Goal: Task Accomplishment & Management: Use online tool/utility

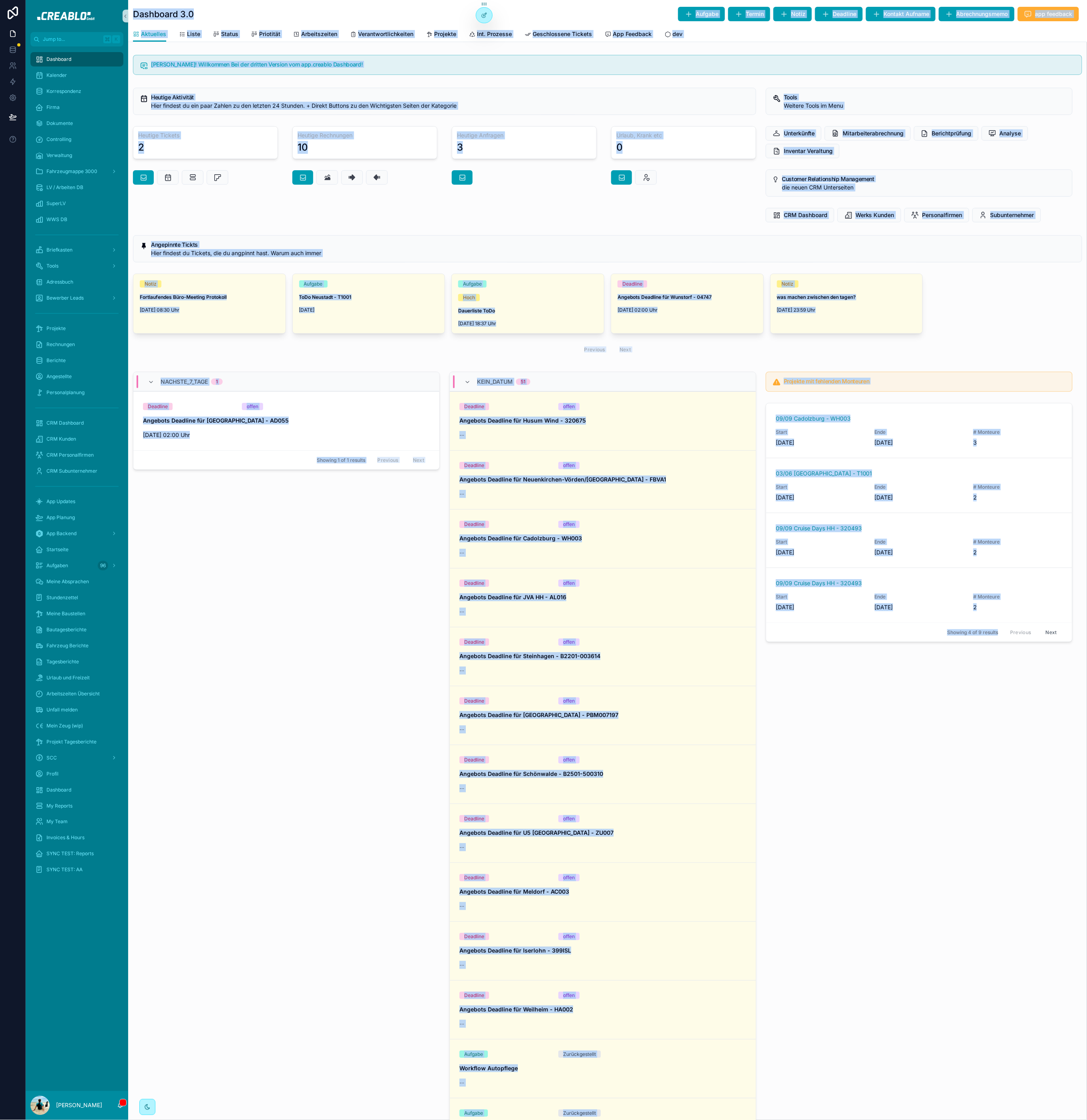
drag, startPoint x: 132, startPoint y: 15, endPoint x: 833, endPoint y: 782, distance: 1039.1
click at [833, 782] on div "Dashboard 3.0 Aufgabe Termin Notiz Deadline Kontakt Aufname Abrechnungsmemo app…" at bounding box center [607, 732] width 959 height 1465
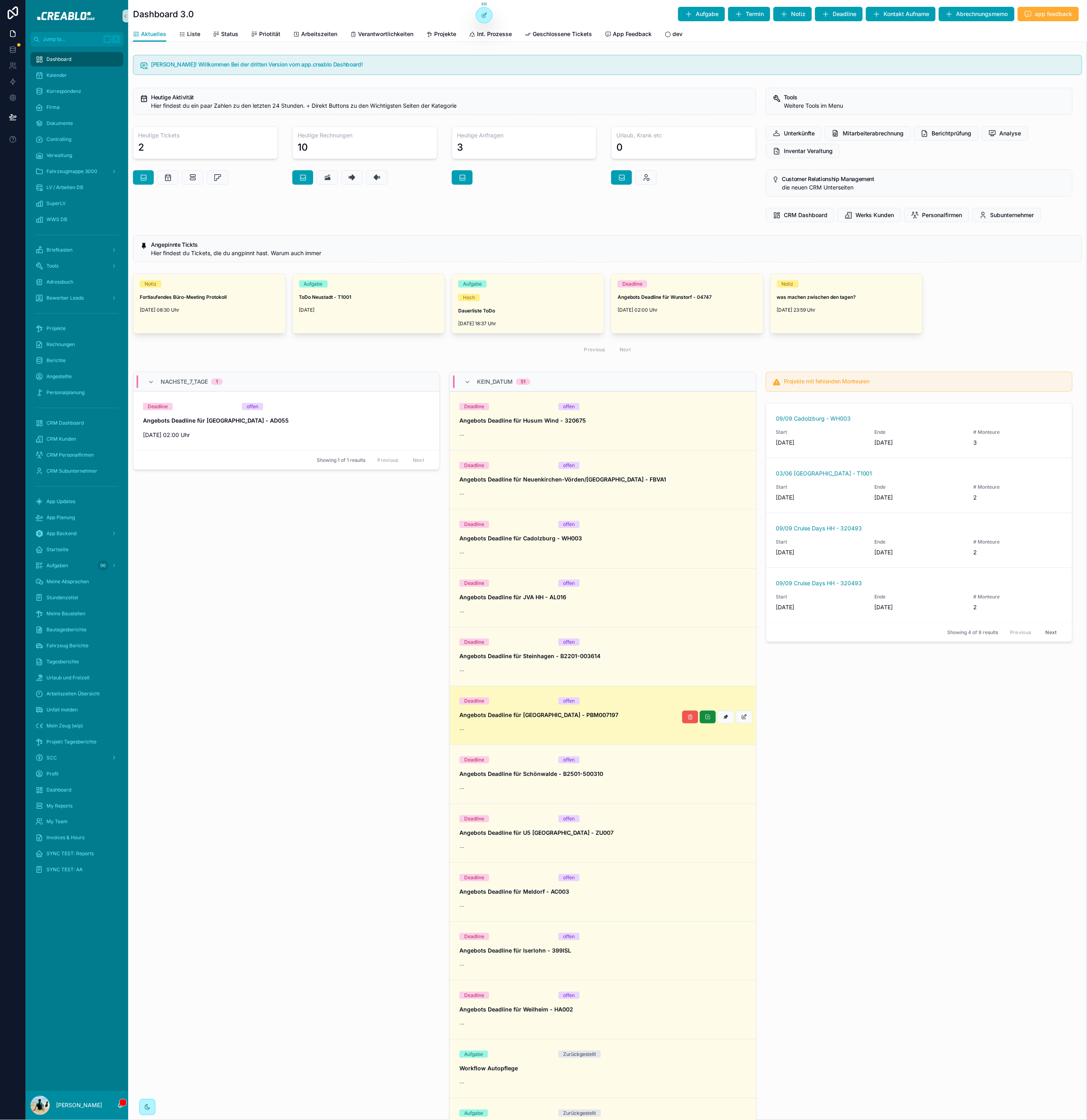
drag, startPoint x: 835, startPoint y: 781, endPoint x: 671, endPoint y: 716, distance: 176.4
click at [830, 775] on div "Projekte mit fehlenden Monteuren 09/09 [GEOGRAPHIC_DATA] - WH003 Start [DATE] E…" at bounding box center [919, 793] width 317 height 850
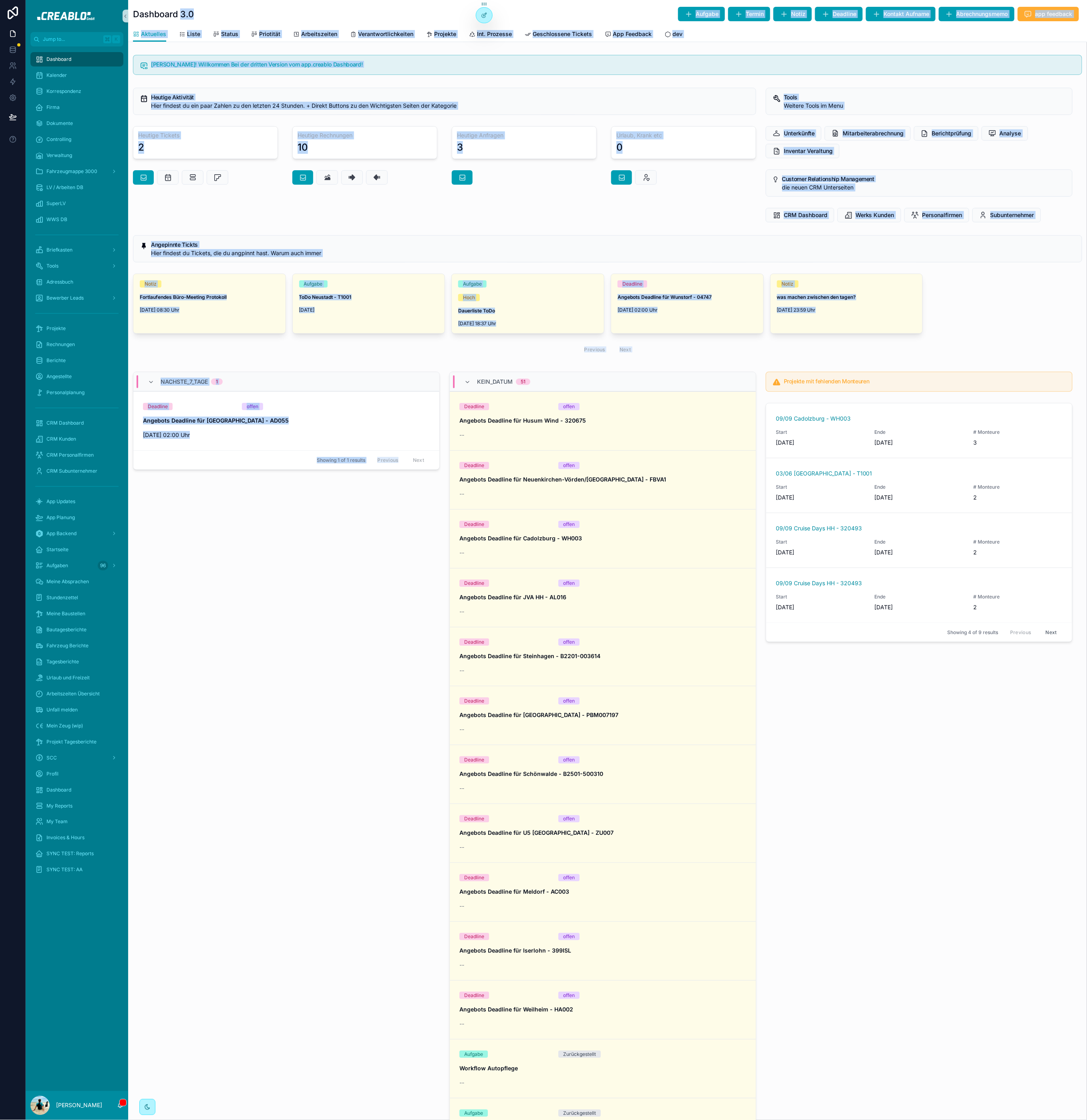
drag, startPoint x: 372, startPoint y: 712, endPoint x: 178, endPoint y: 12, distance: 726.4
click at [178, 12] on div "Dashboard 3.0 Aufgabe Termin Notiz Deadline Kontakt Aufname Abrechnungsmemo app…" at bounding box center [607, 732] width 959 height 1465
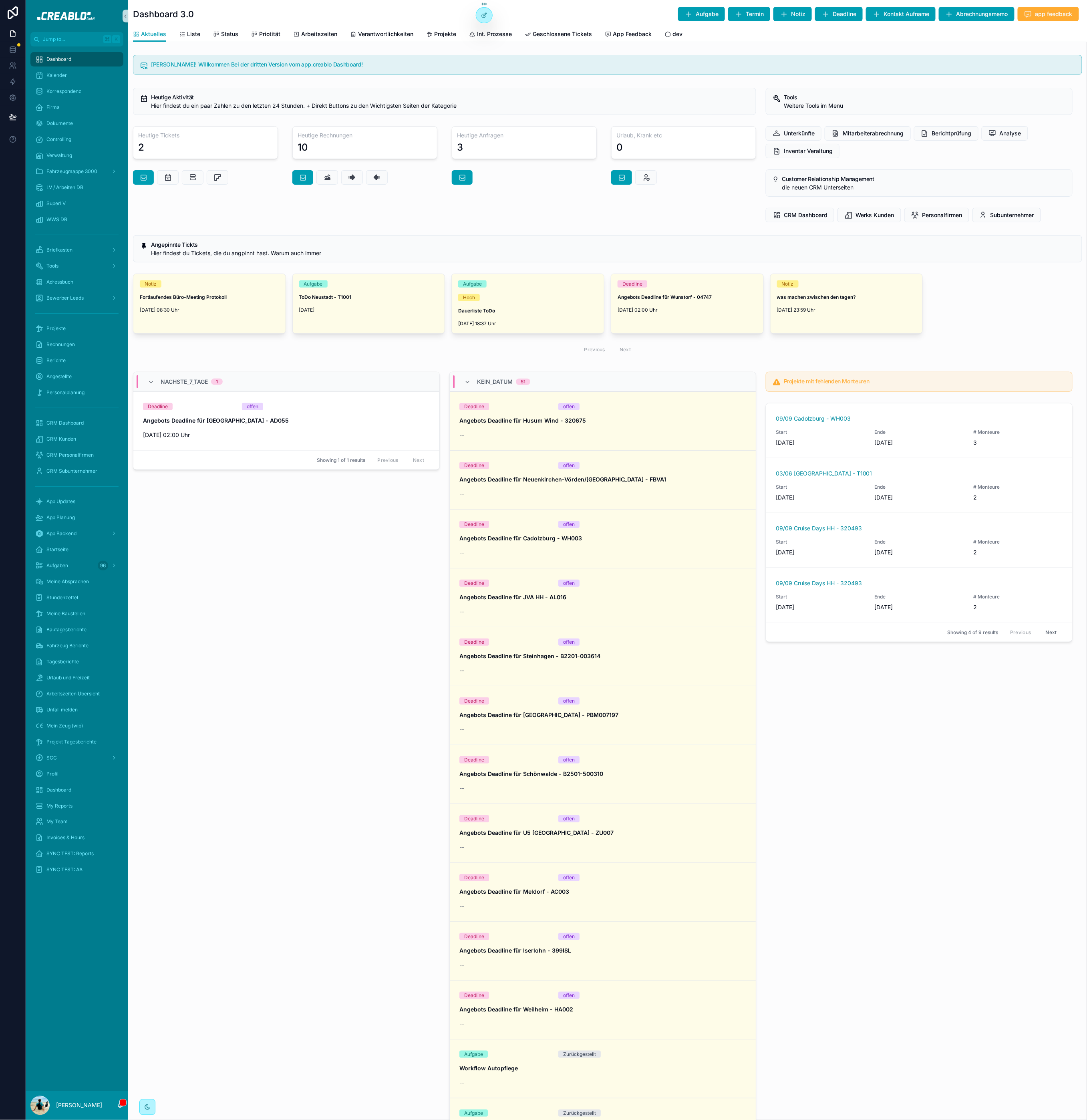
click at [174, 10] on h1 "Dashboard 3.0" at bounding box center [164, 14] width 61 height 11
click at [210, 547] on div "NACHSTE_7_TAGE 1 Deadline offen Angebots Deadline für [GEOGRAPHIC_DATA] - AD055…" at bounding box center [286, 793] width 317 height 850
click at [64, 133] on div "Controlling" at bounding box center [77, 140] width 84 height 13
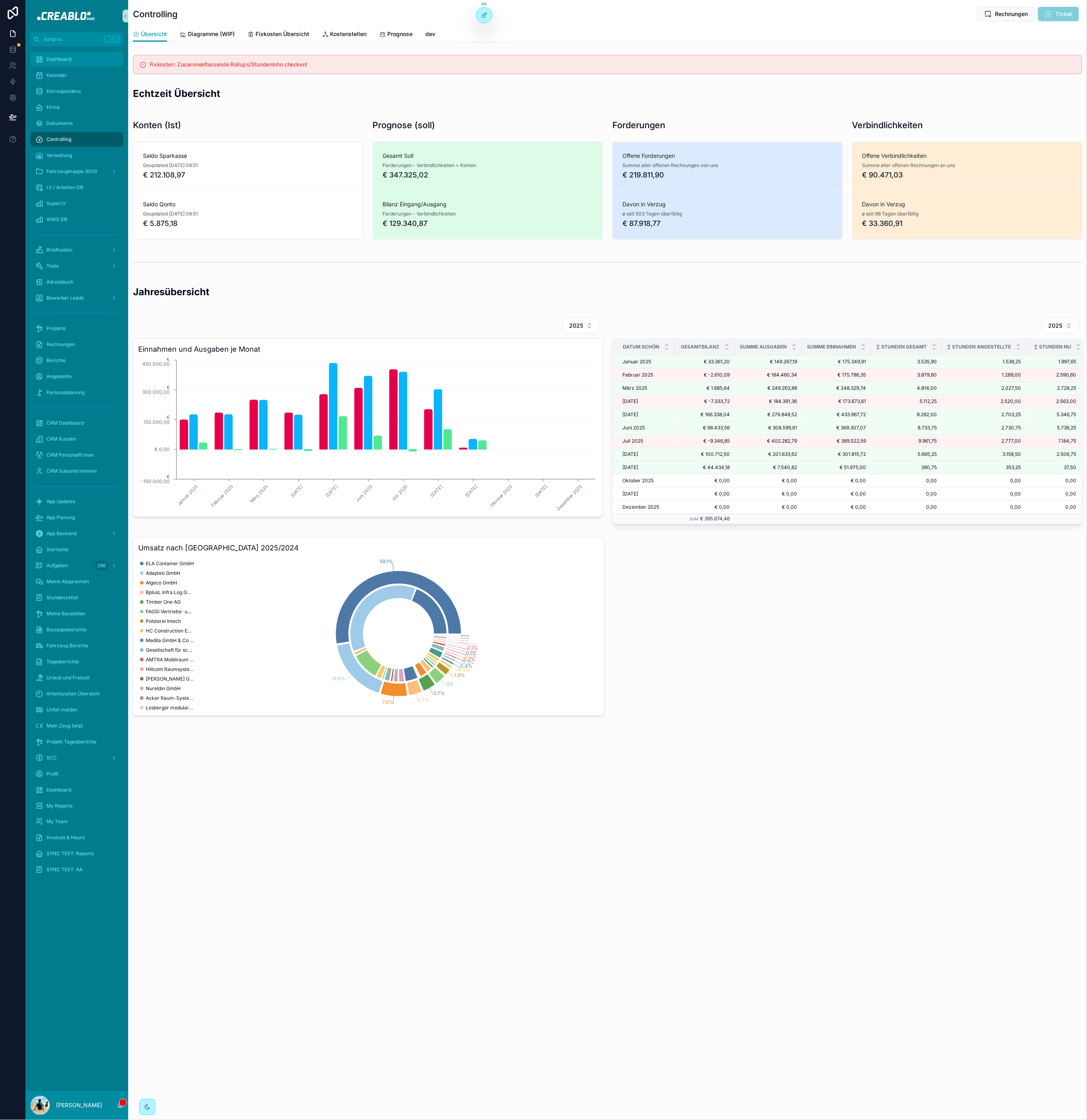
click at [83, 62] on div "Dashboard" at bounding box center [77, 59] width 84 height 13
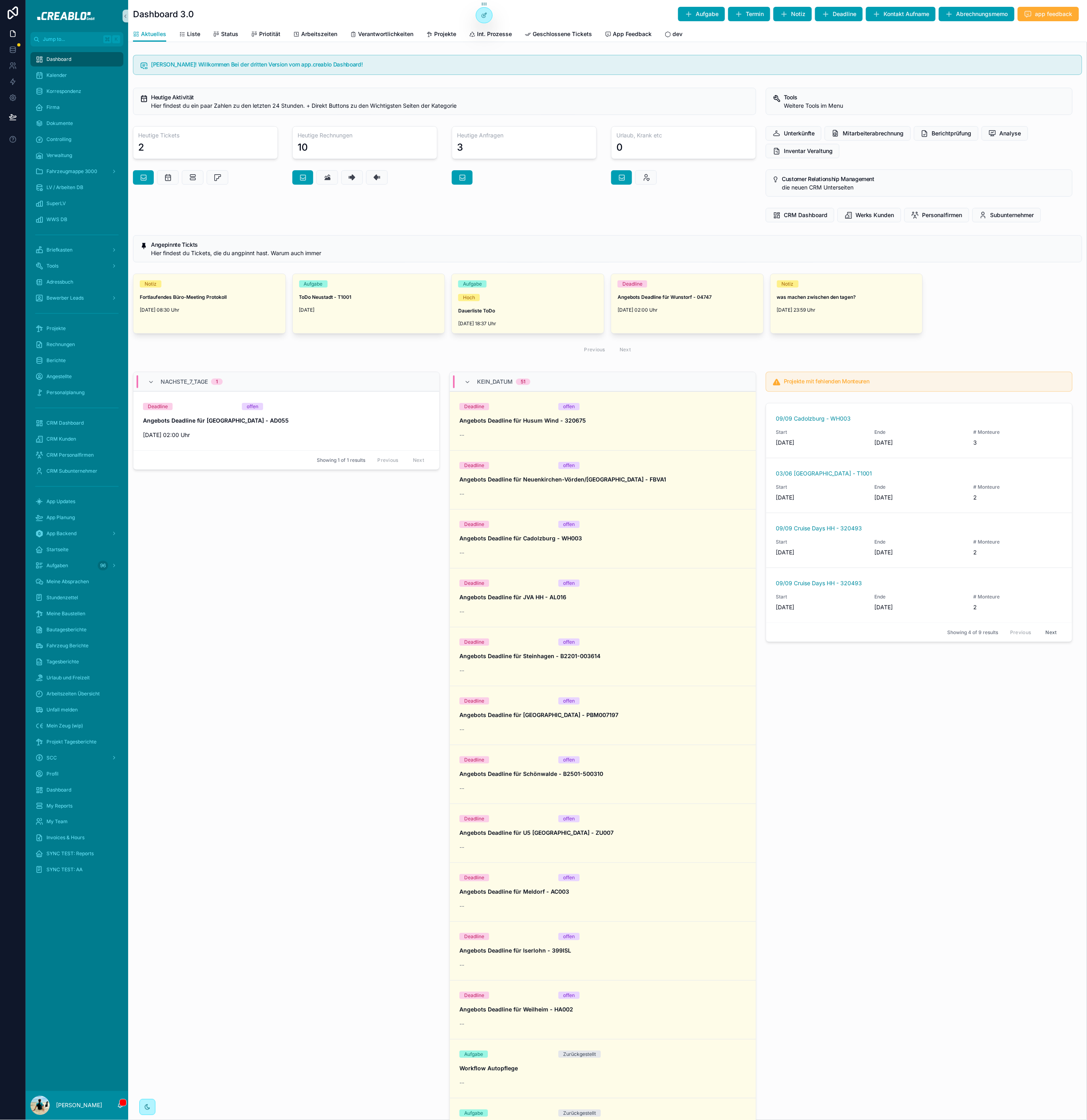
click at [70, 321] on div "Projekte" at bounding box center [77, 329] width 102 height 16
click at [60, 78] on span "Kalender" at bounding box center [56, 75] width 20 height 6
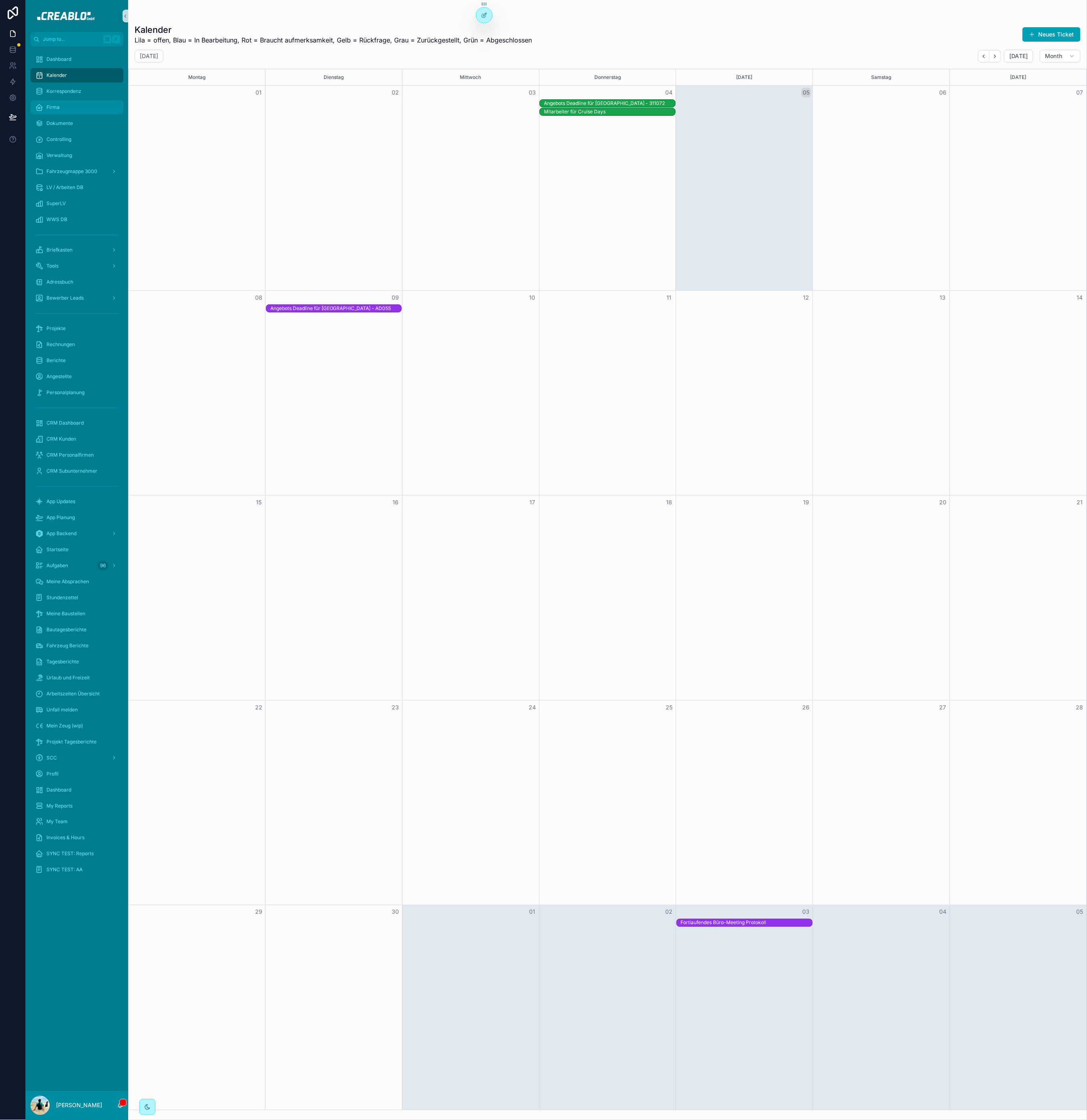
click at [72, 108] on div "Firma" at bounding box center [77, 107] width 84 height 13
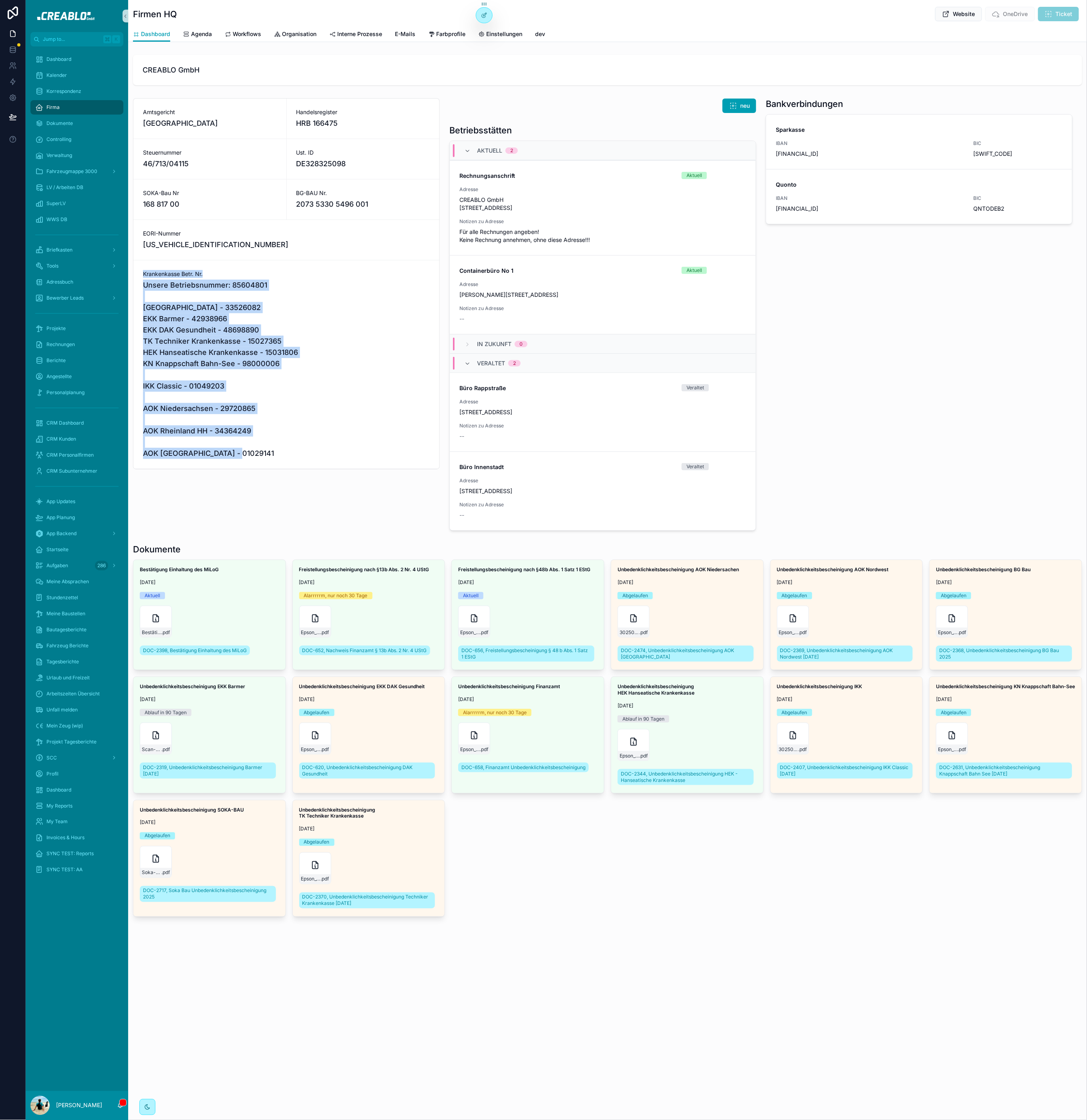
drag, startPoint x: 145, startPoint y: 274, endPoint x: 269, endPoint y: 461, distance: 224.4
click at [270, 463] on div "Krankenkasse Betr. Nr. Unsere Betriebsnummer: 85604801 [GEOGRAPHIC_DATA] - 3352…" at bounding box center [286, 364] width 306 height 208
click at [267, 460] on div "Krankenkasse Betr. Nr. Unsere Betriebsnummer: 85604801 [GEOGRAPHIC_DATA] - 3352…" at bounding box center [286, 364] width 306 height 208
drag, startPoint x: 271, startPoint y: 455, endPoint x: 209, endPoint y: 288, distance: 178.1
click at [209, 288] on span "Unsere Betriebsnummer: 85604801 [GEOGRAPHIC_DATA] - 33526082 EKK Barmer - 42938…" at bounding box center [286, 369] width 287 height 179
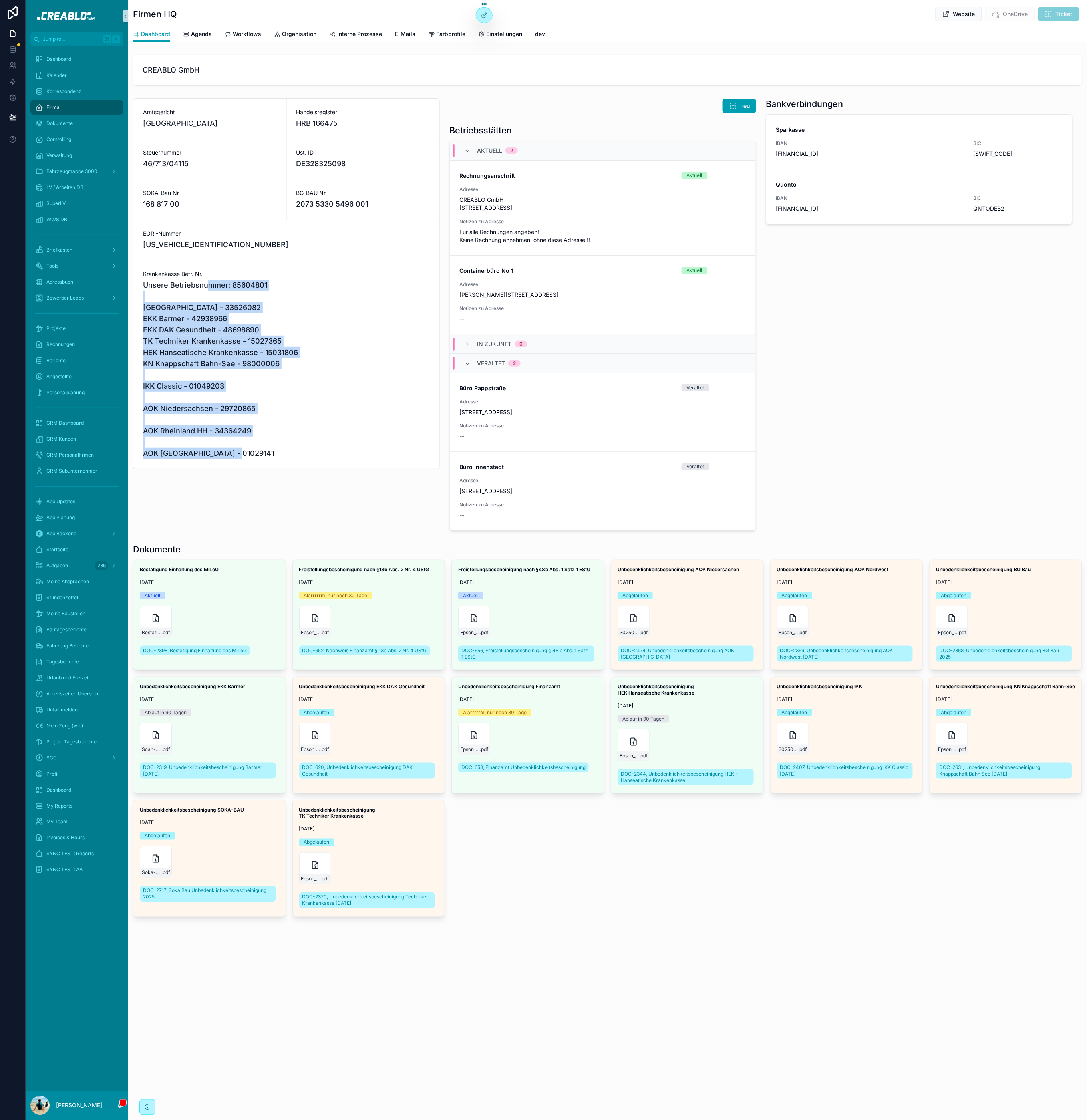
click at [209, 288] on span "Unsere Betriebsnummer: 85604801 [GEOGRAPHIC_DATA] - 33526082 EKK Barmer - 42938…" at bounding box center [286, 369] width 287 height 179
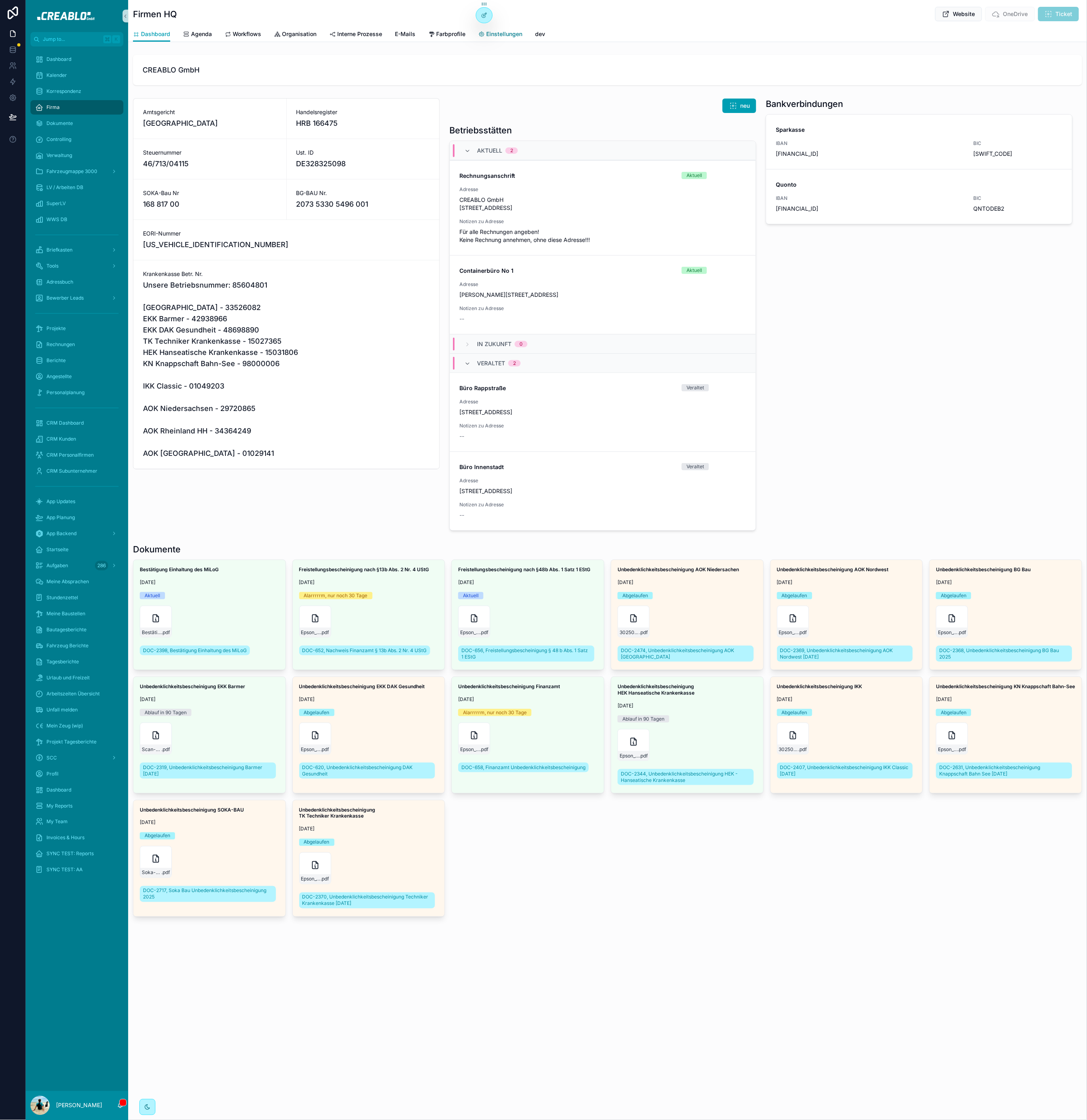
click at [514, 30] on span "Einstellungen" at bounding box center [504, 34] width 36 height 8
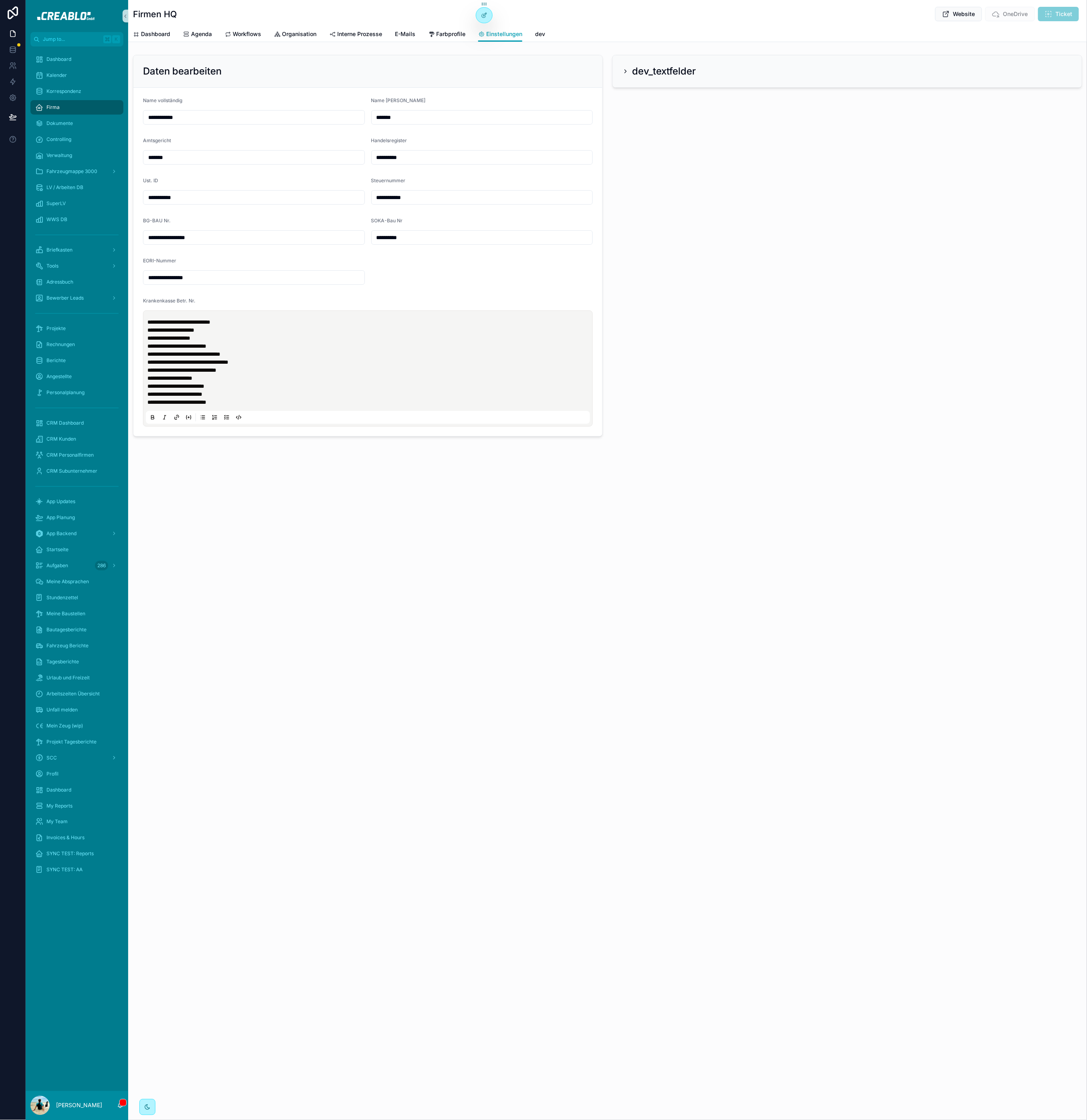
click at [183, 348] on span "**********" at bounding box center [177, 346] width 59 height 5
click at [146, 353] on div "**********" at bounding box center [368, 368] width 444 height 110
click at [148, 354] on span "**********" at bounding box center [184, 354] width 73 height 5
drag, startPoint x: 488, startPoint y: 568, endPoint x: 484, endPoint y: 554, distance: 14.6
click at [488, 568] on div "**********" at bounding box center [607, 560] width 959 height 1120
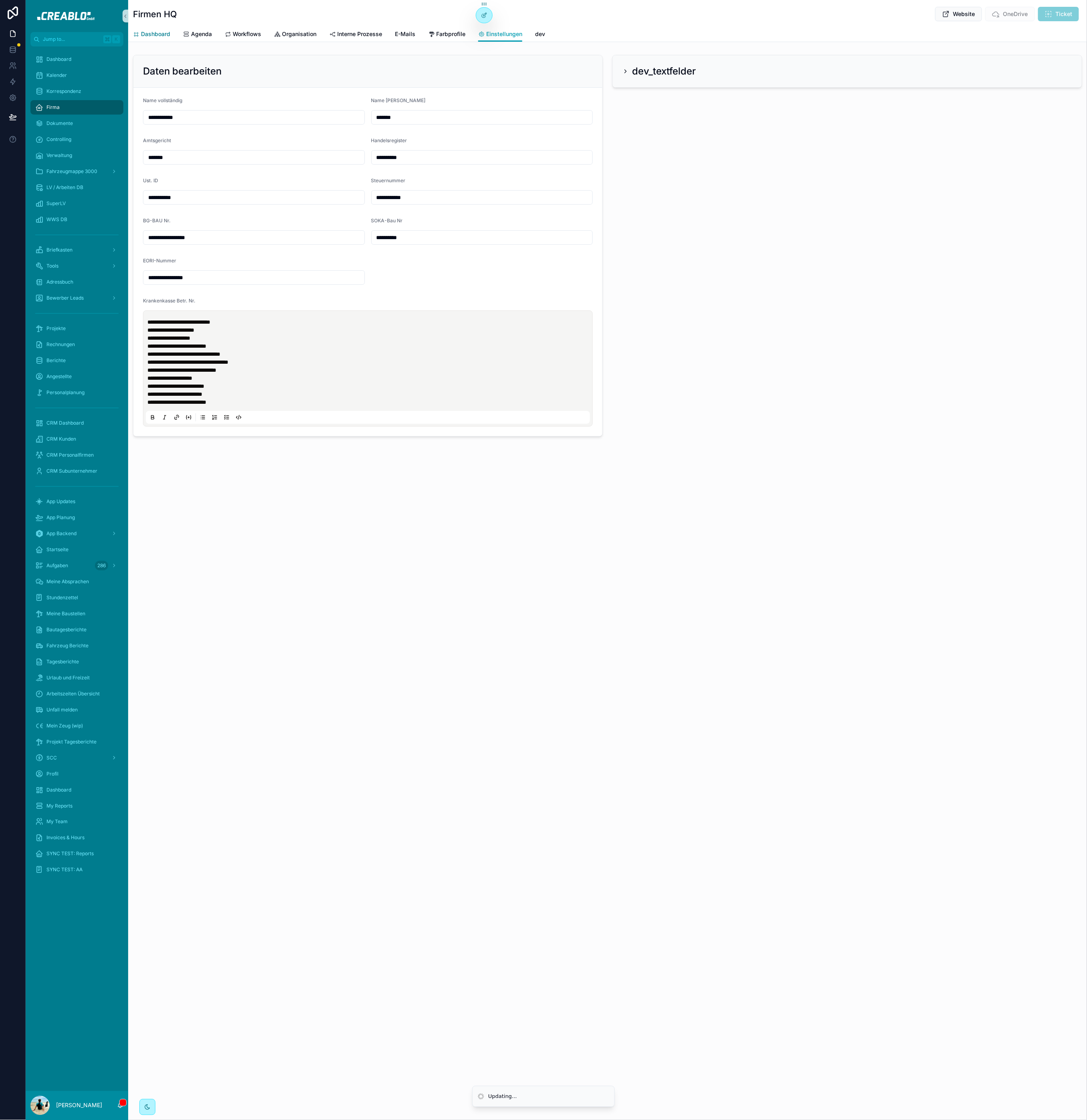
click at [151, 32] on span "Dashboard" at bounding box center [156, 34] width 29 height 8
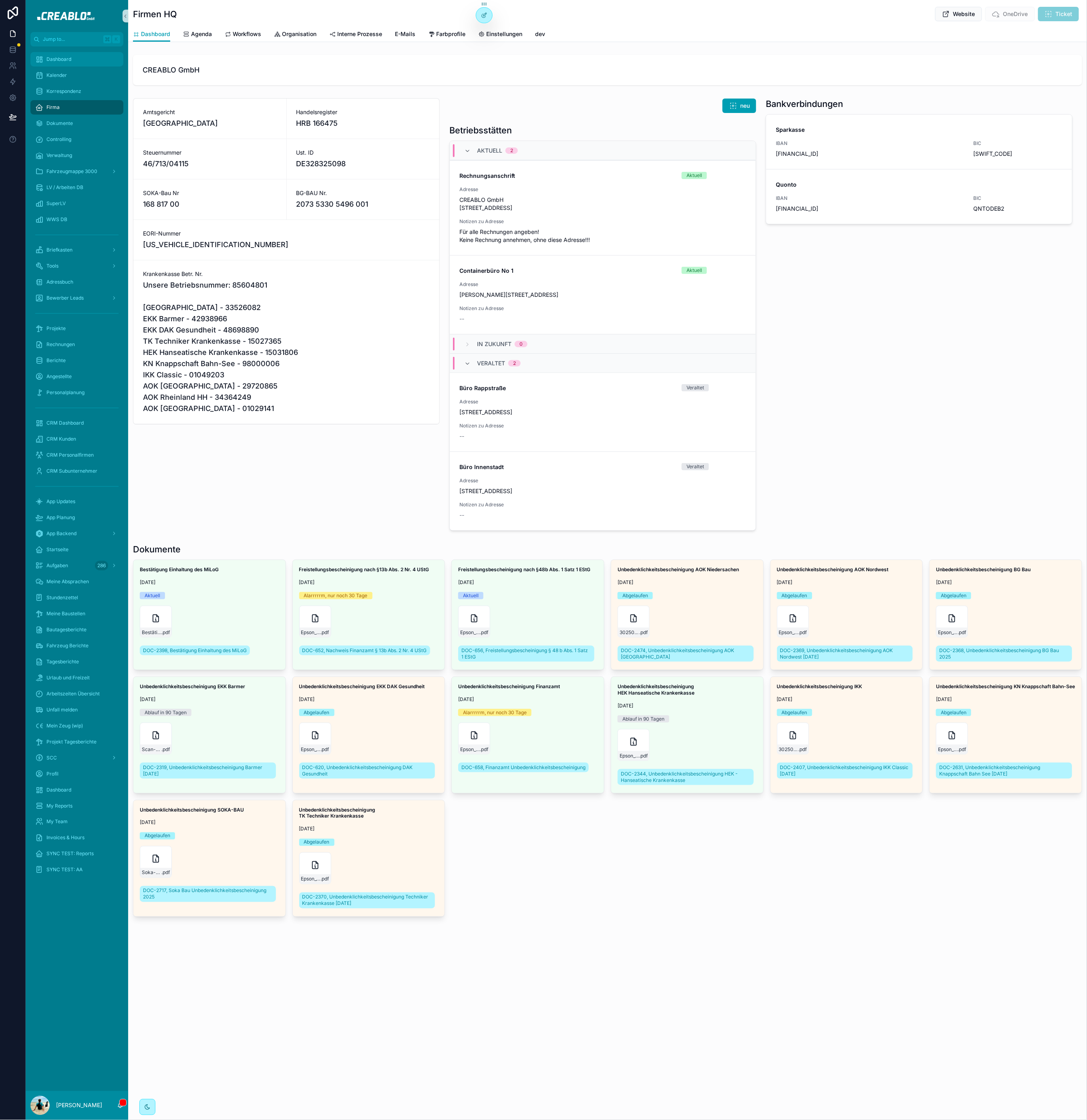
drag, startPoint x: 51, startPoint y: 55, endPoint x: 107, endPoint y: 115, distance: 82.1
click at [51, 55] on div "Dashboard" at bounding box center [77, 59] width 84 height 13
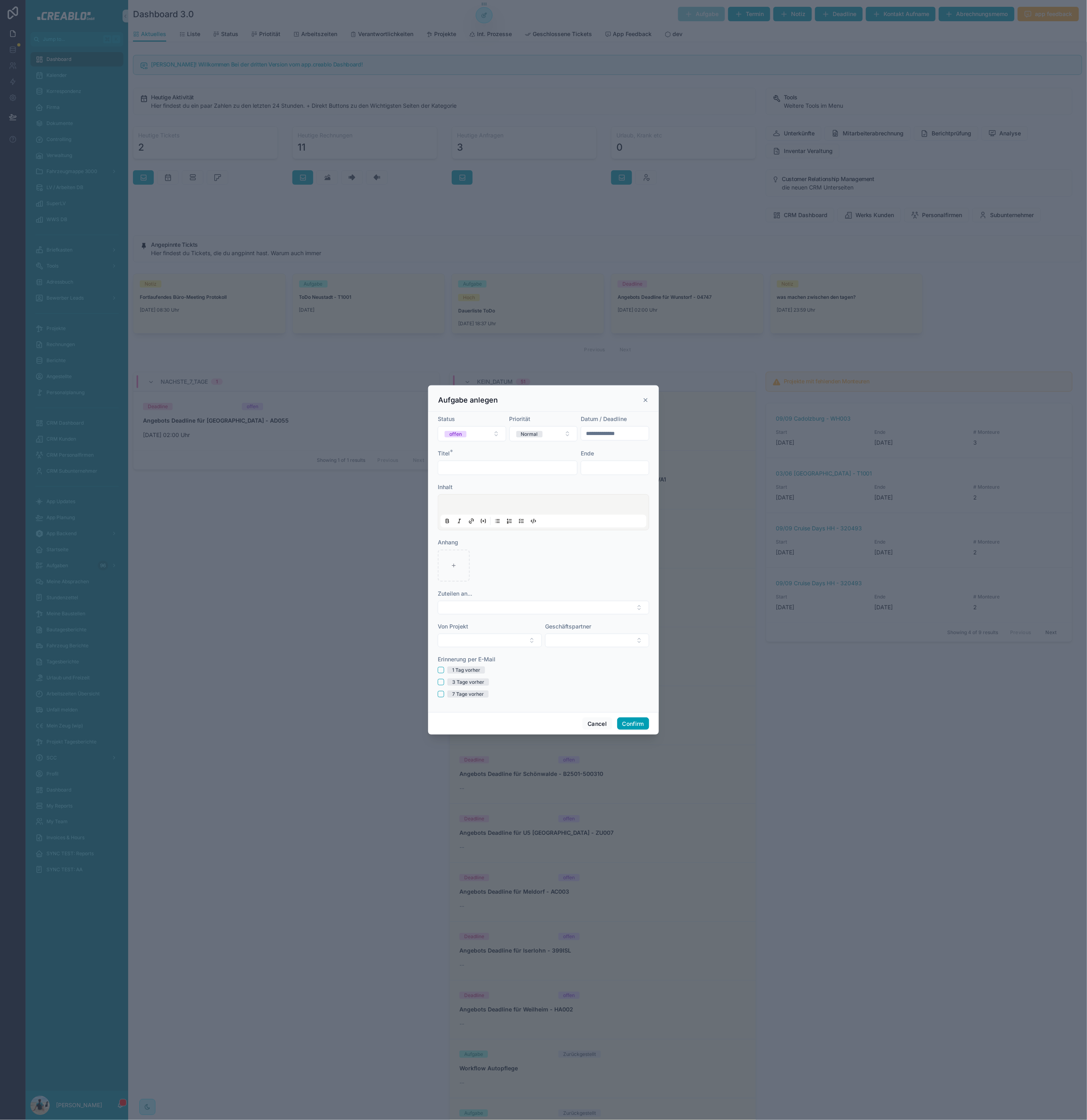
click at [474, 470] on input "text" at bounding box center [507, 468] width 139 height 11
type input "**********"
click at [590, 426] on div "**********" at bounding box center [615, 433] width 69 height 14
click at [590, 440] on div "**********" at bounding box center [615, 428] width 69 height 26
click at [594, 434] on input "**********" at bounding box center [615, 433] width 68 height 11
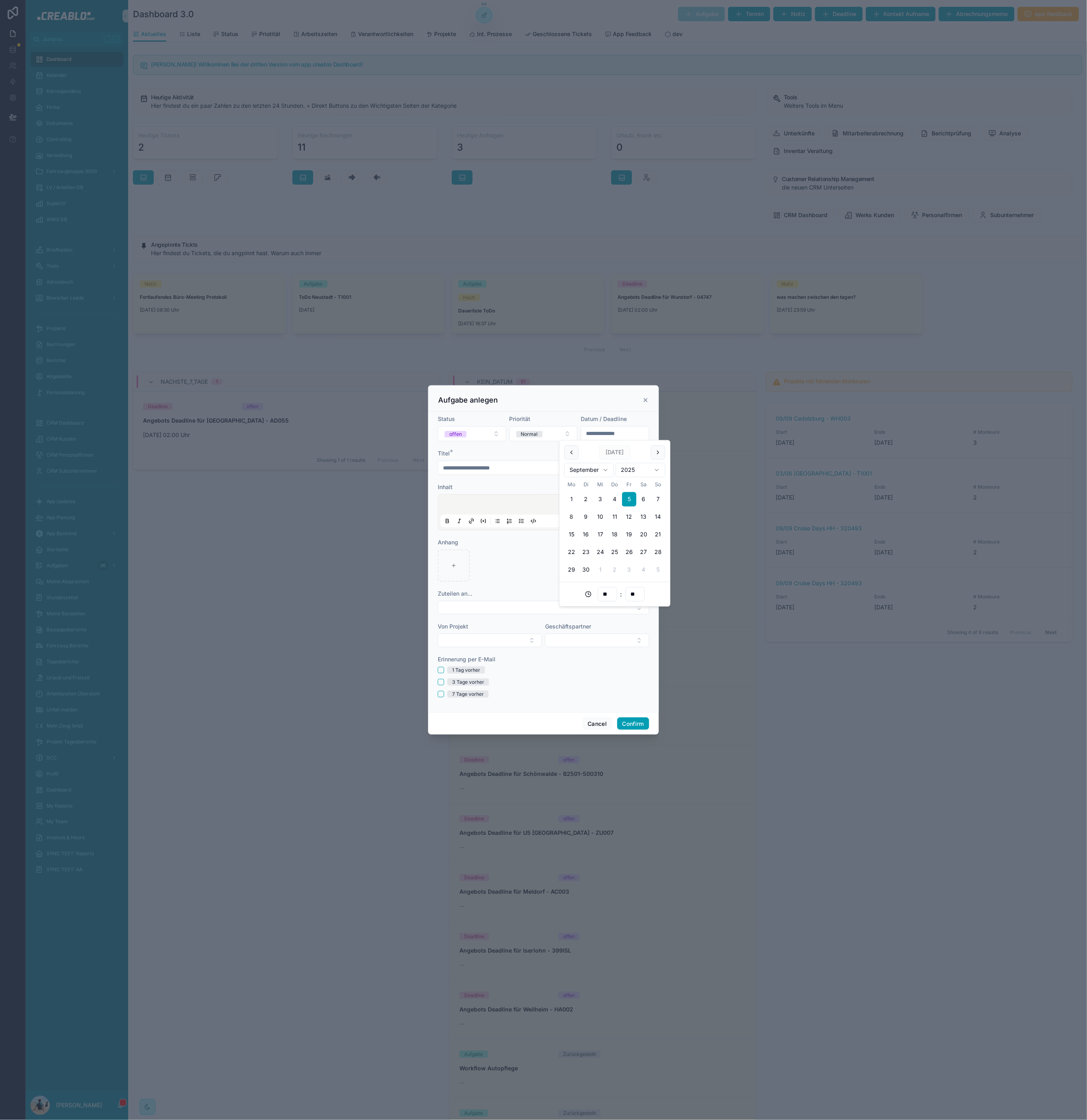
click at [574, 517] on button "8" at bounding box center [571, 517] width 14 height 14
type input "**********"
click at [534, 471] on input "**********" at bounding box center [507, 468] width 139 height 11
click at [615, 469] on input "text" at bounding box center [615, 468] width 68 height 11
click at [598, 428] on input "**********" at bounding box center [615, 433] width 68 height 11
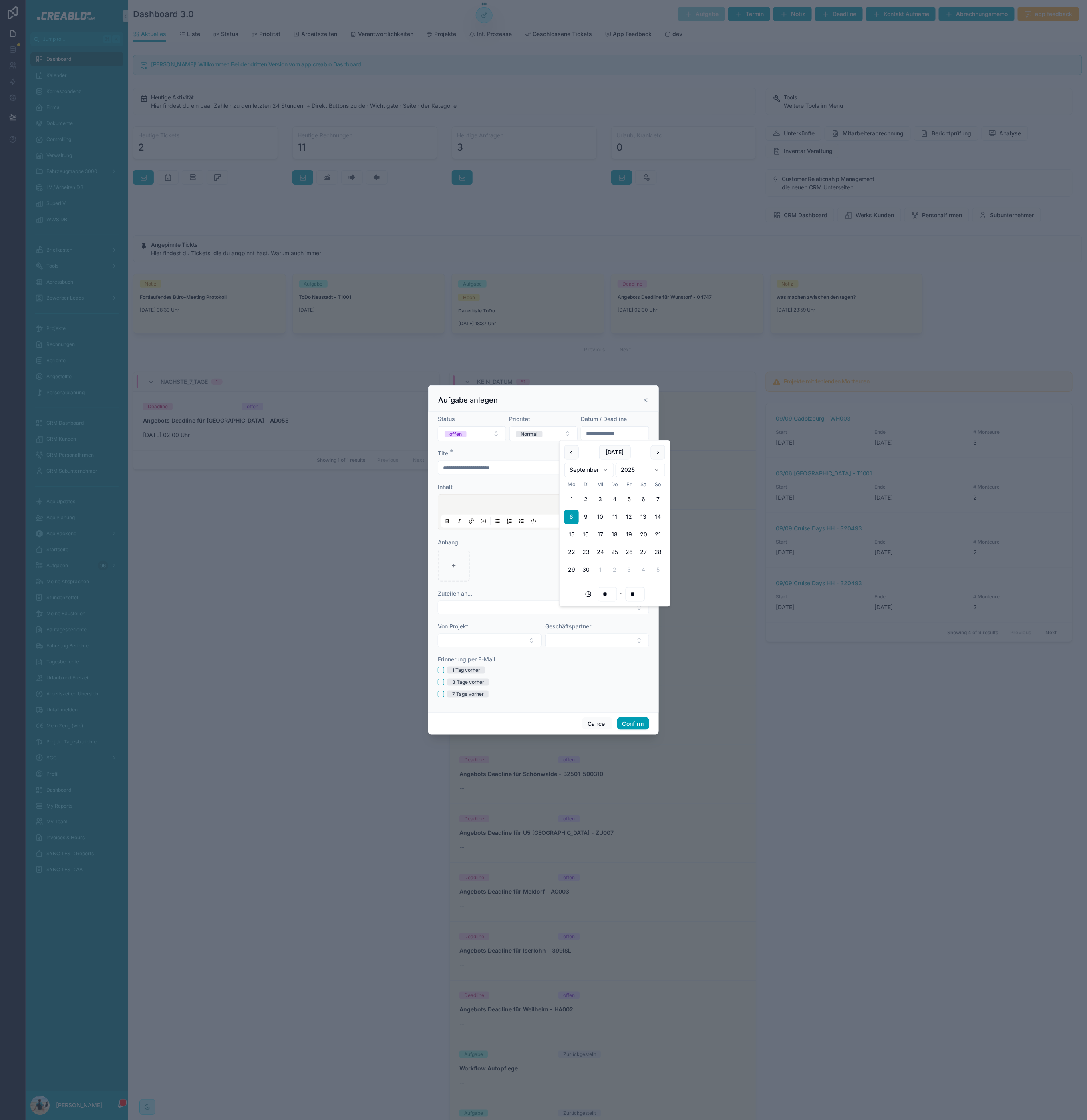
click at [462, 506] on p at bounding box center [545, 506] width 206 height 8
click at [446, 498] on div at bounding box center [543, 512] width 206 height 30
click at [451, 502] on p at bounding box center [545, 506] width 206 height 8
click at [512, 503] on span "**********" at bounding box center [522, 506] width 159 height 5
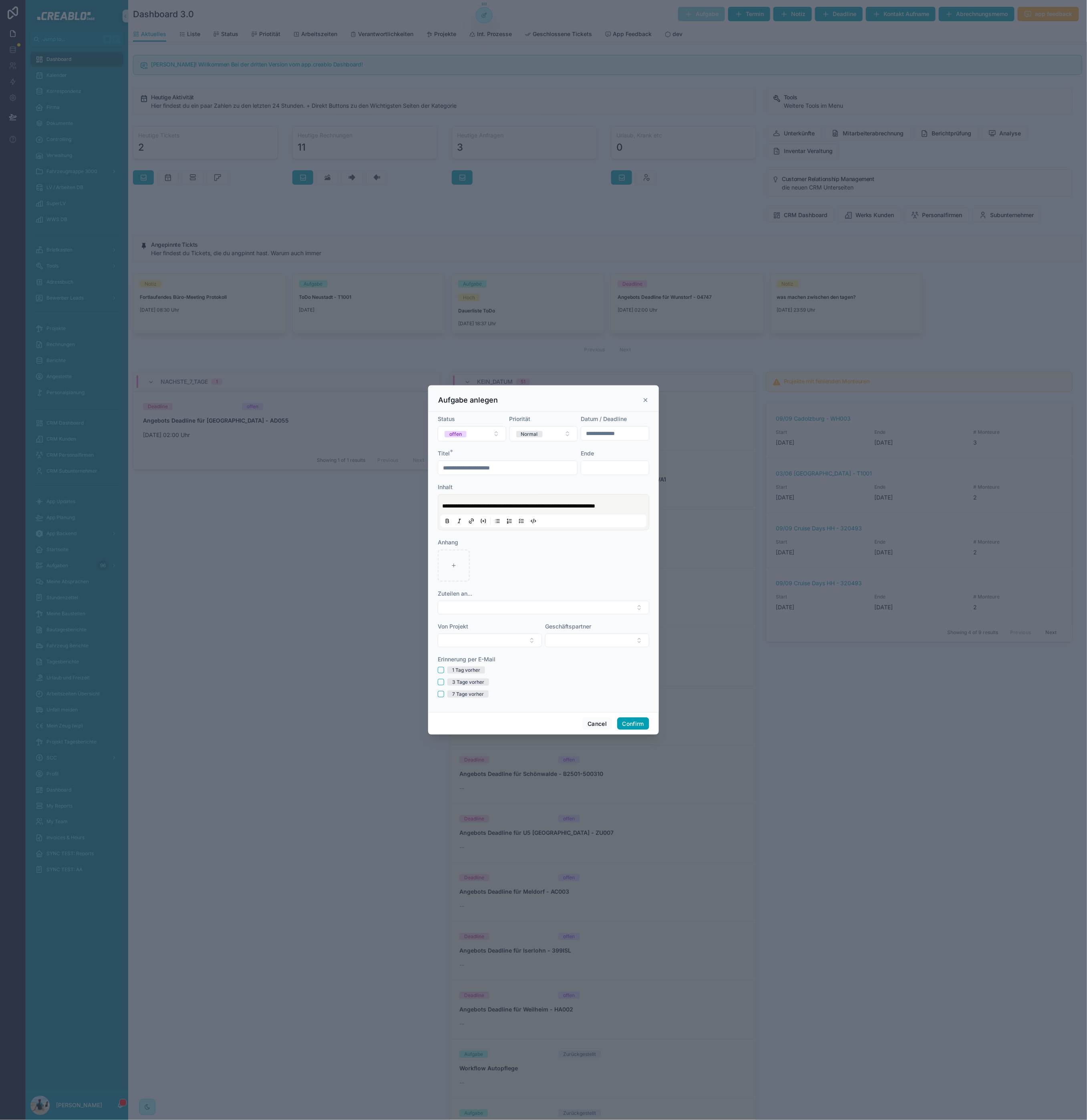
click at [508, 508] on p "**********" at bounding box center [545, 506] width 206 height 8
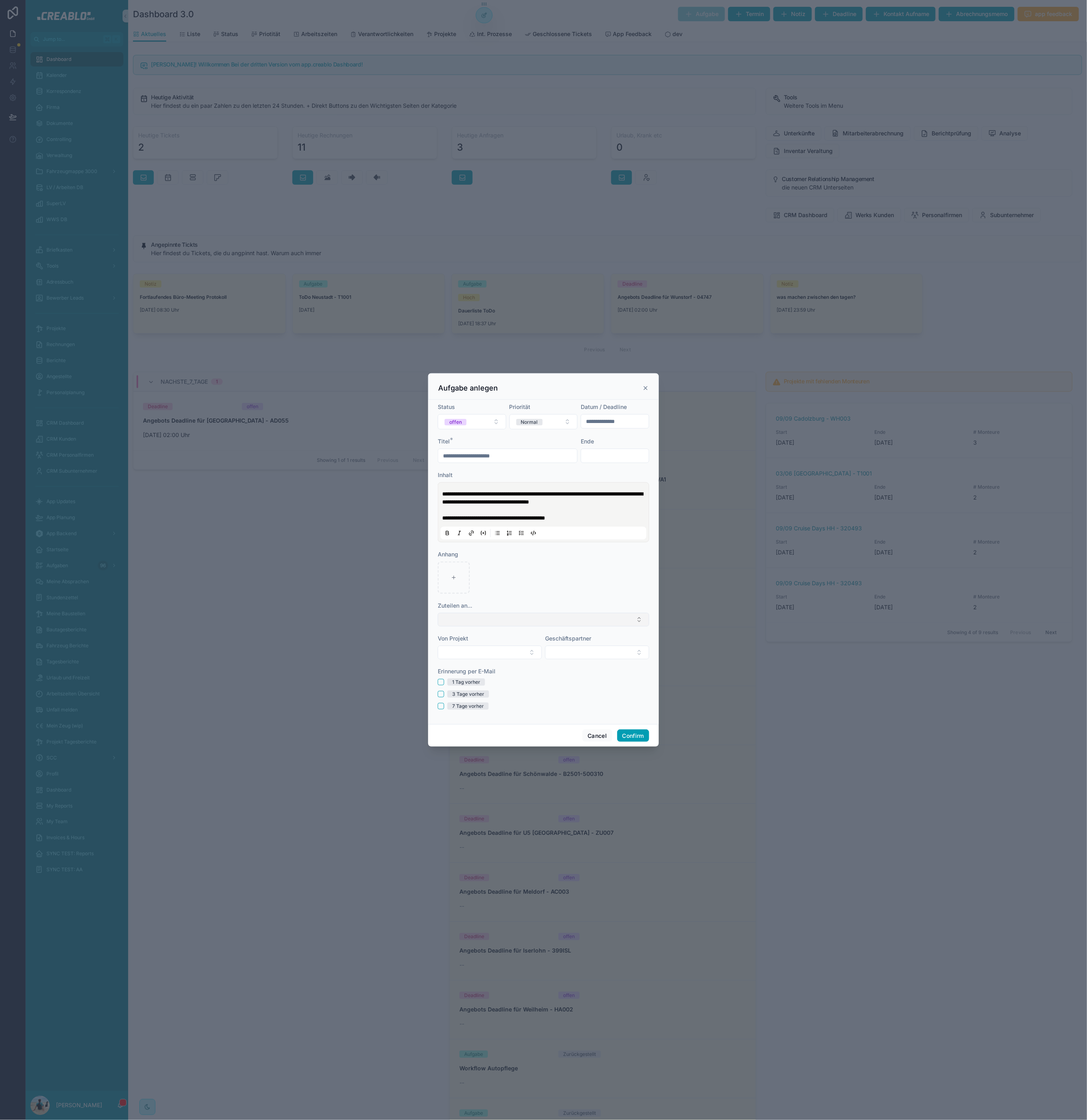
click at [478, 626] on button "Select Button" at bounding box center [543, 619] width 211 height 13
type input "****"
click at [470, 699] on div "[PERSON_NAME]" at bounding box center [543, 702] width 207 height 13
click at [543, 571] on div at bounding box center [543, 576] width 211 height 32
click at [522, 455] on input "**********" at bounding box center [507, 454] width 139 height 11
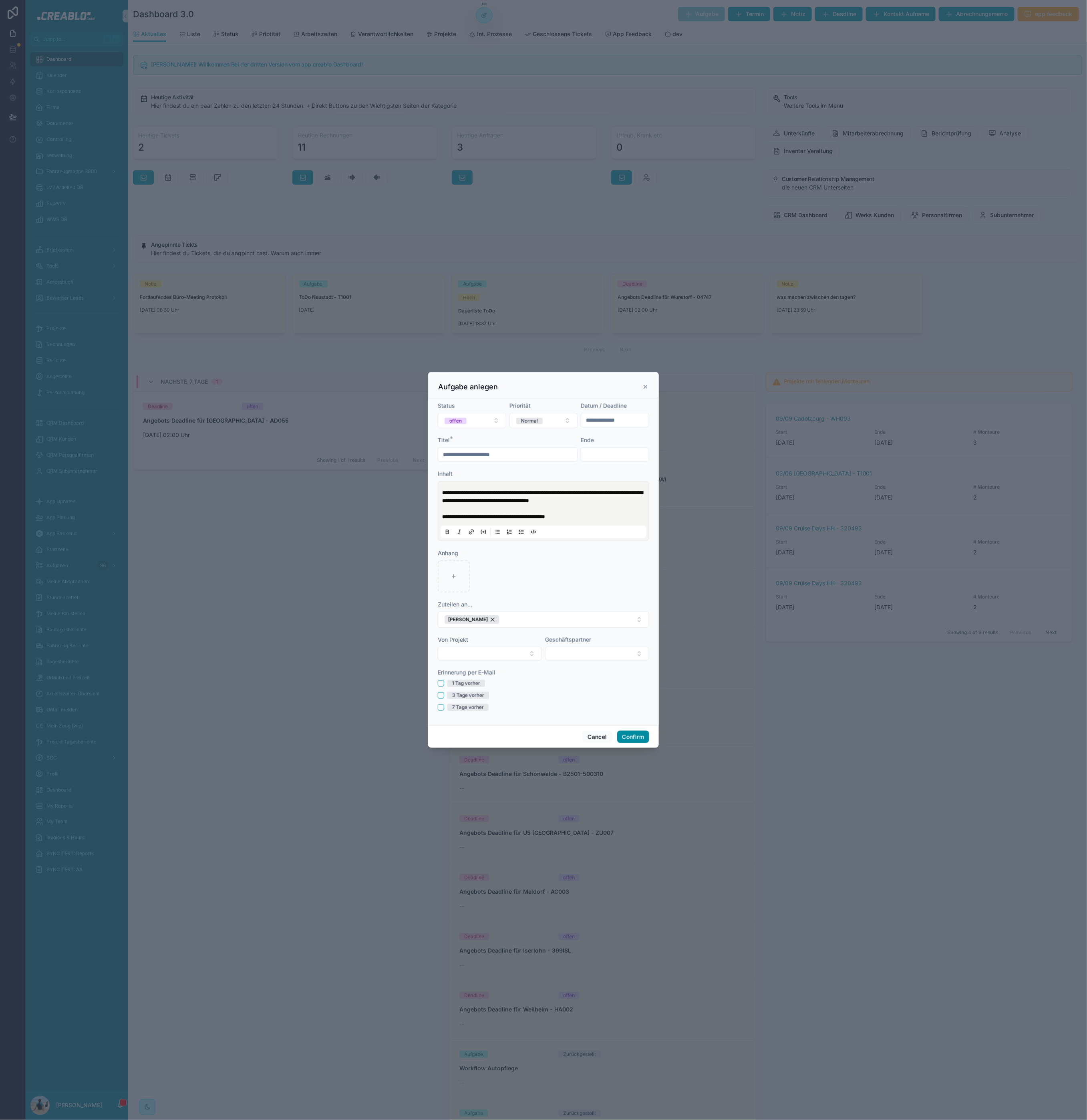
click at [636, 739] on button "Confirm" at bounding box center [633, 737] width 32 height 13
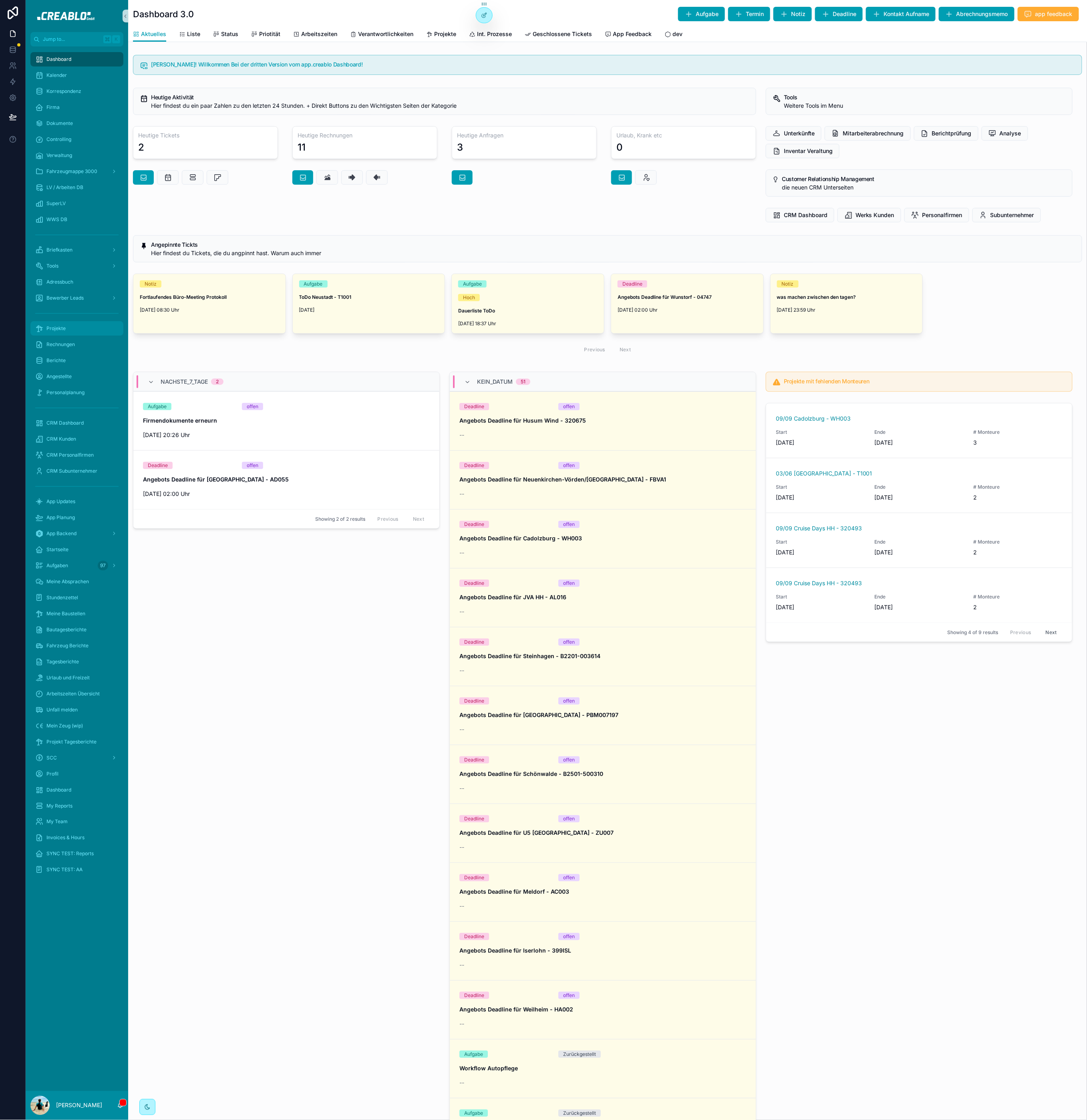
click at [73, 324] on div "Projekte" at bounding box center [77, 329] width 84 height 13
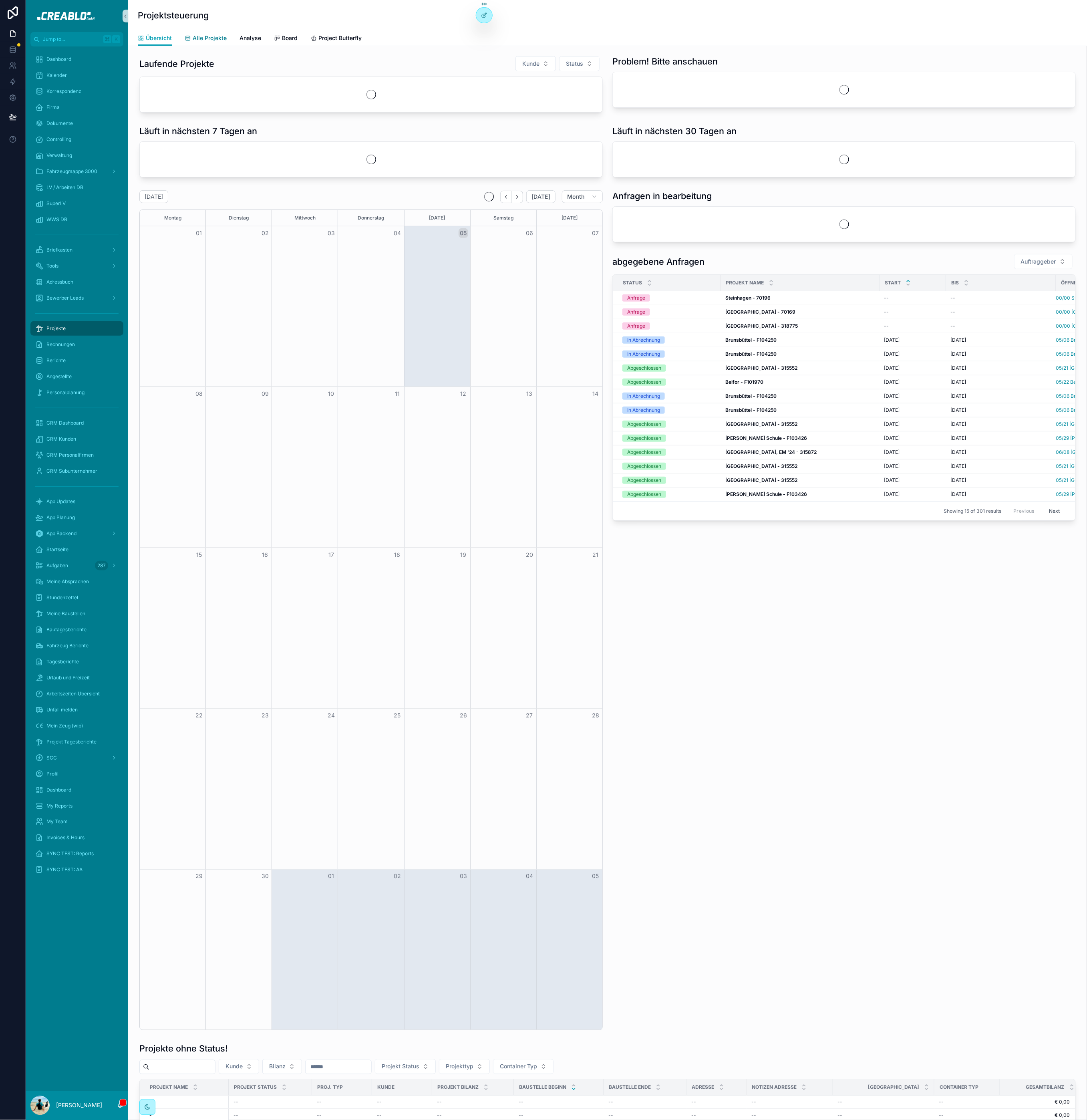
click at [219, 42] on link "Alle Projekte" at bounding box center [205, 39] width 42 height 16
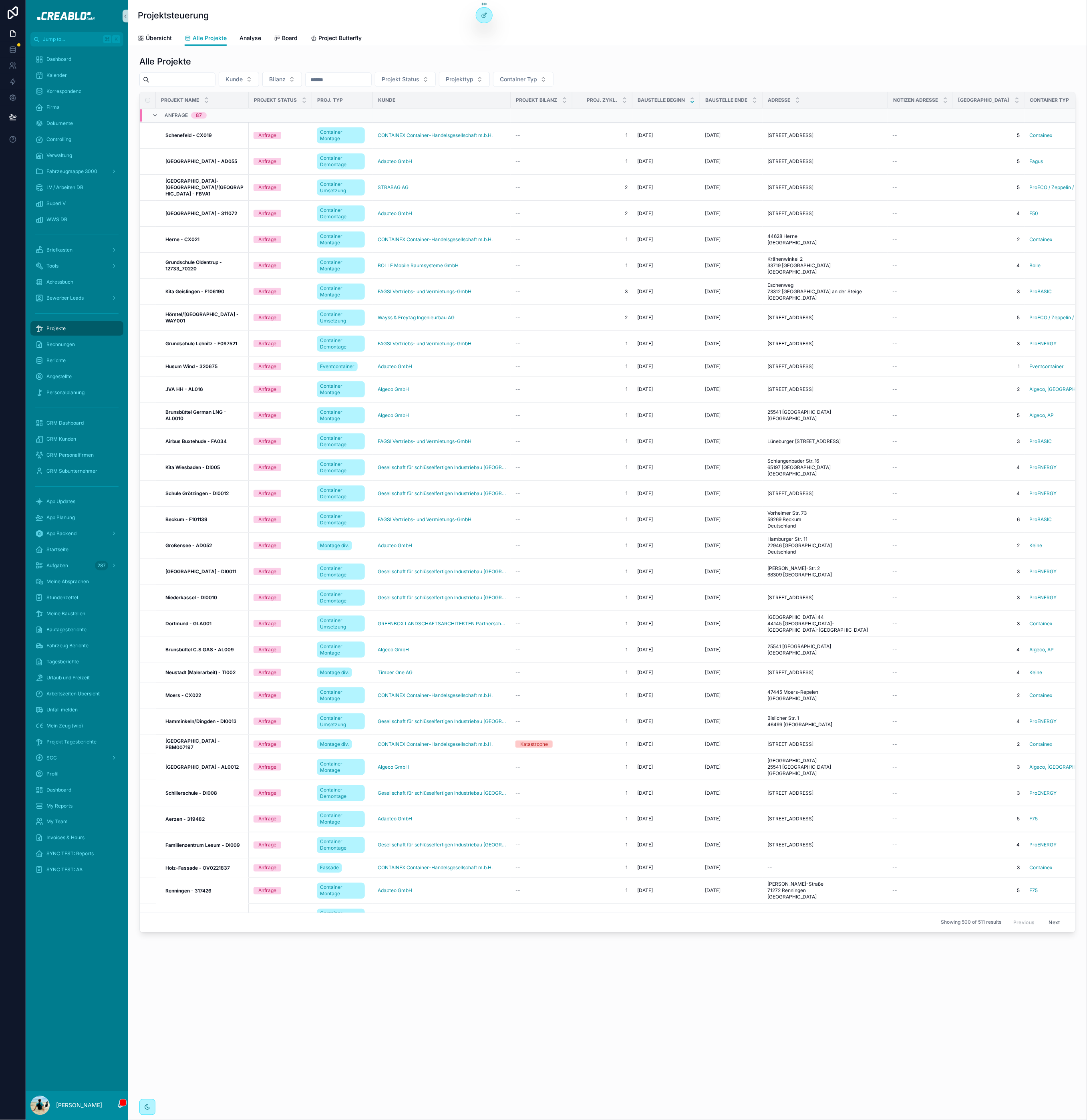
click at [215, 80] on input "scrollable content" at bounding box center [182, 80] width 66 height 11
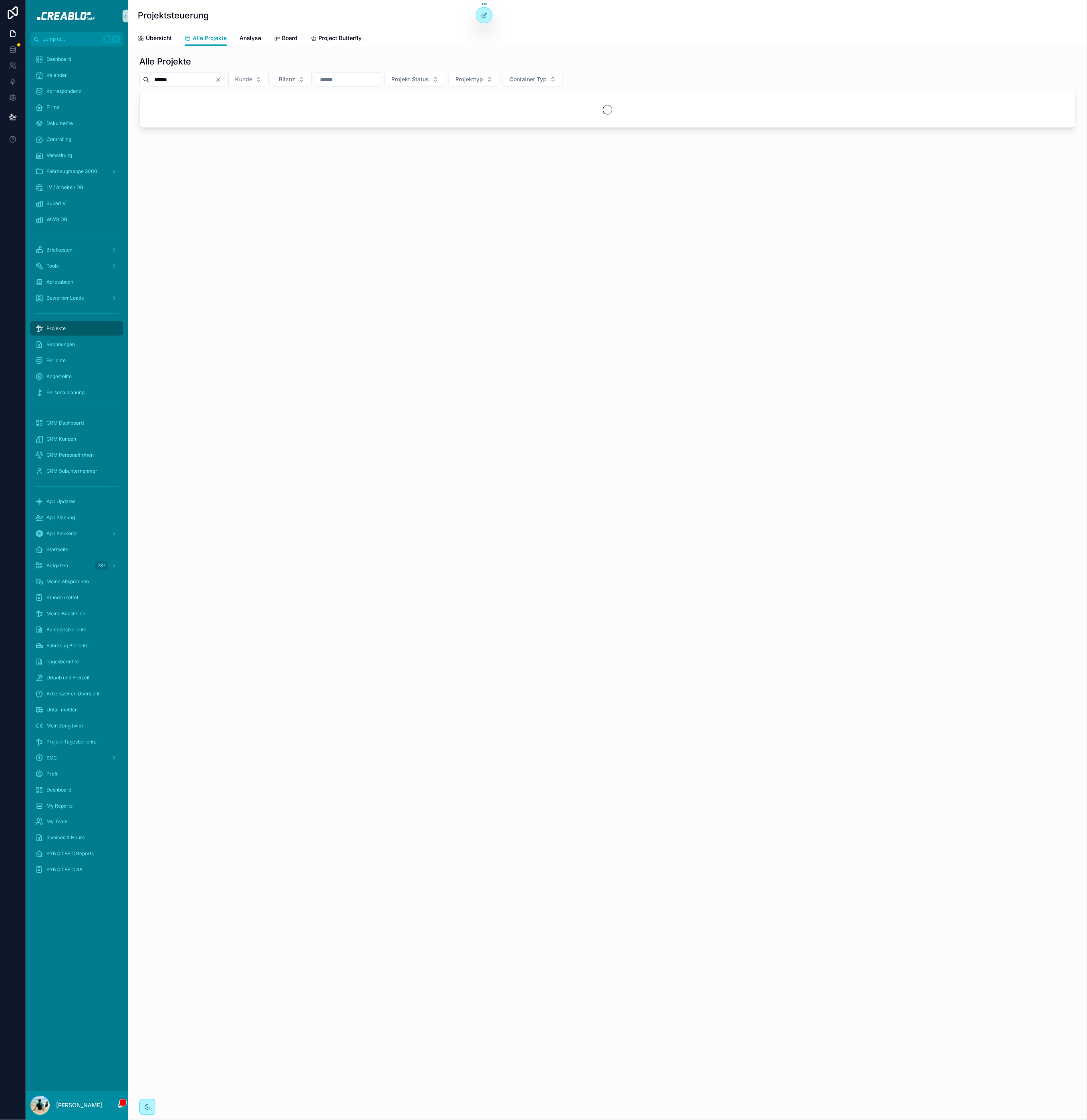
type input "******"
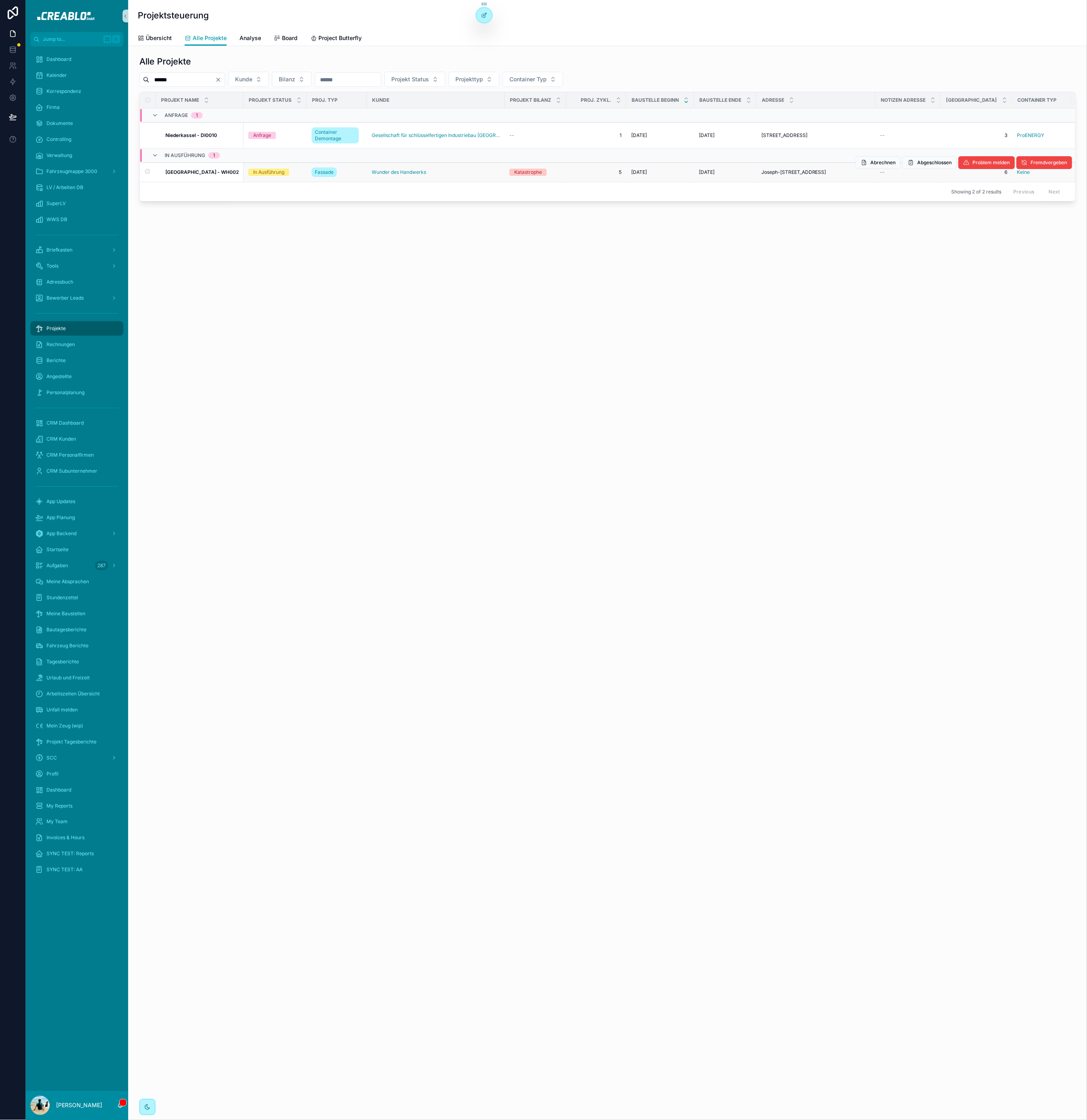
click at [186, 175] on strong "[GEOGRAPHIC_DATA] - WH002" at bounding box center [202, 172] width 73 height 6
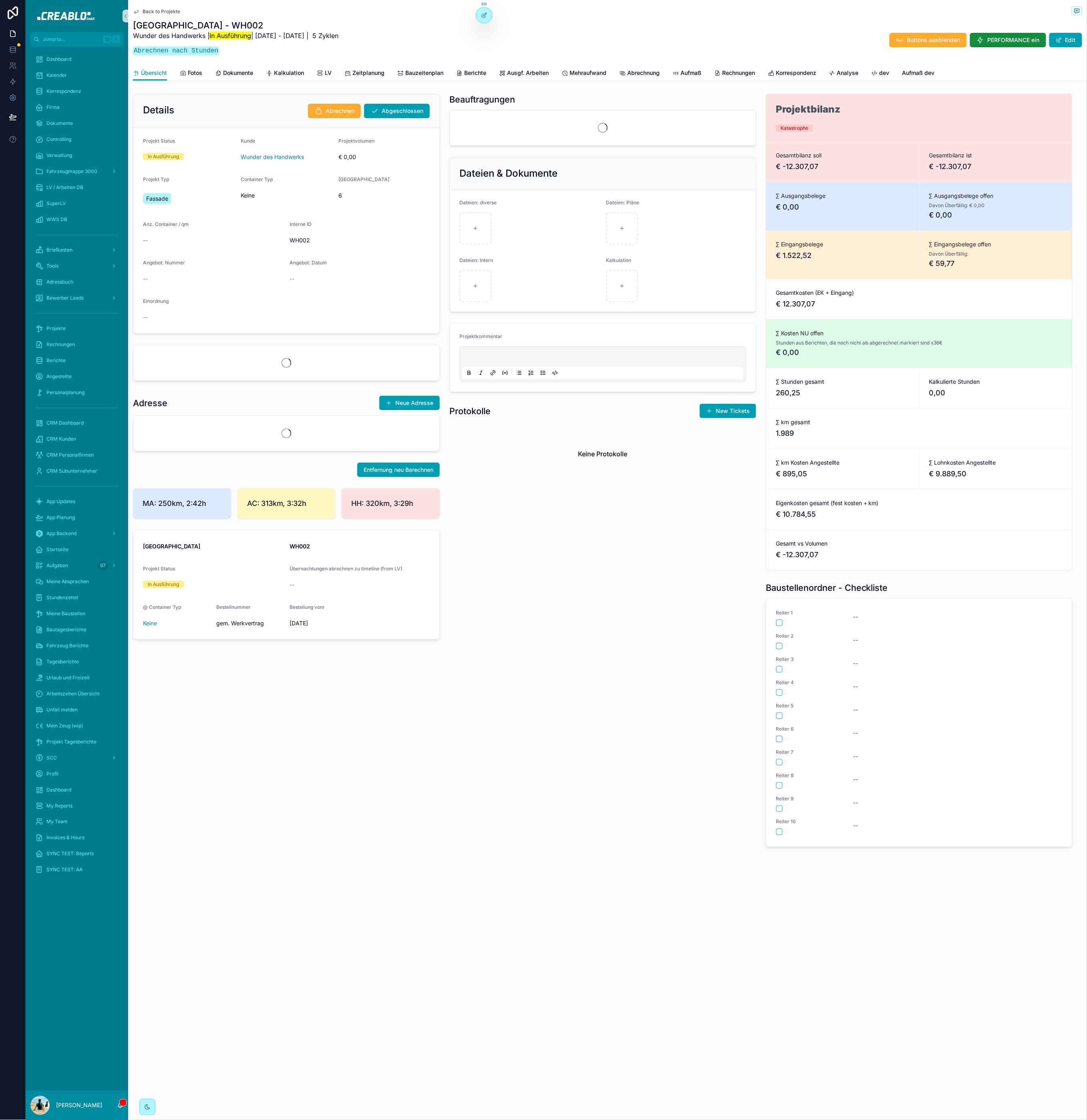
drag, startPoint x: 516, startPoint y: 726, endPoint x: 522, endPoint y: 639, distance: 87.2
click at [516, 716] on div "Beauftragungen Dateien & Dokumente Dateien: diverse Dateien: Pläne Dateien: Int…" at bounding box center [602, 470] width 317 height 760
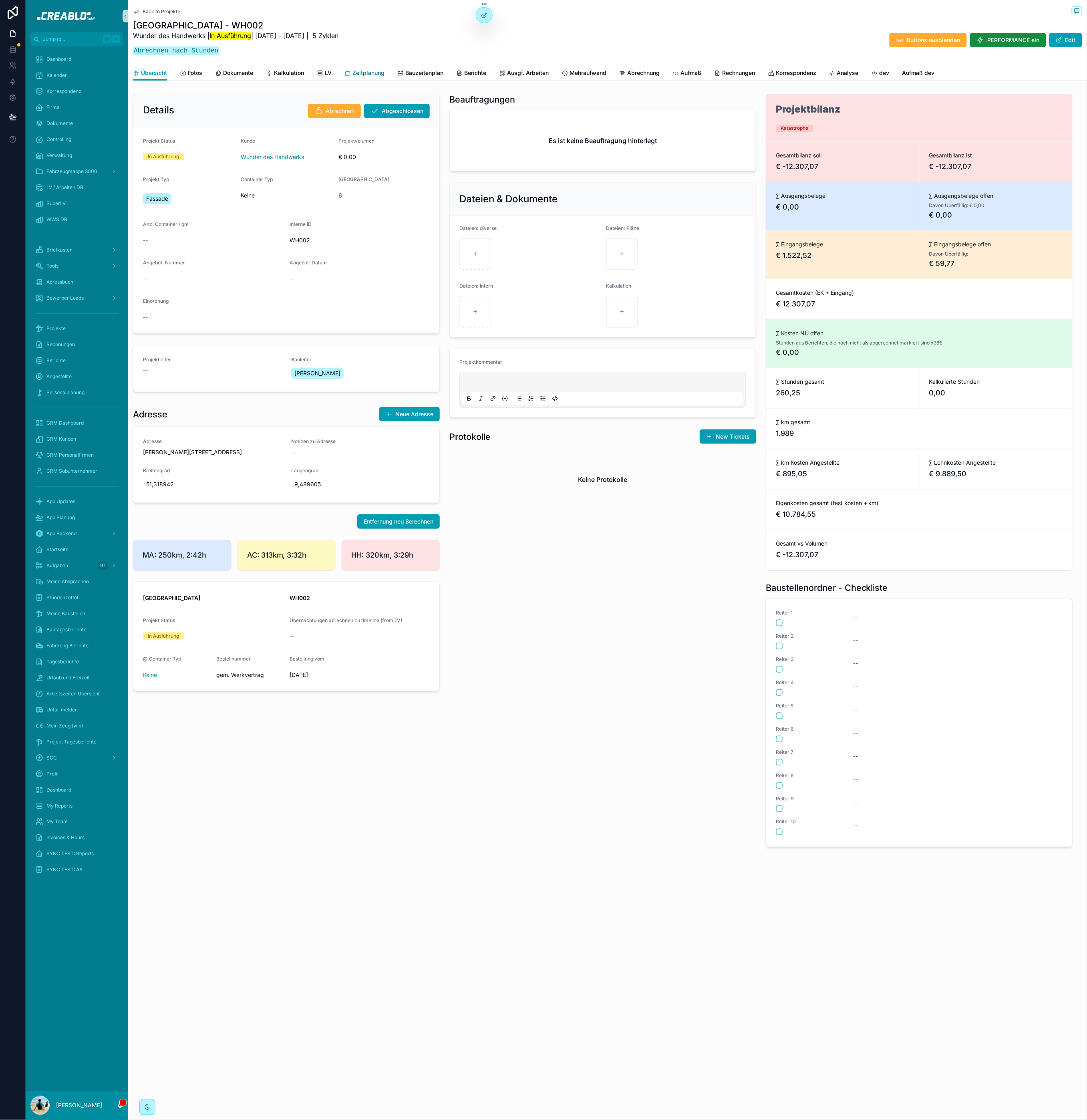
click at [360, 71] on span "Zeitplanung" at bounding box center [368, 73] width 32 height 8
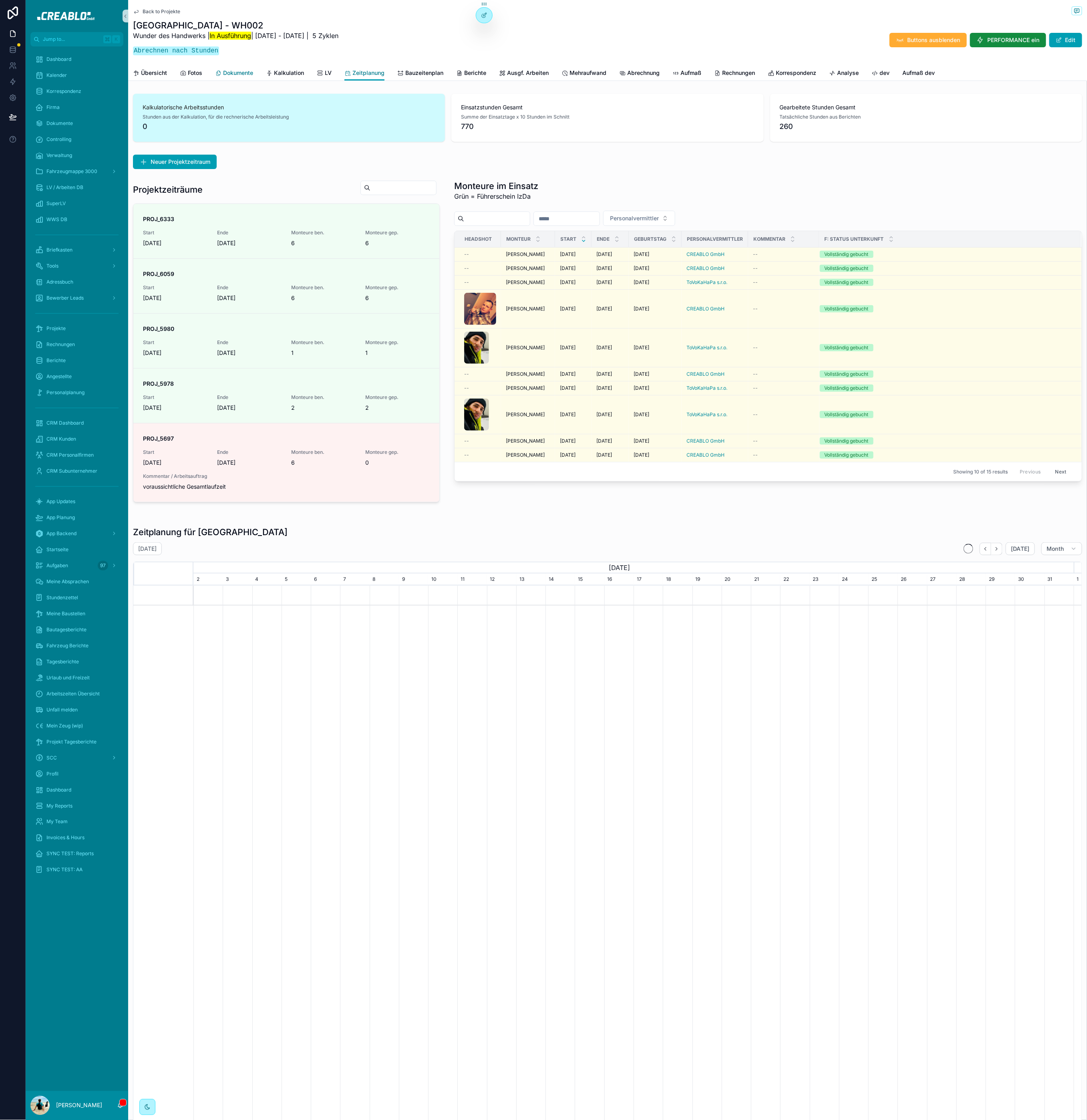
scroll to position [0, 880]
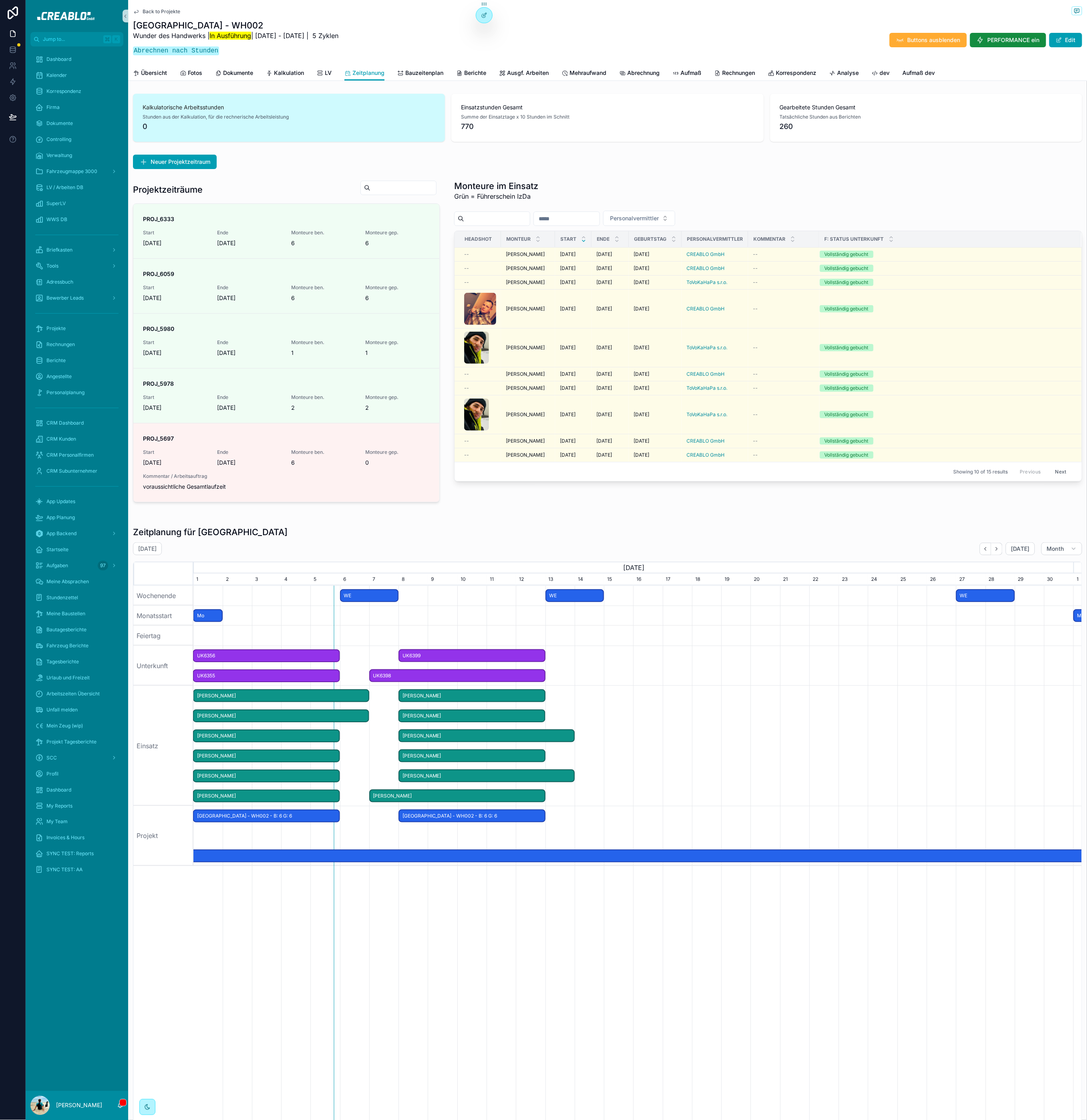
click at [462, 493] on div "Monteure im Einsatz Grün = Führerschein IzDa Personalvermittler Headshot Monteu…" at bounding box center [768, 341] width 638 height 329
click at [281, 73] on span "Kalkulation" at bounding box center [289, 73] width 30 height 8
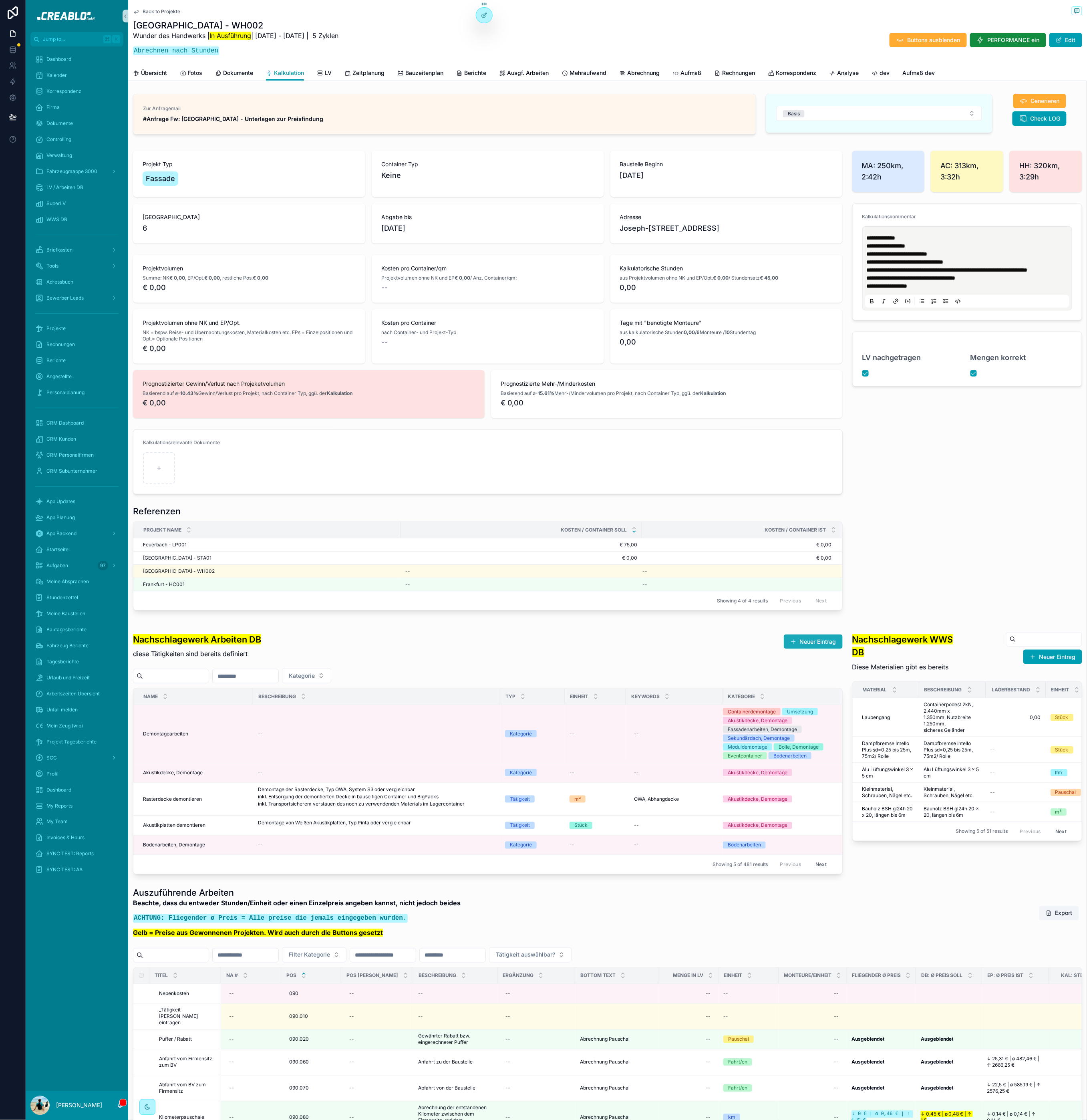
click at [800, 649] on button "Neuer Eintrag" at bounding box center [813, 641] width 59 height 14
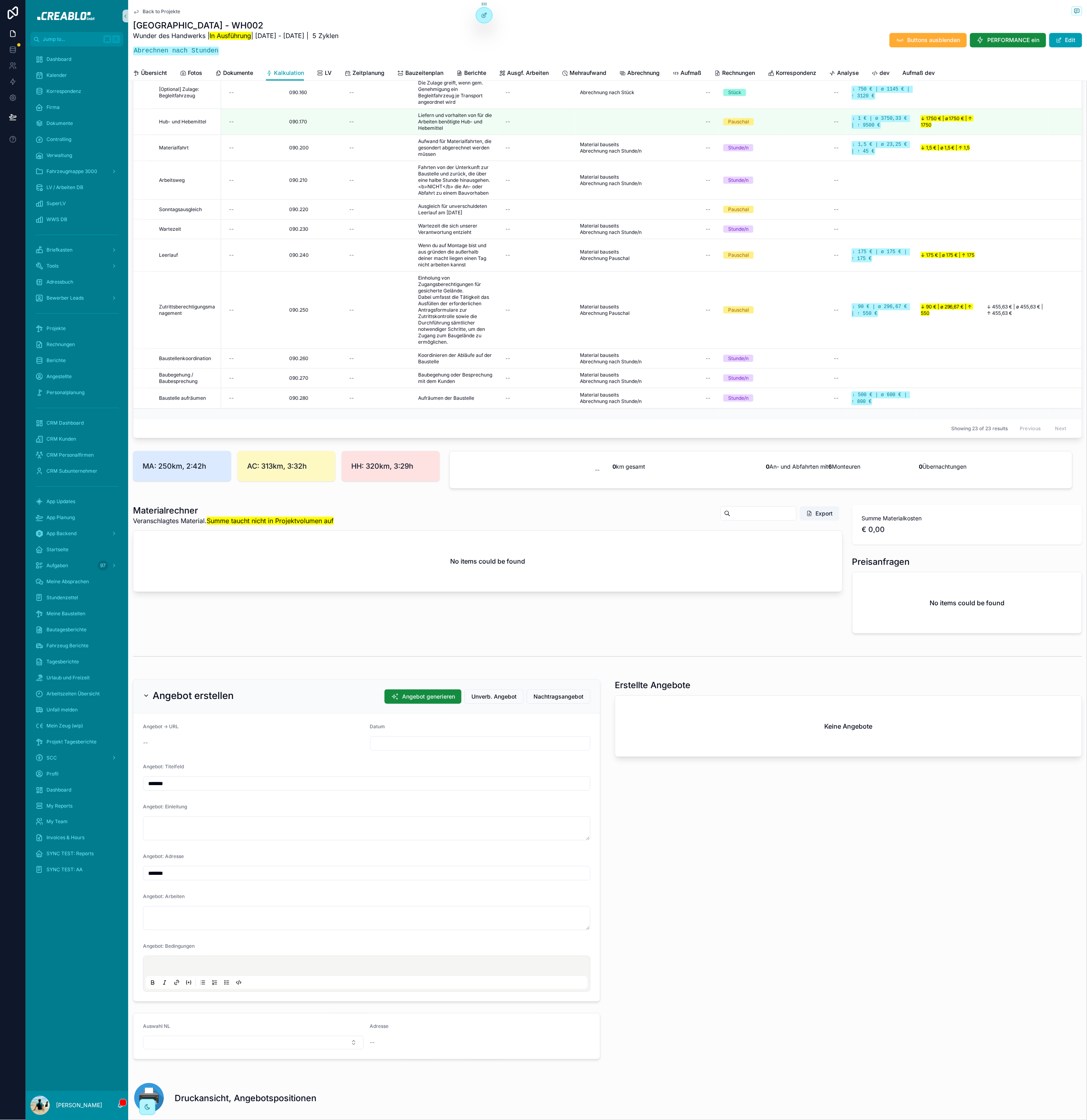
scroll to position [604, 0]
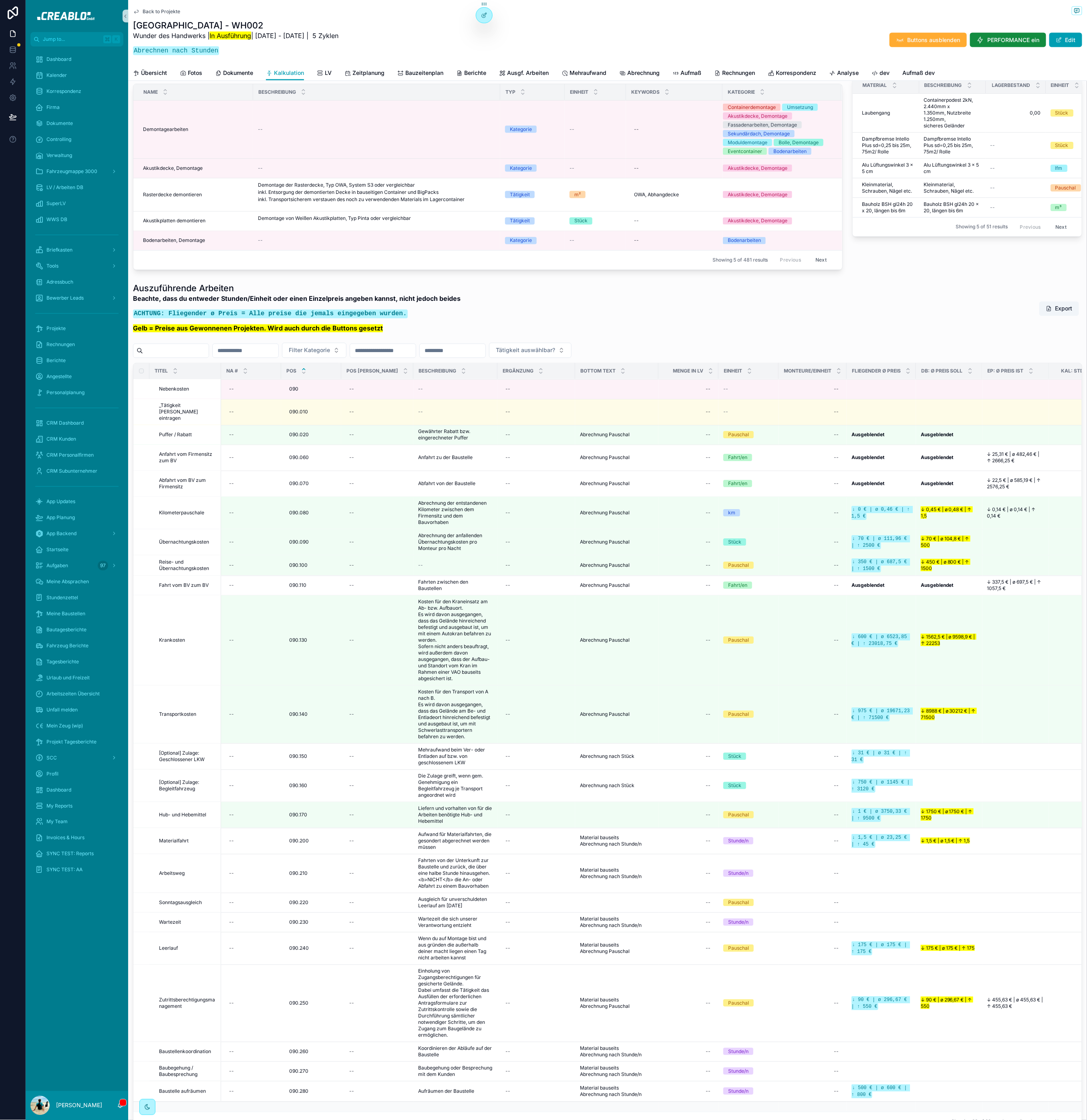
click at [375, 338] on div "Beachte, dass du entweder Stunden/Einheit oder einen Einzelpreis angeben kannst…" at bounding box center [297, 316] width 328 height 44
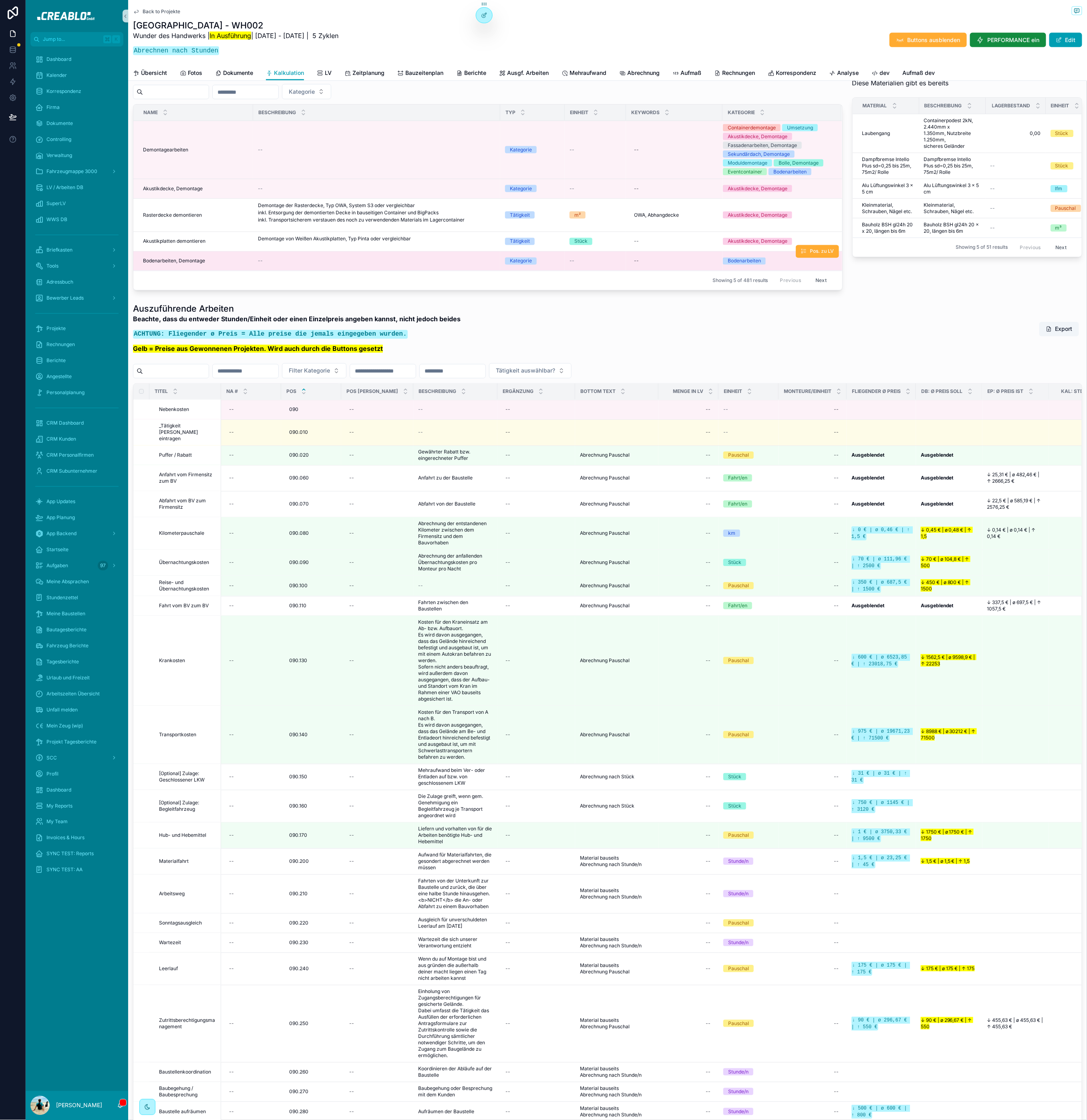
scroll to position [558, 0]
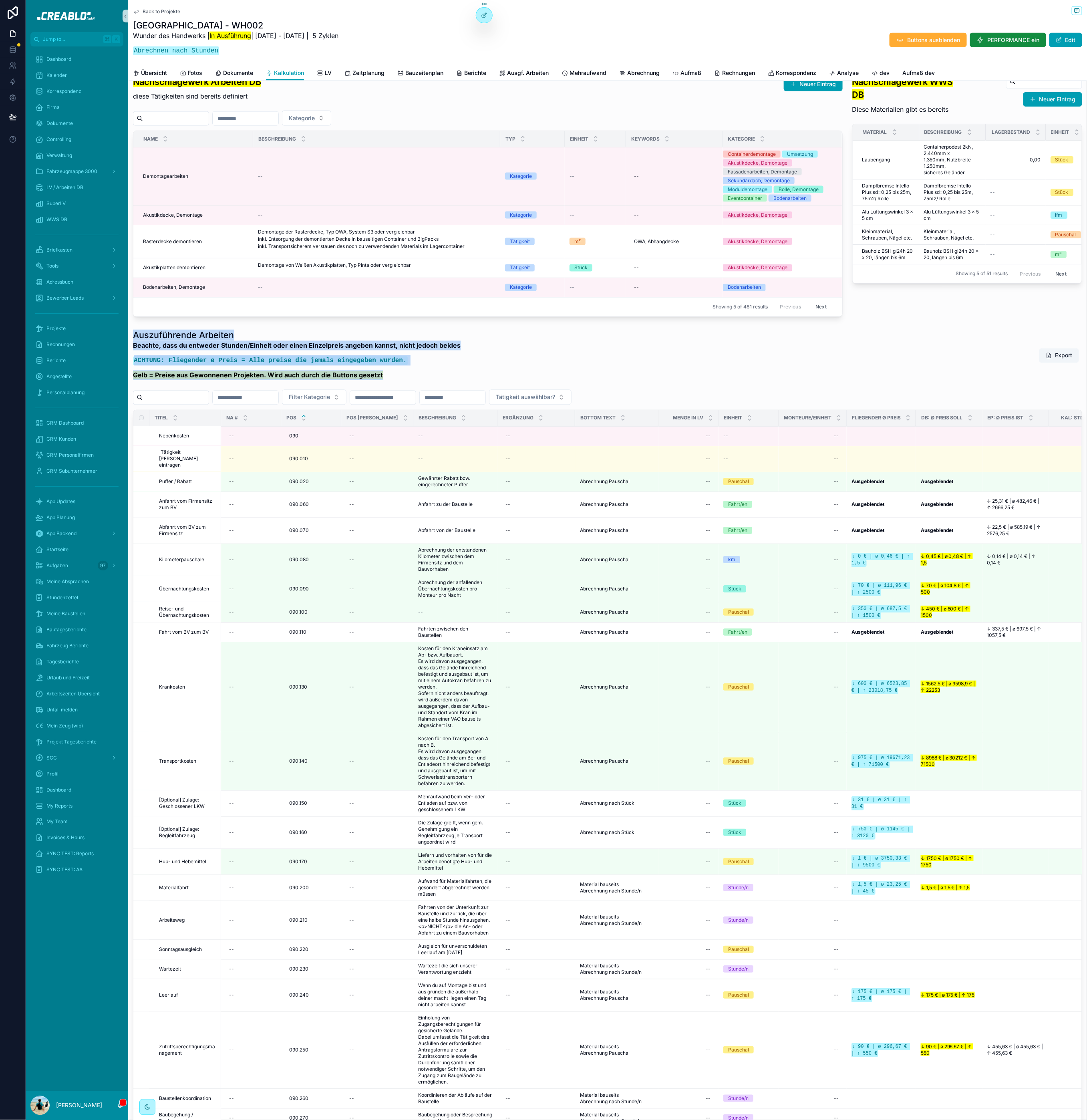
drag, startPoint x: 399, startPoint y: 397, endPoint x: 135, endPoint y: 360, distance: 266.6
click at [135, 360] on div "Auszuführende Arbeiten Beachte, dass du entweder Stunden/Einheit oder einen Ein…" at bounding box center [297, 357] width 328 height 55
click at [135, 341] on h1 "Auszuführende Arbeiten" at bounding box center [297, 335] width 328 height 11
drag, startPoint x: 802, startPoint y: 105, endPoint x: 773, endPoint y: 115, distance: 30.7
click at [802, 91] on button "Neuer Eintrag" at bounding box center [813, 84] width 59 height 14
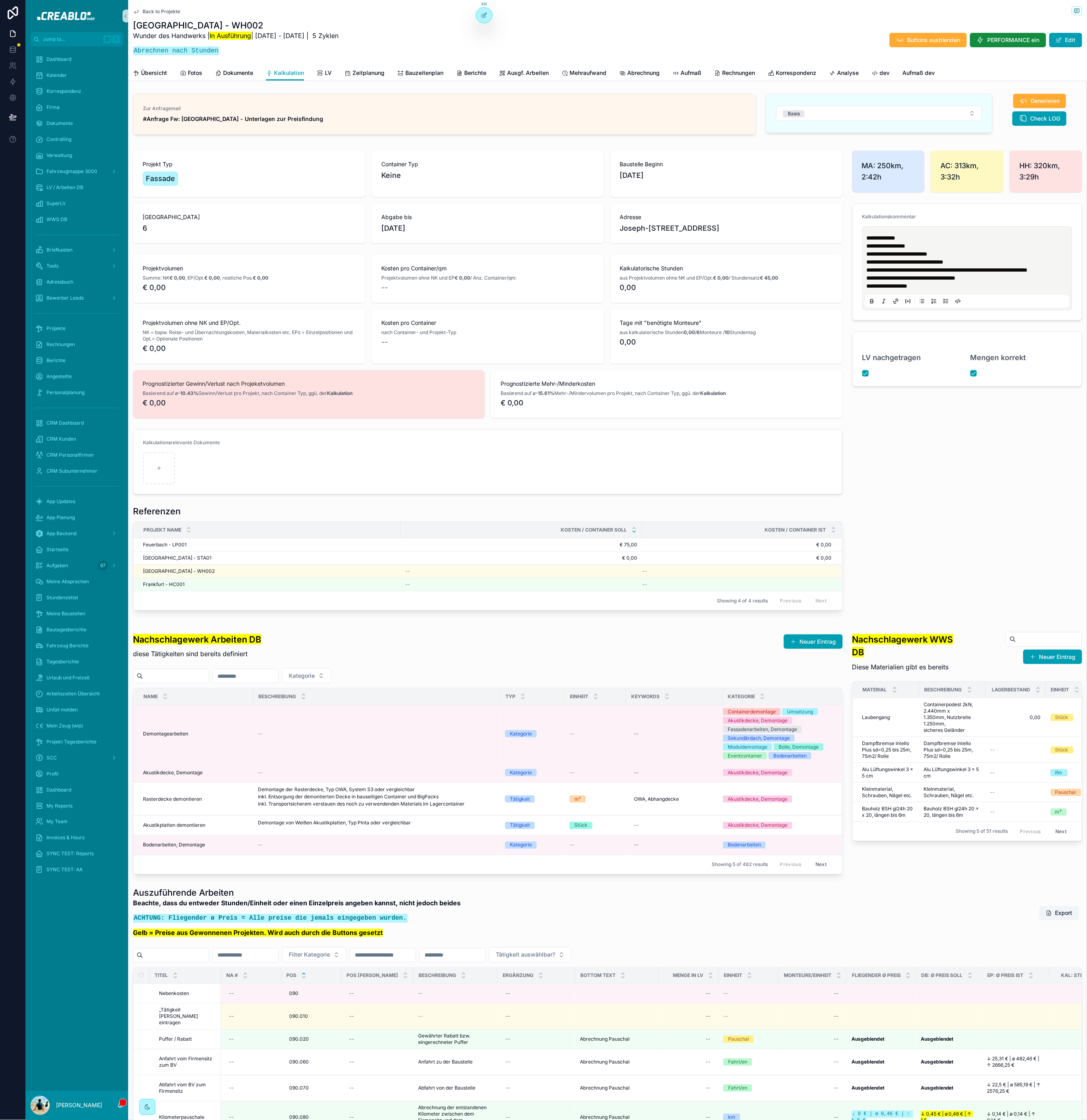
click at [180, 682] on input "scrollable content" at bounding box center [176, 676] width 66 height 11
paste input "**********"
type input "**********"
click at [300, 663] on div "Nachschlagewerk Arbeiten DB diese Tätigkeiten sind bereits definiert Neuer Eint…" at bounding box center [488, 643] width 710 height 40
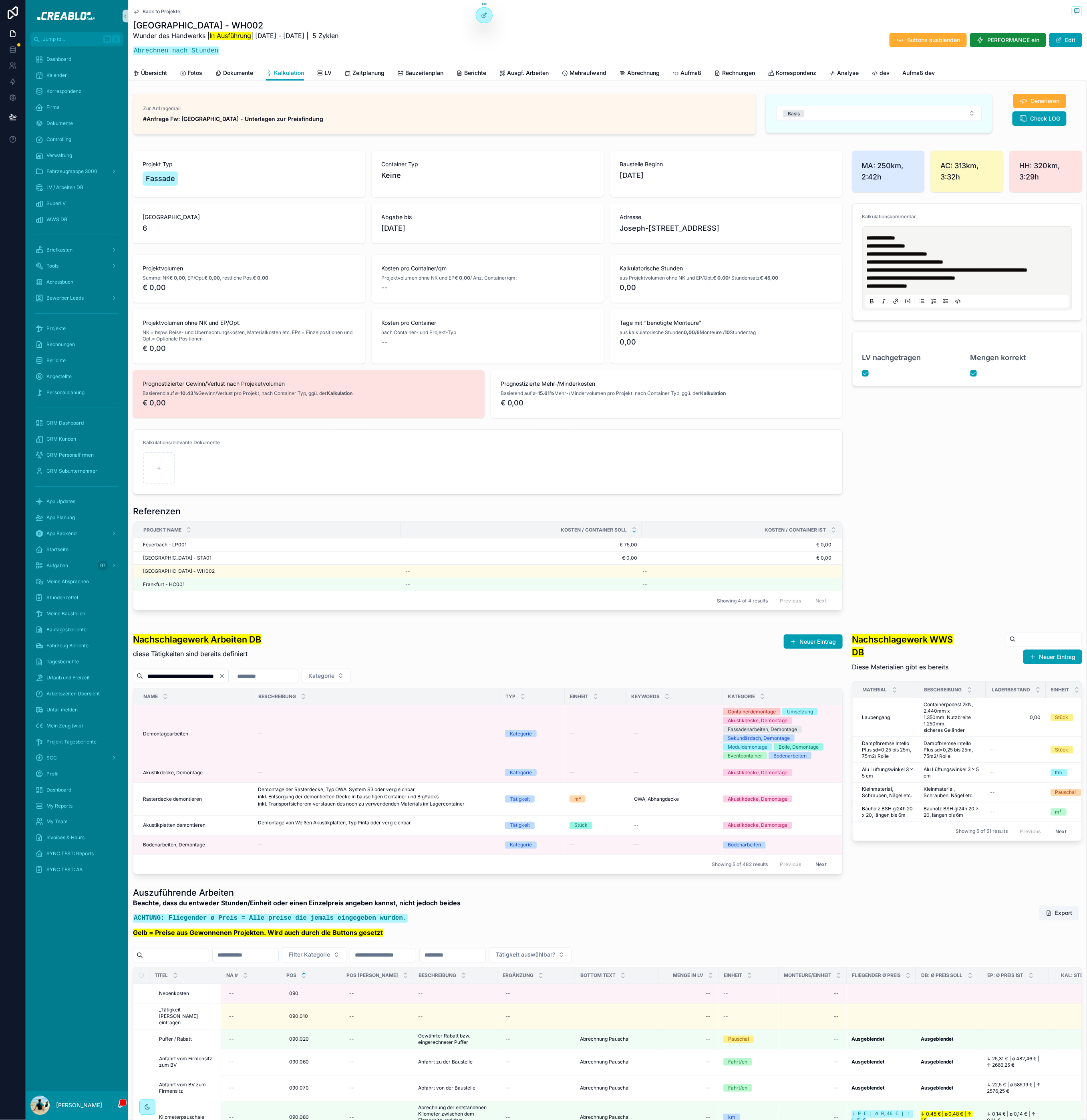
scroll to position [0, 0]
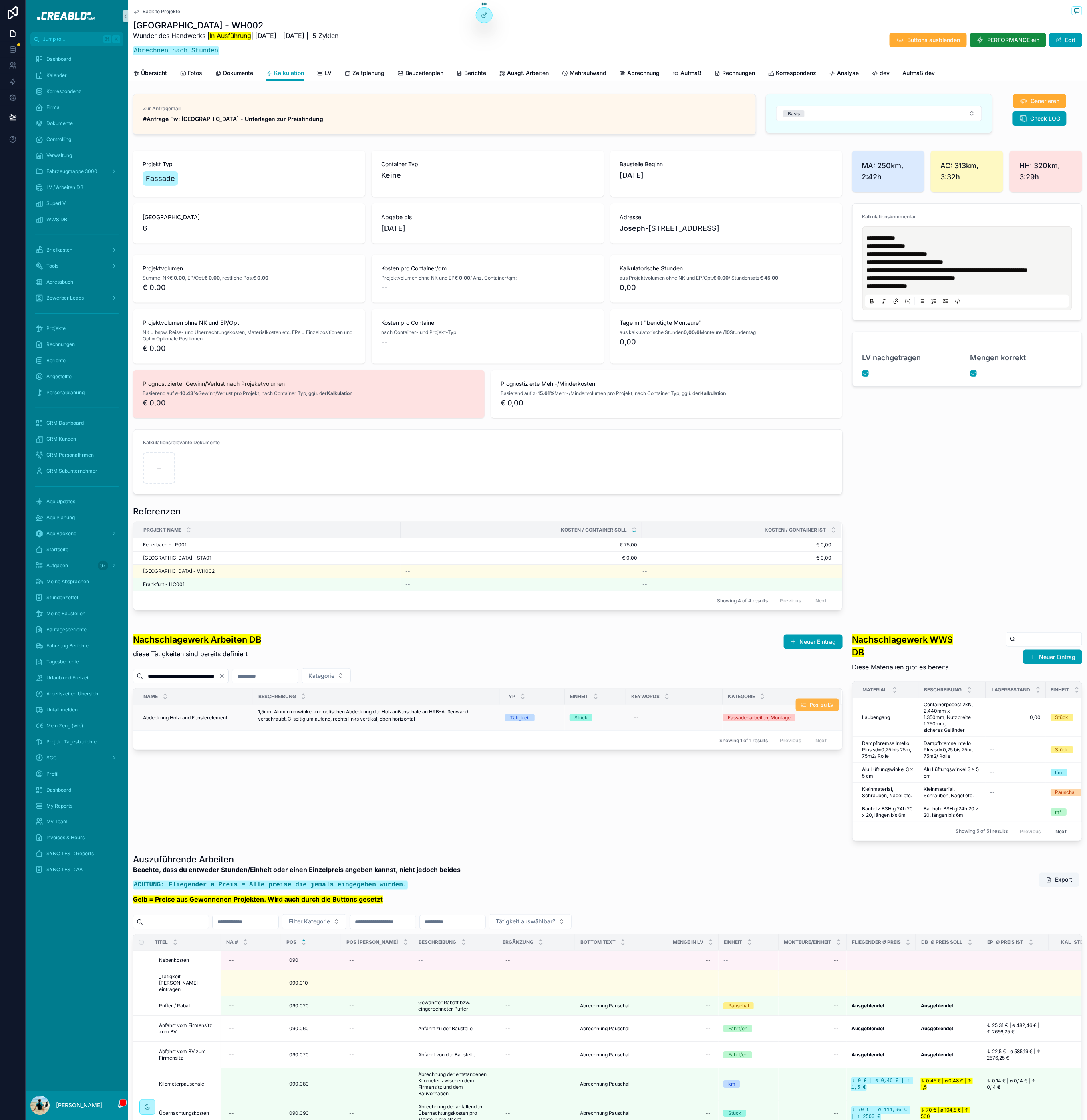
click at [804, 711] on button "Pos. zu LV" at bounding box center [817, 705] width 43 height 13
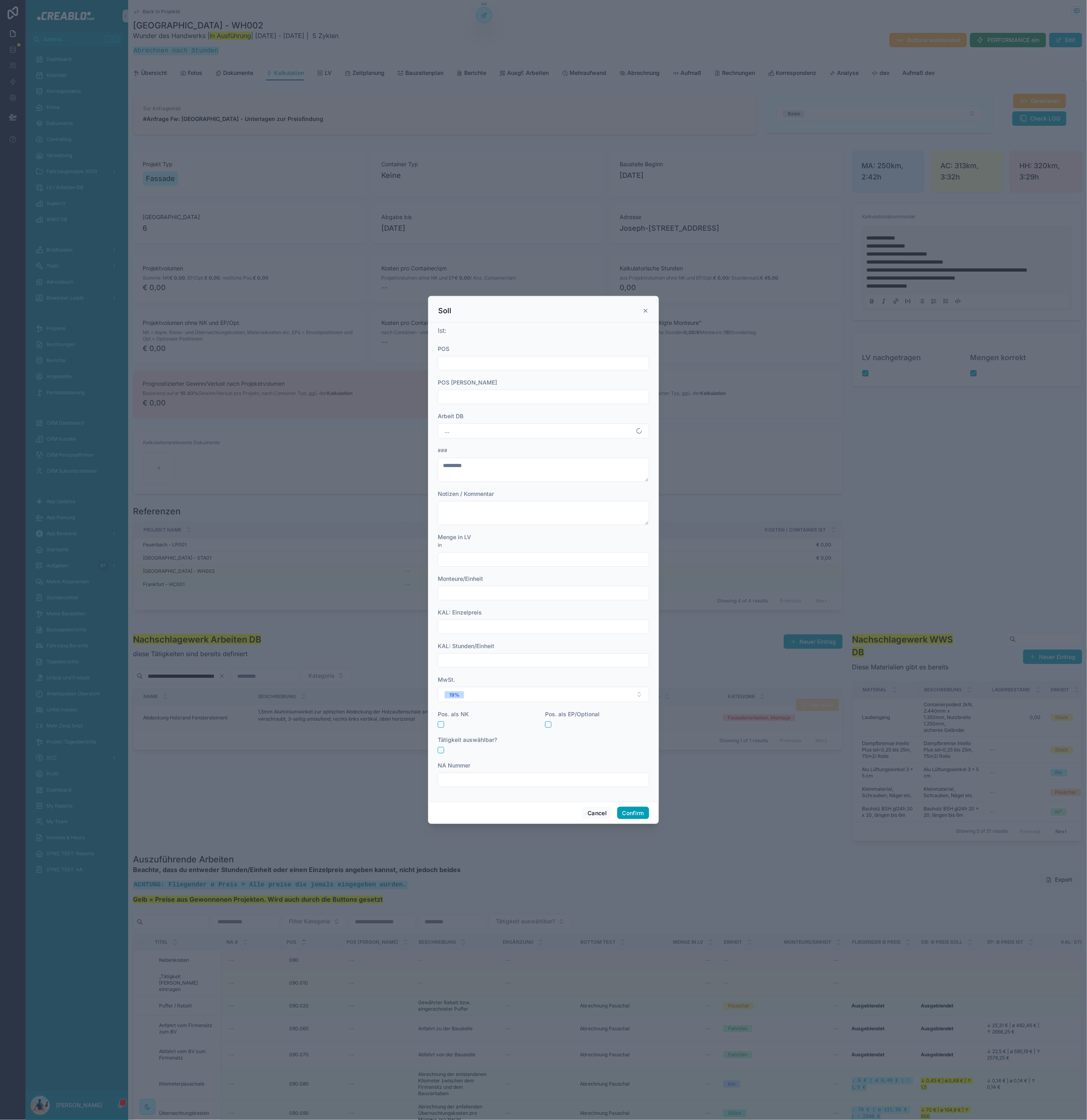
type input "**********"
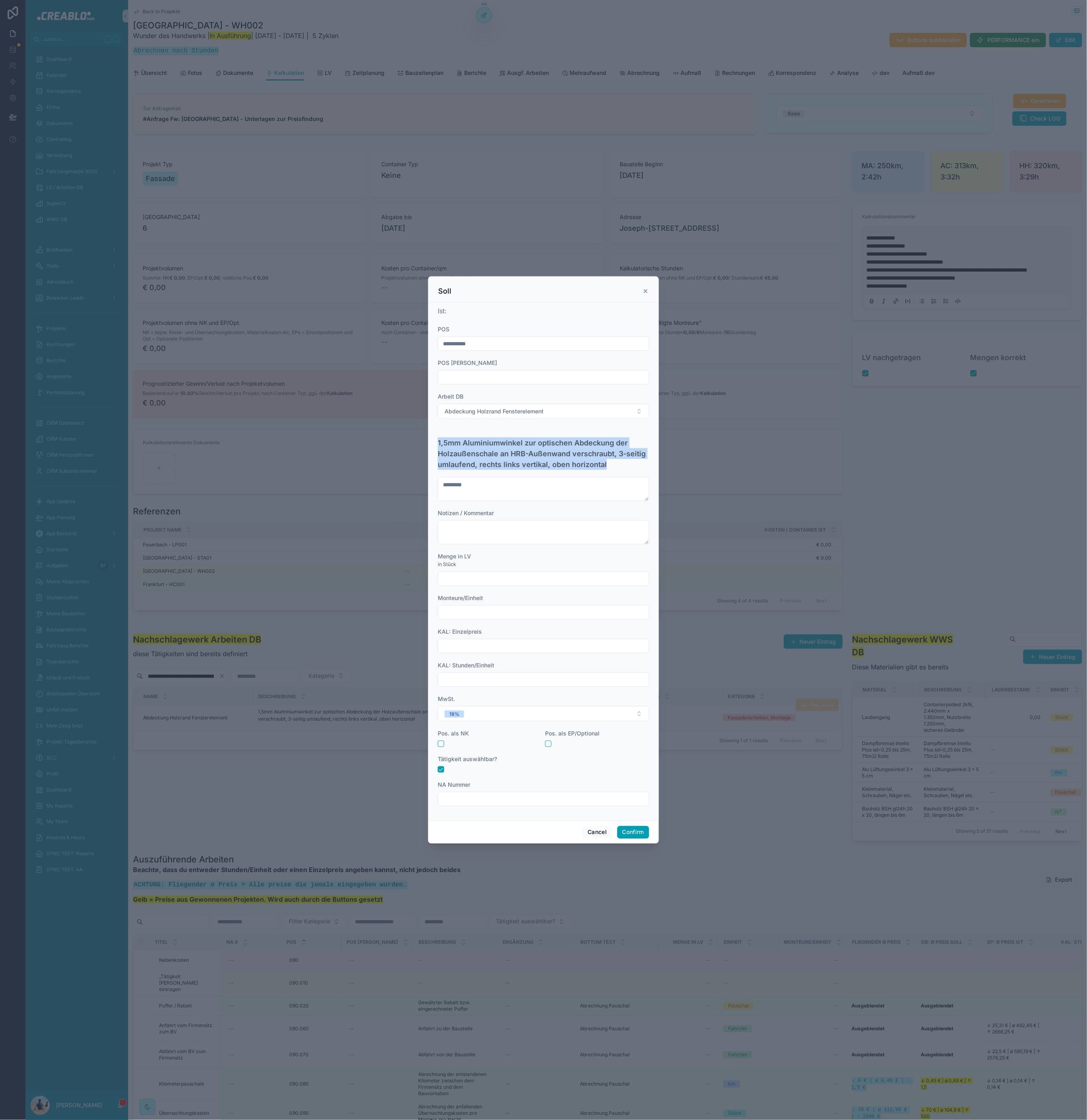
drag, startPoint x: 439, startPoint y: 441, endPoint x: 623, endPoint y: 465, distance: 185.6
click at [623, 465] on h3 "1,5mm Aluminiumwinkel zur optischen Abdeckung der Holzaußenschale an HRB-Außenw…" at bounding box center [543, 453] width 211 height 32
click at [502, 580] on input "text" at bounding box center [543, 579] width 211 height 11
type input "******"
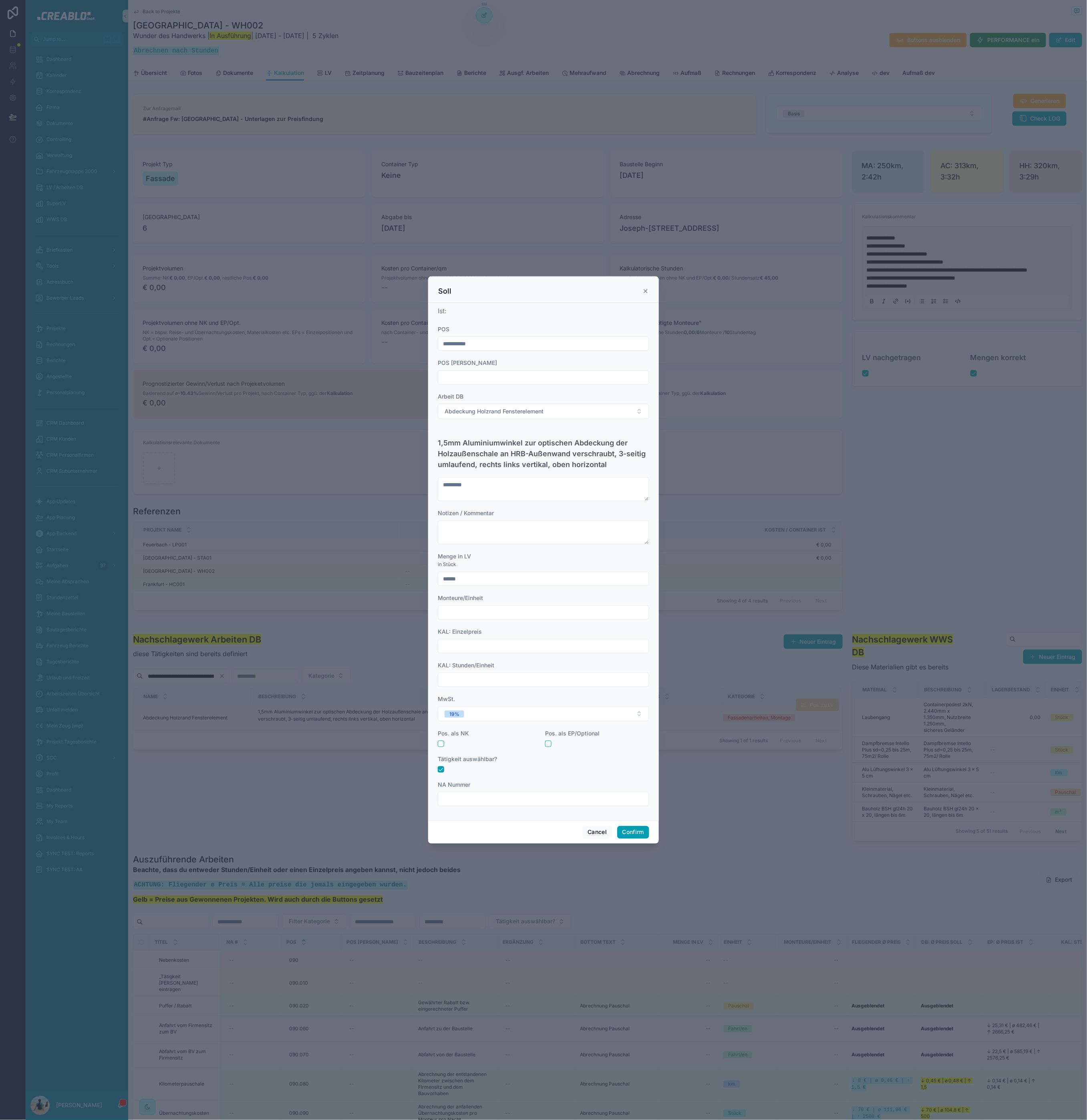
click at [468, 559] on span "Menge in LV" at bounding box center [454, 556] width 33 height 7
drag, startPoint x: 464, startPoint y: 565, endPoint x: 424, endPoint y: 553, distance: 41.8
click at [424, 553] on div "**********" at bounding box center [543, 560] width 1087 height 1120
click at [479, 560] on div "in Stück" at bounding box center [543, 564] width 211 height 8
click at [463, 611] on input "text" at bounding box center [543, 612] width 211 height 11
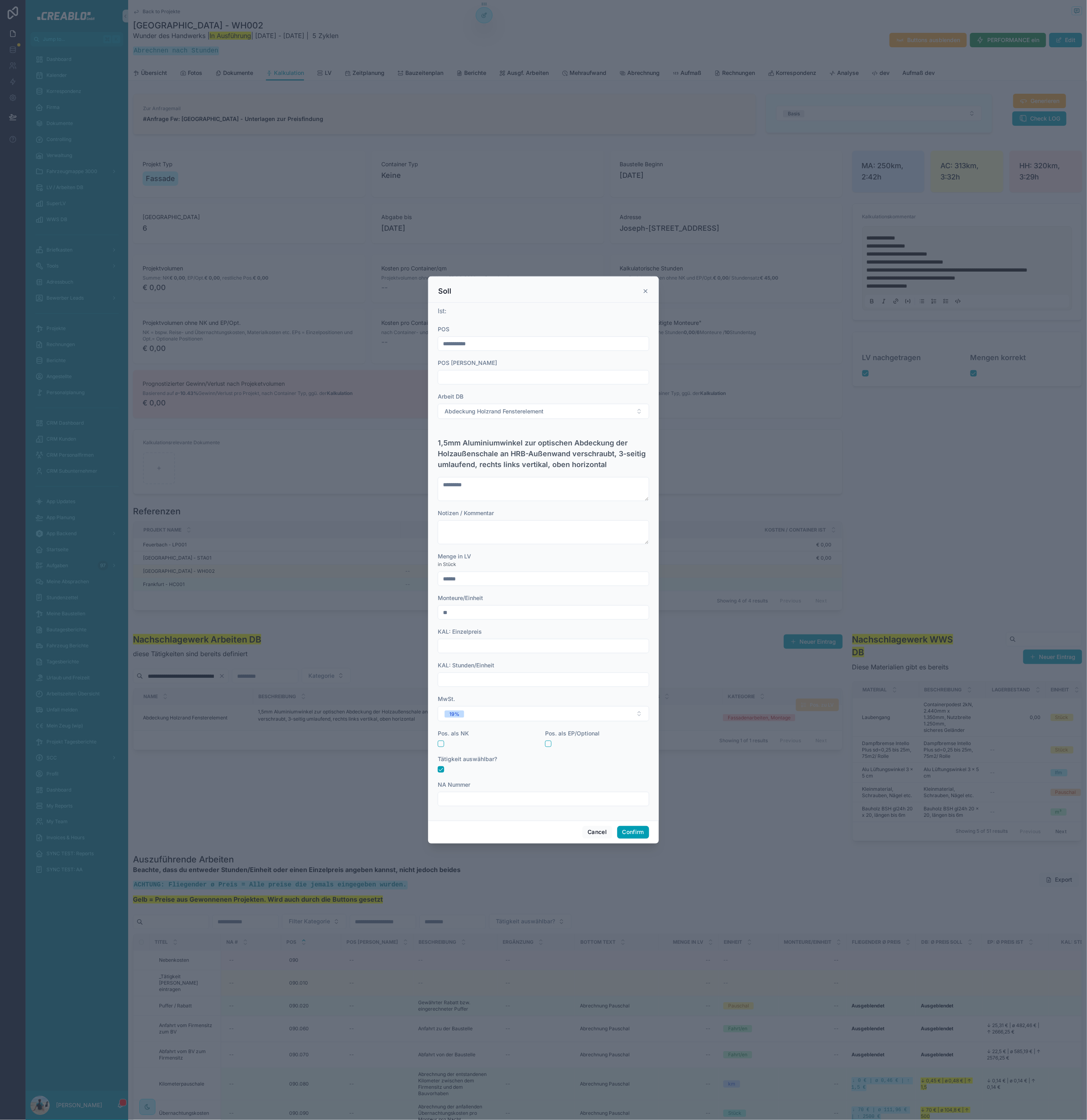
click at [505, 643] on input "text" at bounding box center [543, 646] width 211 height 11
click at [481, 615] on input "**" at bounding box center [543, 612] width 211 height 11
click at [481, 615] on input "**" at bounding box center [543, 612] width 211 height 11
type input "*"
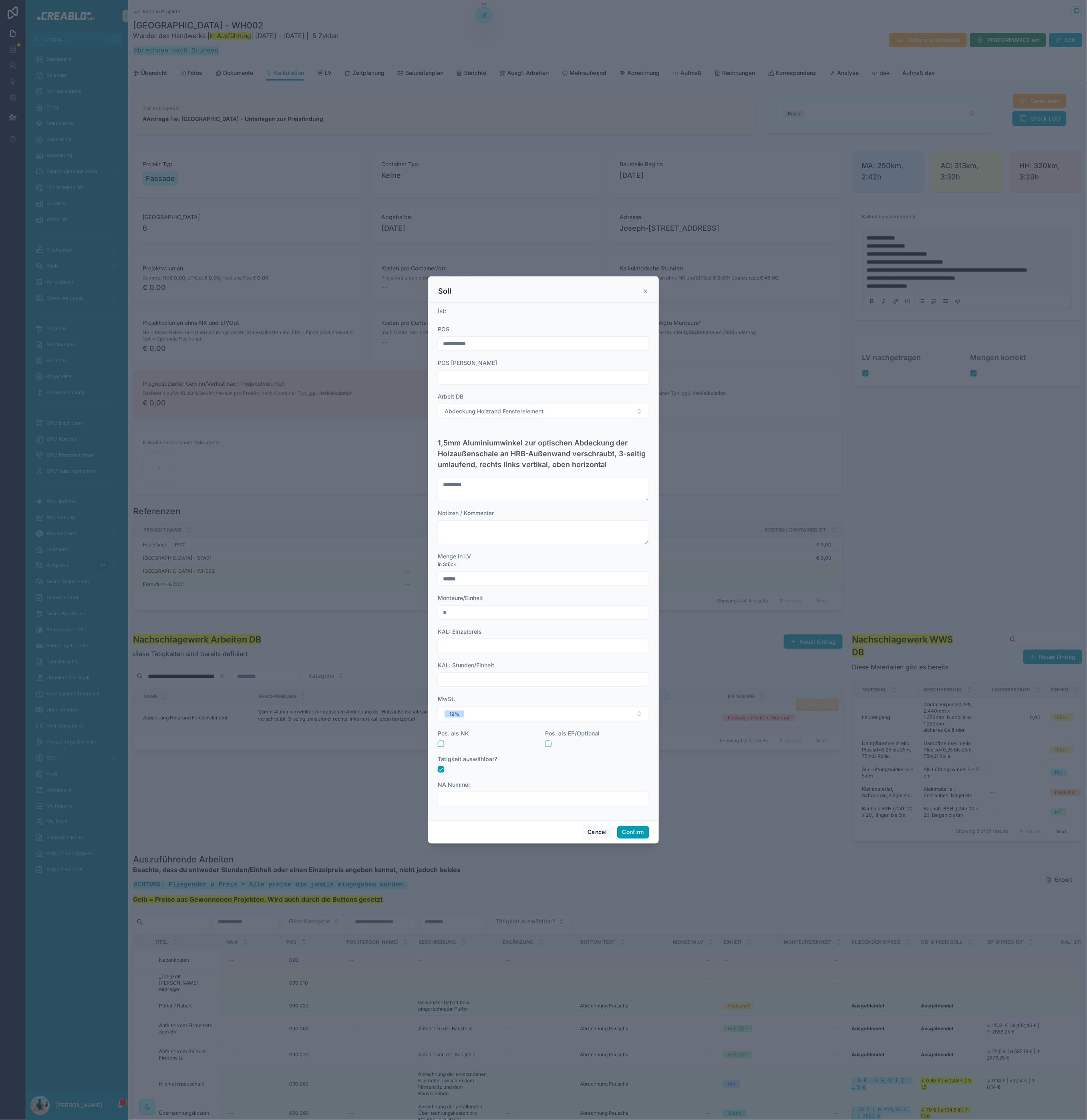
click at [473, 647] on input "text" at bounding box center [543, 646] width 211 height 11
click at [502, 795] on input "text" at bounding box center [543, 799] width 211 height 11
type input "*"
click at [639, 832] on button "Confirm" at bounding box center [633, 832] width 32 height 13
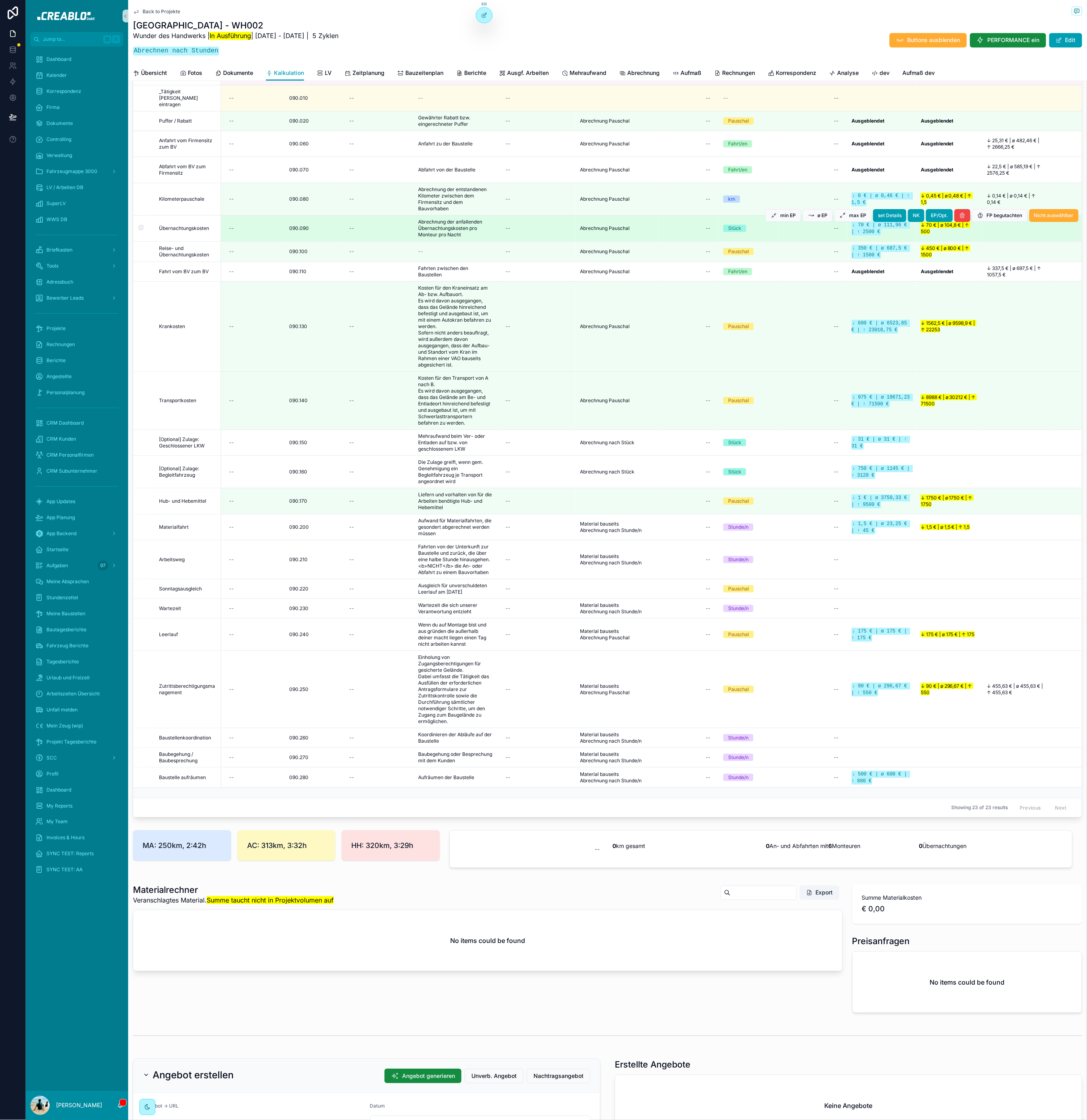
scroll to position [777, 0]
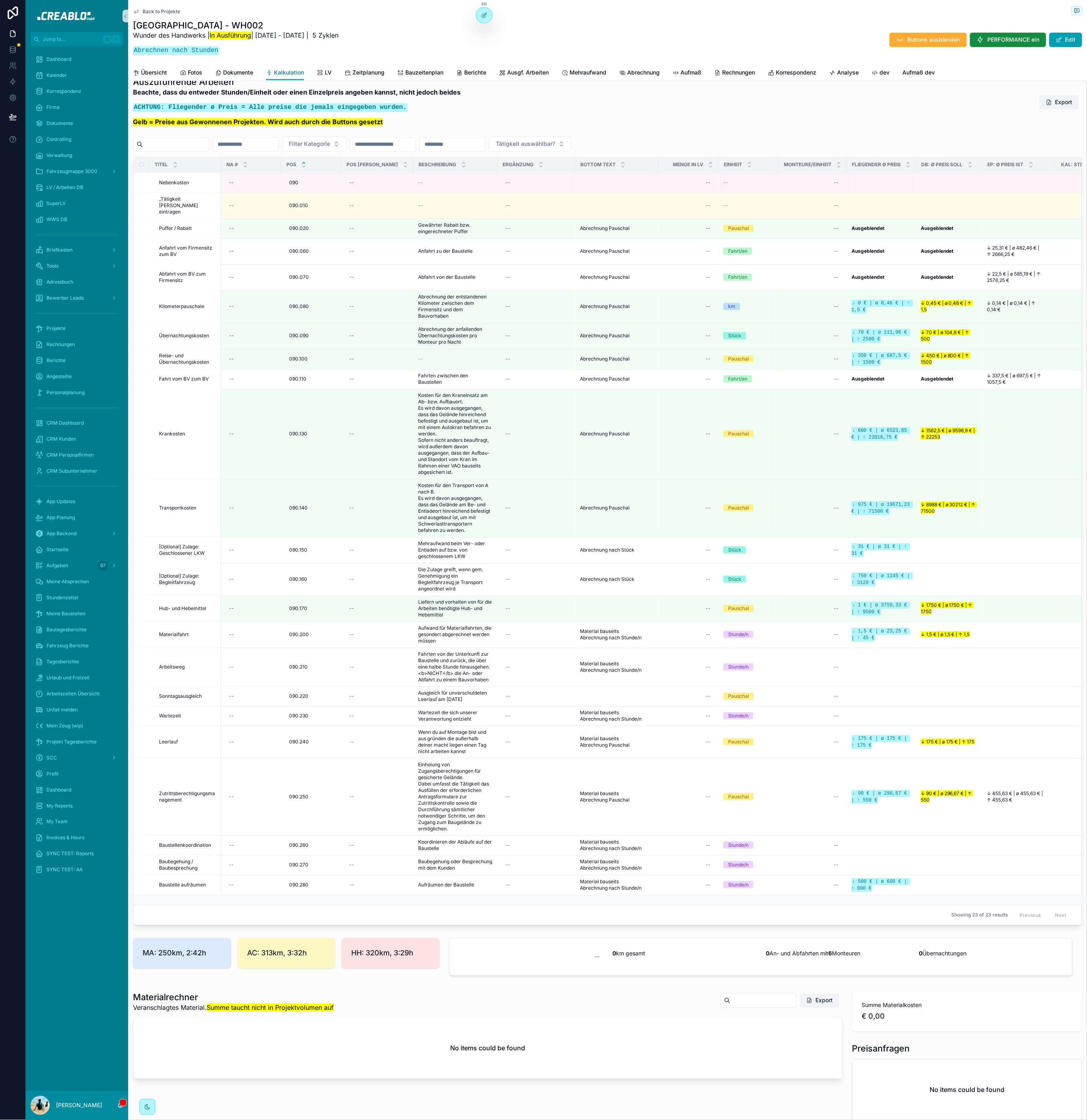
click at [267, 72] on icon "scrollable content" at bounding box center [269, 73] width 6 height 6
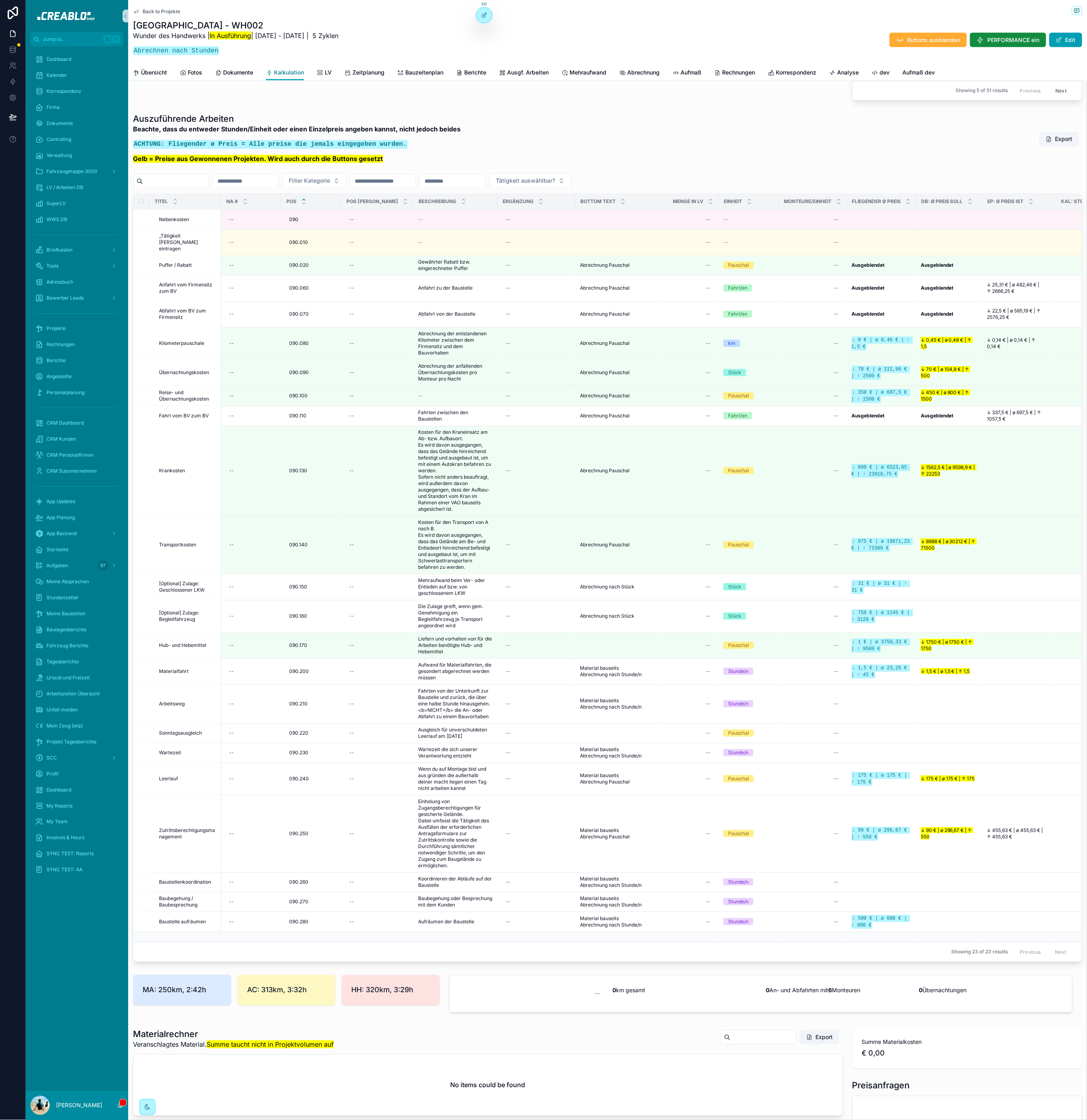
scroll to position [732, 0]
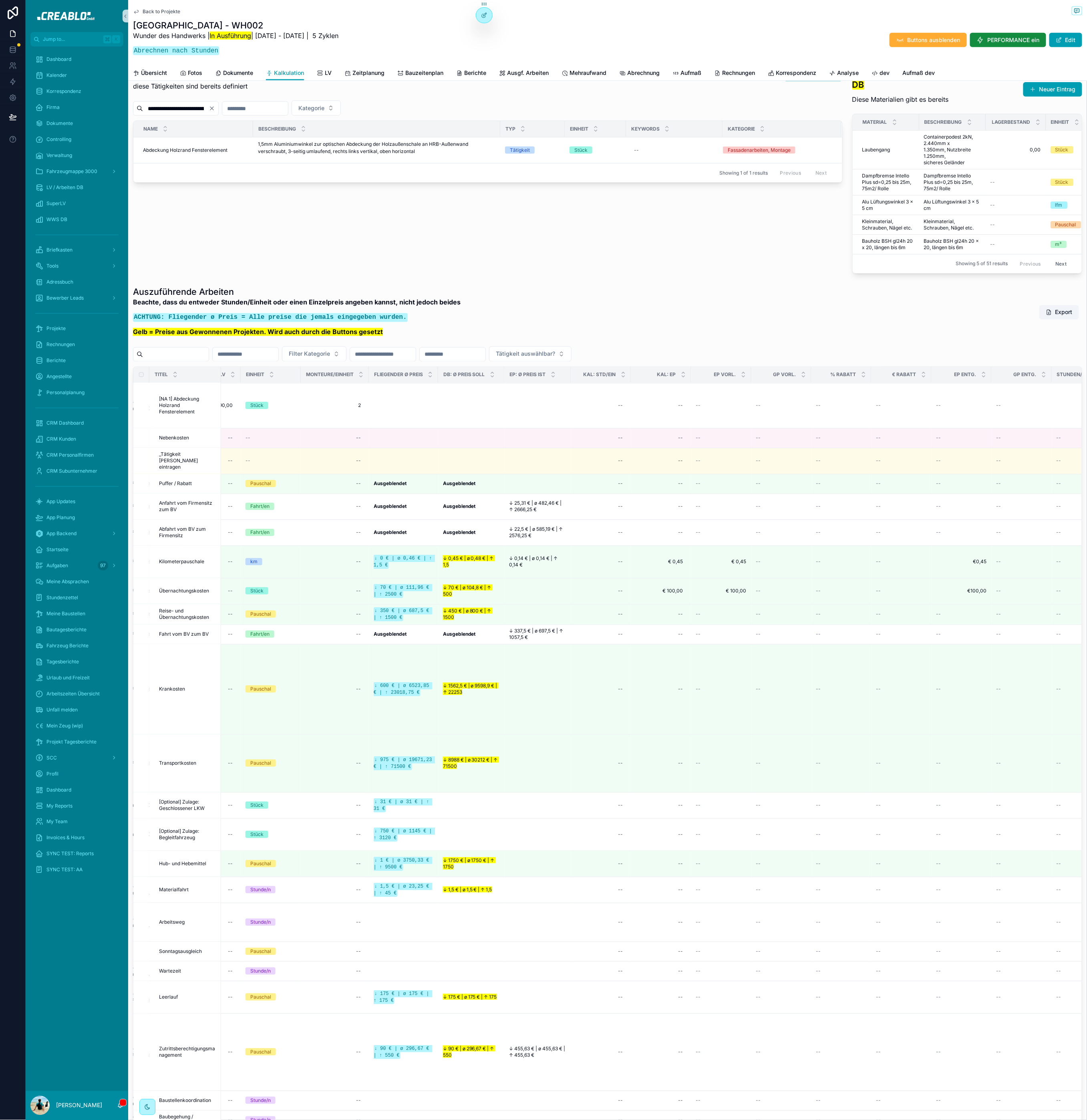
scroll to position [130, 0]
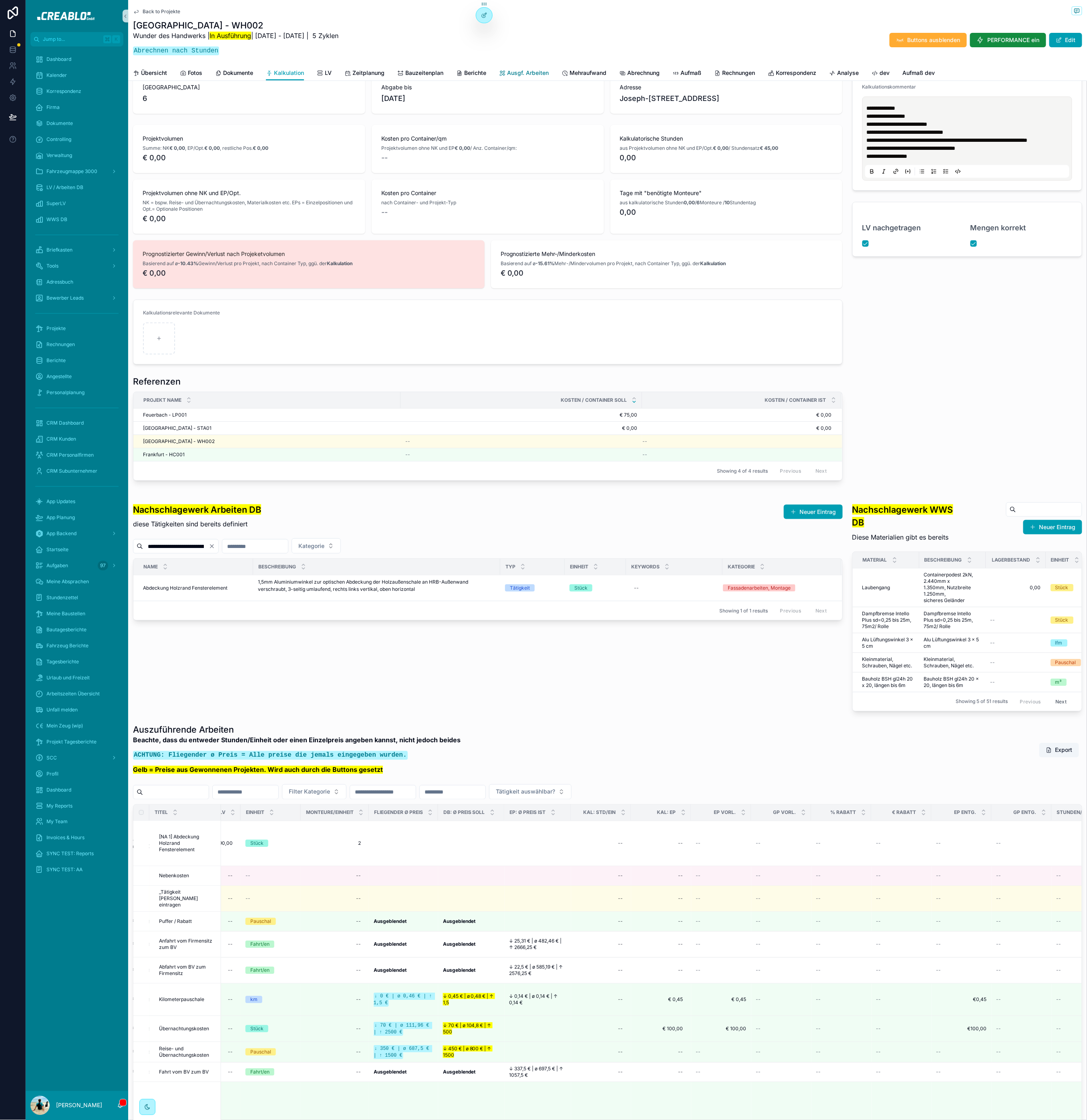
click at [523, 73] on span "Ausgf. Arbeiten" at bounding box center [528, 73] width 42 height 8
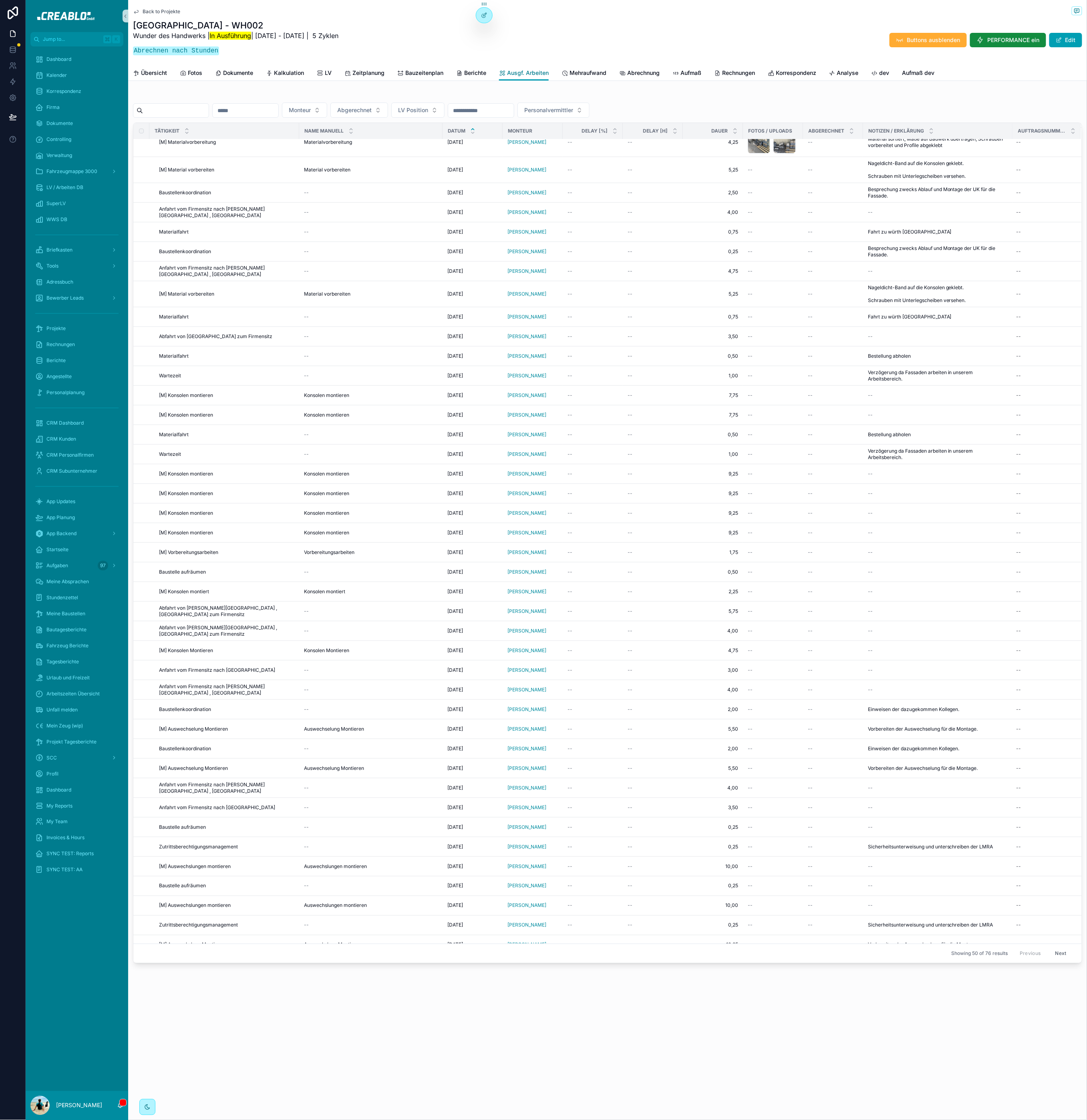
scroll to position [222, 0]
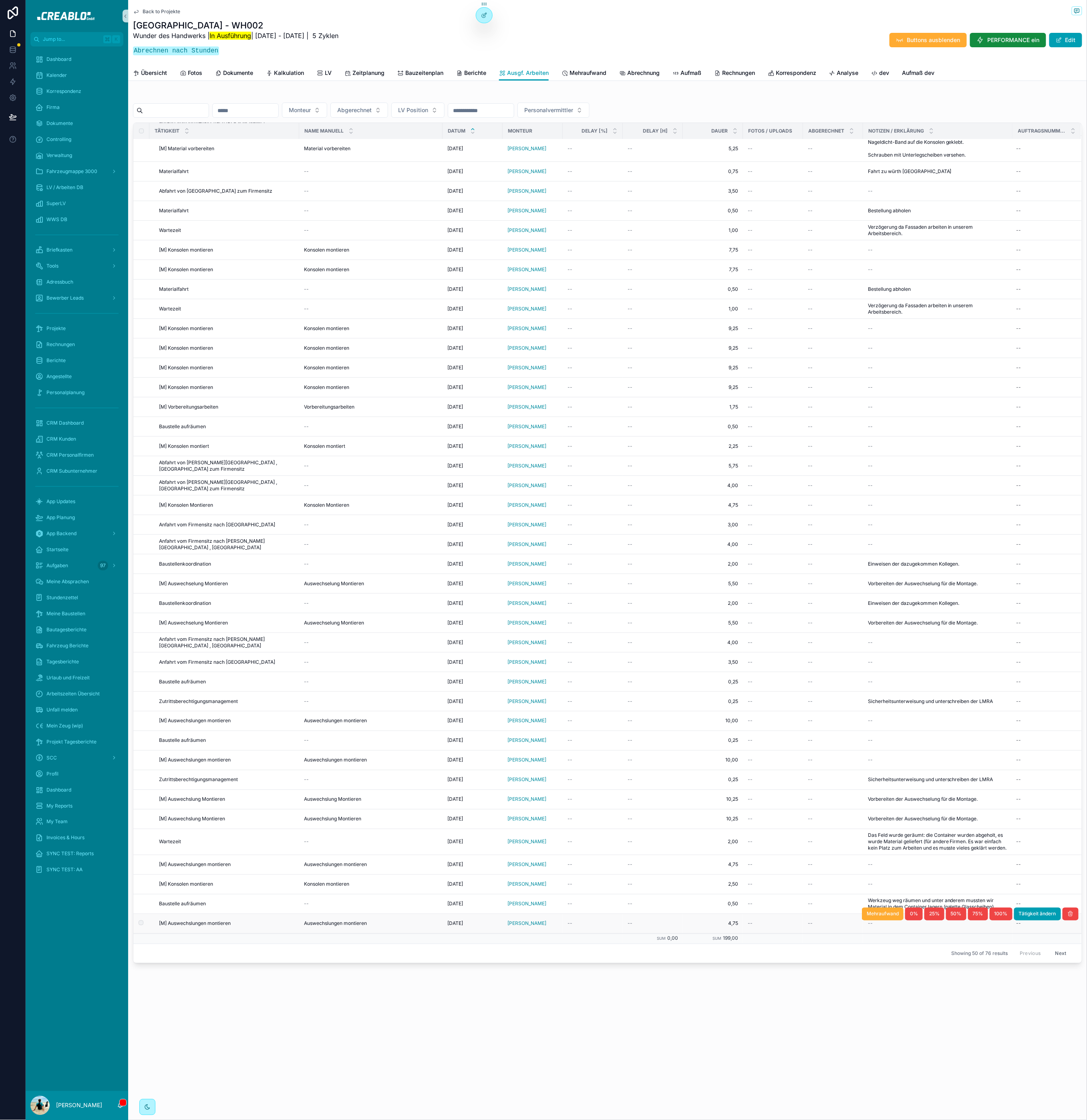
click at [214, 924] on span "[M] Auswechslungen montieren" at bounding box center [195, 924] width 72 height 6
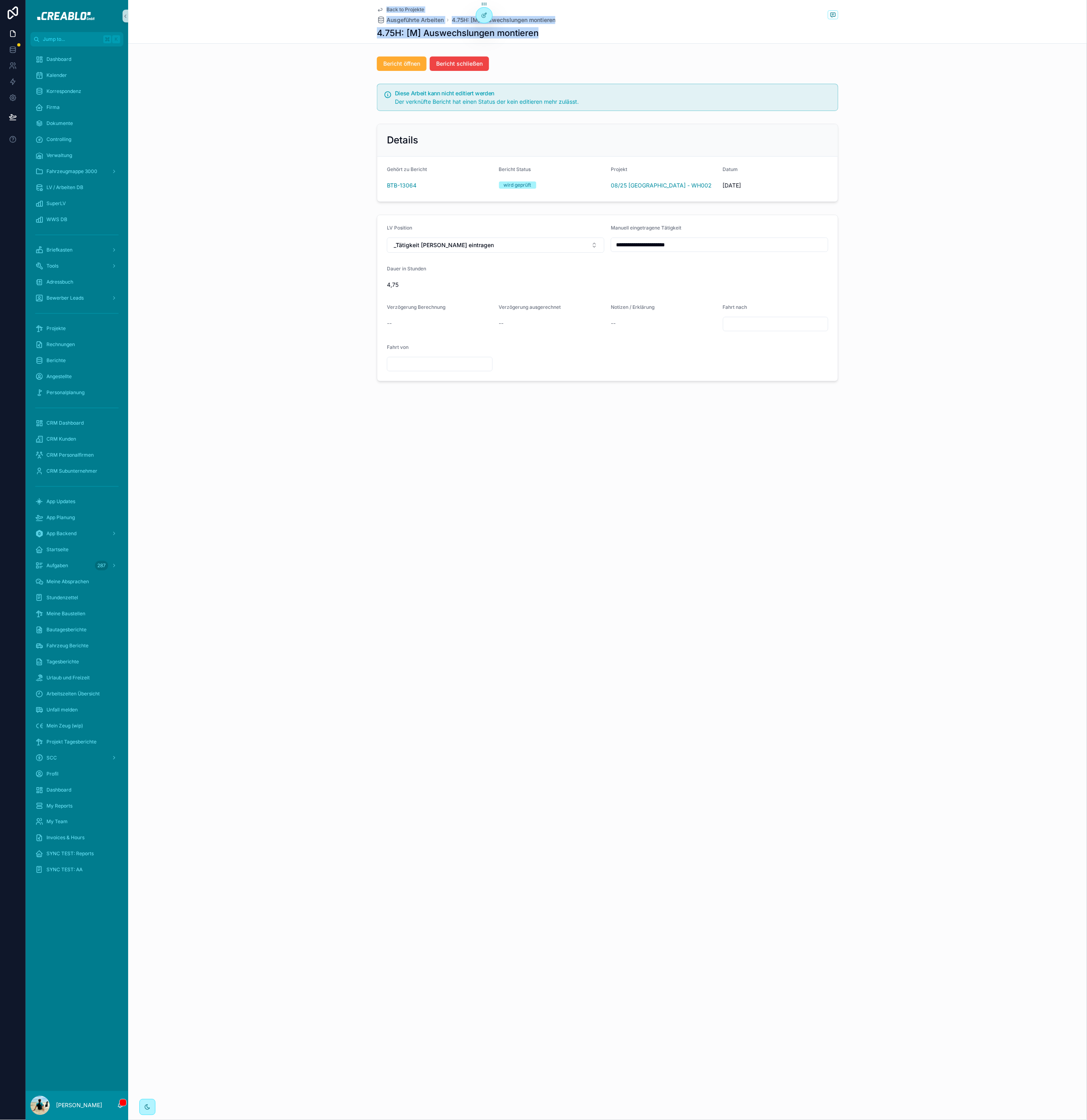
drag, startPoint x: 420, startPoint y: 5, endPoint x: 578, endPoint y: 30, distance: 160.0
click at [514, 41] on div "Back to Projekte Ausgeführte Arbeiten 4.75H: [M] Auswechslungen montieren 4.75H…" at bounding box center [607, 22] width 959 height 44
click at [578, 30] on div "4.75H: [M] Auswechslungen montieren" at bounding box center [607, 33] width 461 height 11
drag, startPoint x: 581, startPoint y: 35, endPoint x: 366, endPoint y: 8, distance: 216.7
click at [365, 9] on div "Back to Projekte Ausgeführte Arbeiten 4.75H: [M] Auswechslungen montieren 4.75H…" at bounding box center [607, 22] width 959 height 44
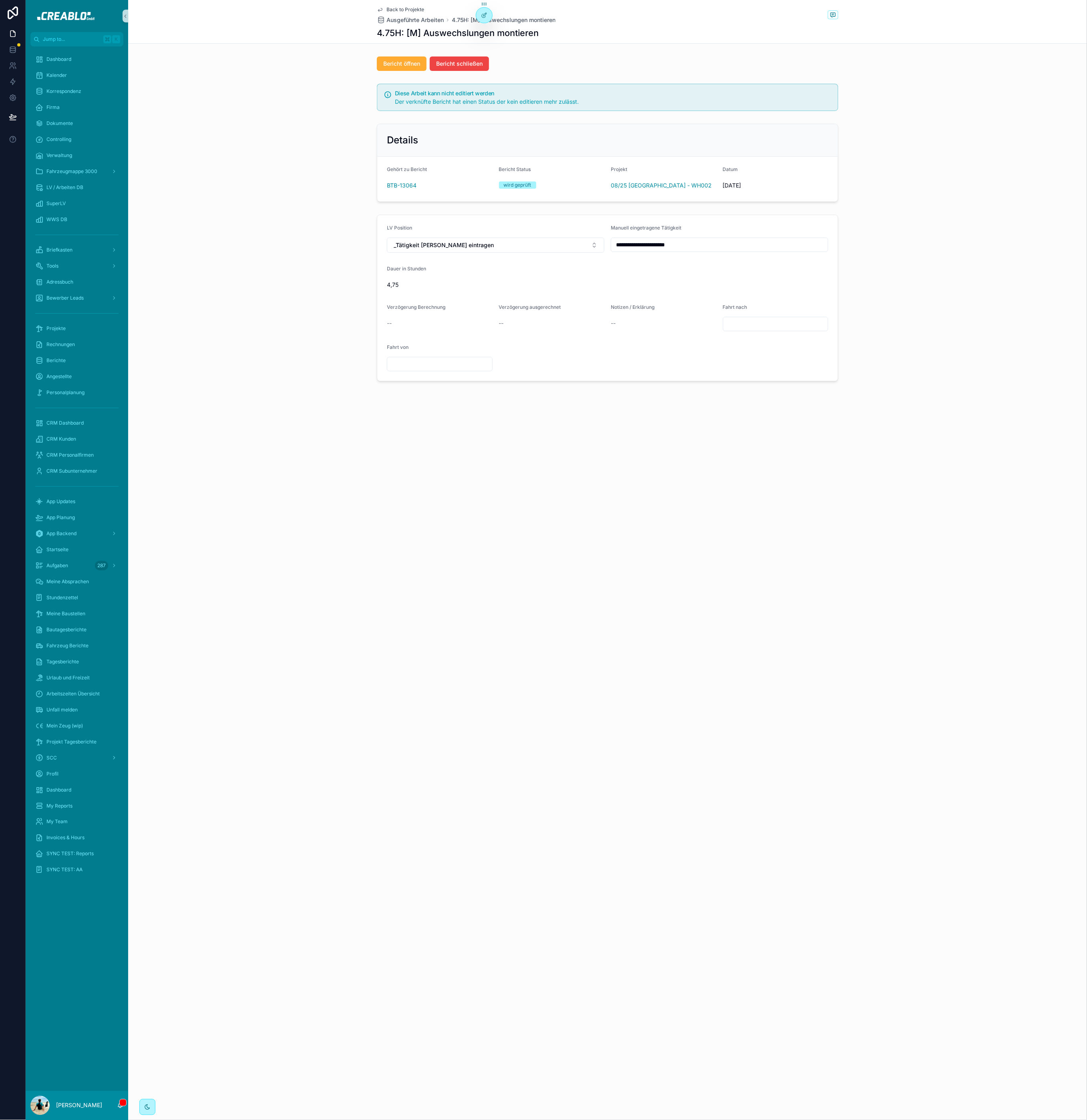
click at [366, 8] on div "Back to Projekte Ausgeführte Arbeiten 4.75H: [M] Auswechslungen montieren 4.75H…" at bounding box center [607, 22] width 959 height 44
drag, startPoint x: 372, startPoint y: 4, endPoint x: 562, endPoint y: 36, distance: 192.7
click at [547, 36] on div "Back to Projekte Ausgeführte Arbeiten 4.75H: [M] Auswechslungen montieren 4.75H…" at bounding box center [607, 22] width 959 height 44
drag, startPoint x: 565, startPoint y: 35, endPoint x: 582, endPoint y: 36, distance: 17.0
click at [568, 35] on div "4.75H: [M] Auswechslungen montieren" at bounding box center [607, 33] width 461 height 11
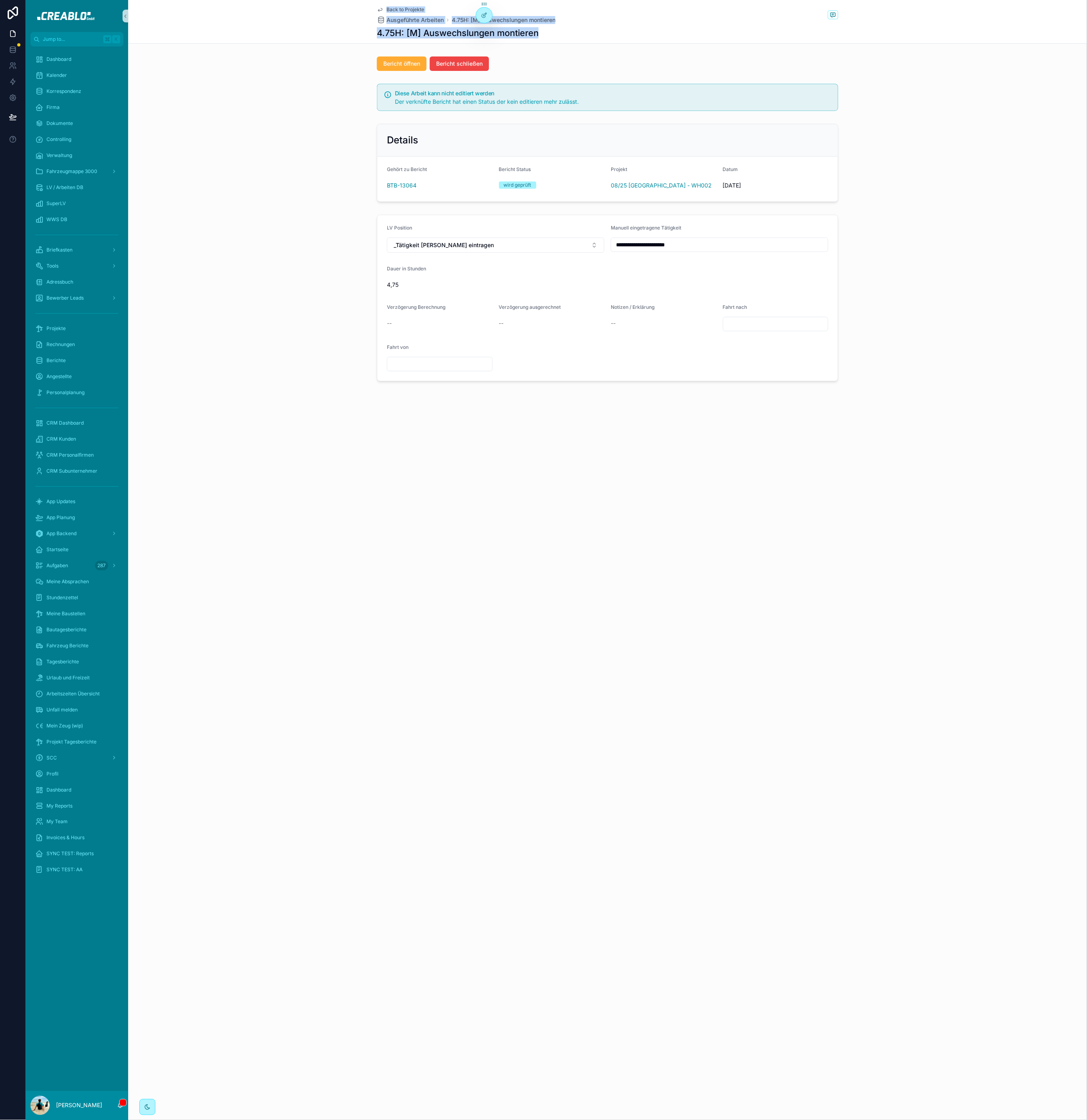
drag, startPoint x: 614, startPoint y: 36, endPoint x: 378, endPoint y: 7, distance: 237.8
click at [378, 7] on div "Back to Projekte Ausgeführte Arbeiten 4.75H: [M] Auswechslungen montieren 4.75H…" at bounding box center [607, 21] width 461 height 43
click at [376, 7] on div "Back to Projekte Ausgeführte Arbeiten 4.75H: [M] Auswechslungen montieren 4.75H…" at bounding box center [607, 22] width 959 height 44
drag, startPoint x: 596, startPoint y: 35, endPoint x: 383, endPoint y: 0, distance: 215.9
click at [383, 0] on div "Back to Projekte Ausgeführte Arbeiten 4.75H: [M] Auswechslungen montieren 4.75H…" at bounding box center [607, 21] width 461 height 43
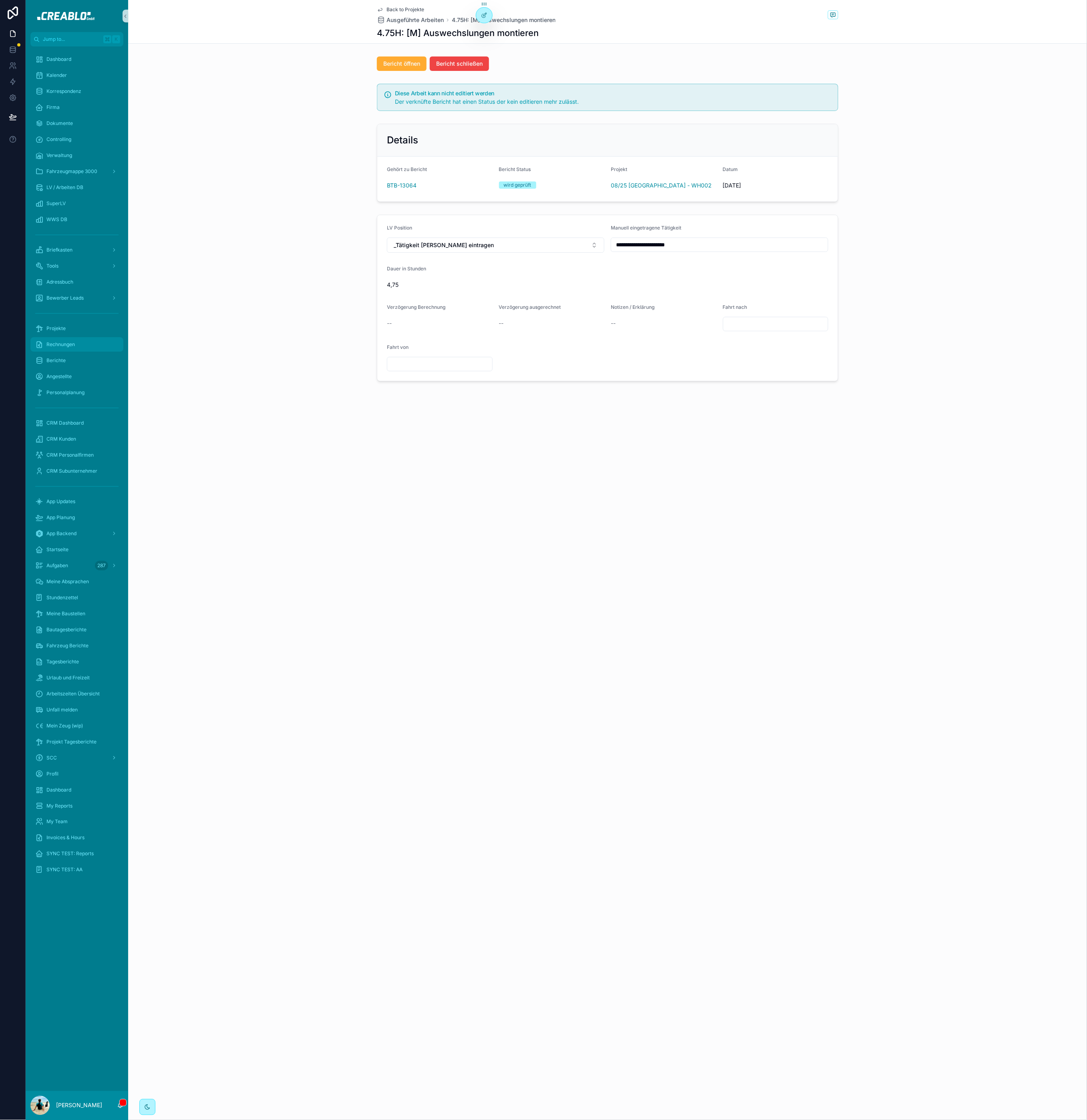
drag, startPoint x: 378, startPoint y: 4, endPoint x: 75, endPoint y: 339, distance: 451.7
click at [372, 10] on div "Back to Projekte Ausgeführte Arbeiten 4.75H: [M] Auswechslungen montieren 4.75H…" at bounding box center [607, 22] width 959 height 44
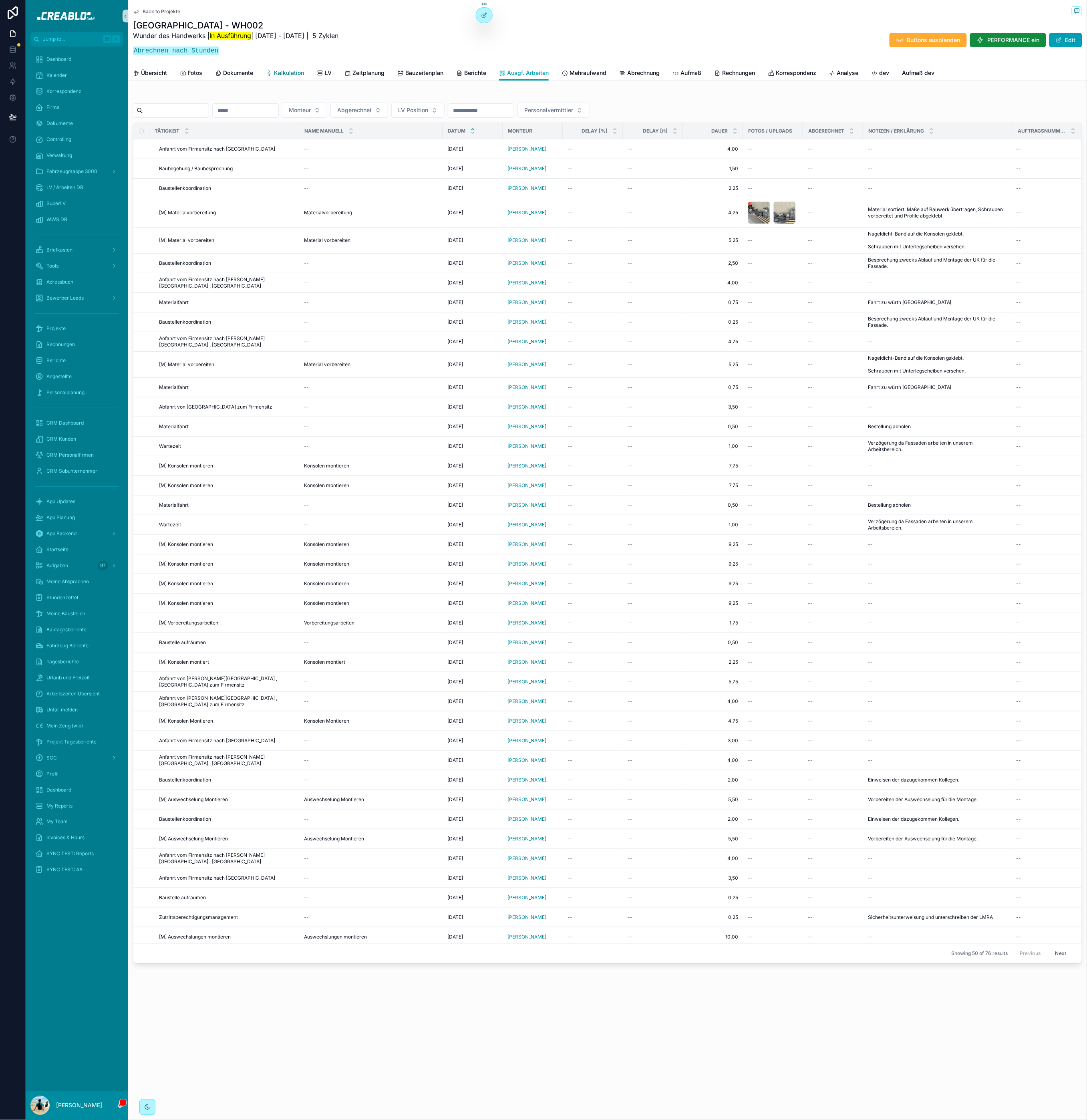
click at [296, 75] on span "Kalkulation" at bounding box center [289, 73] width 30 height 8
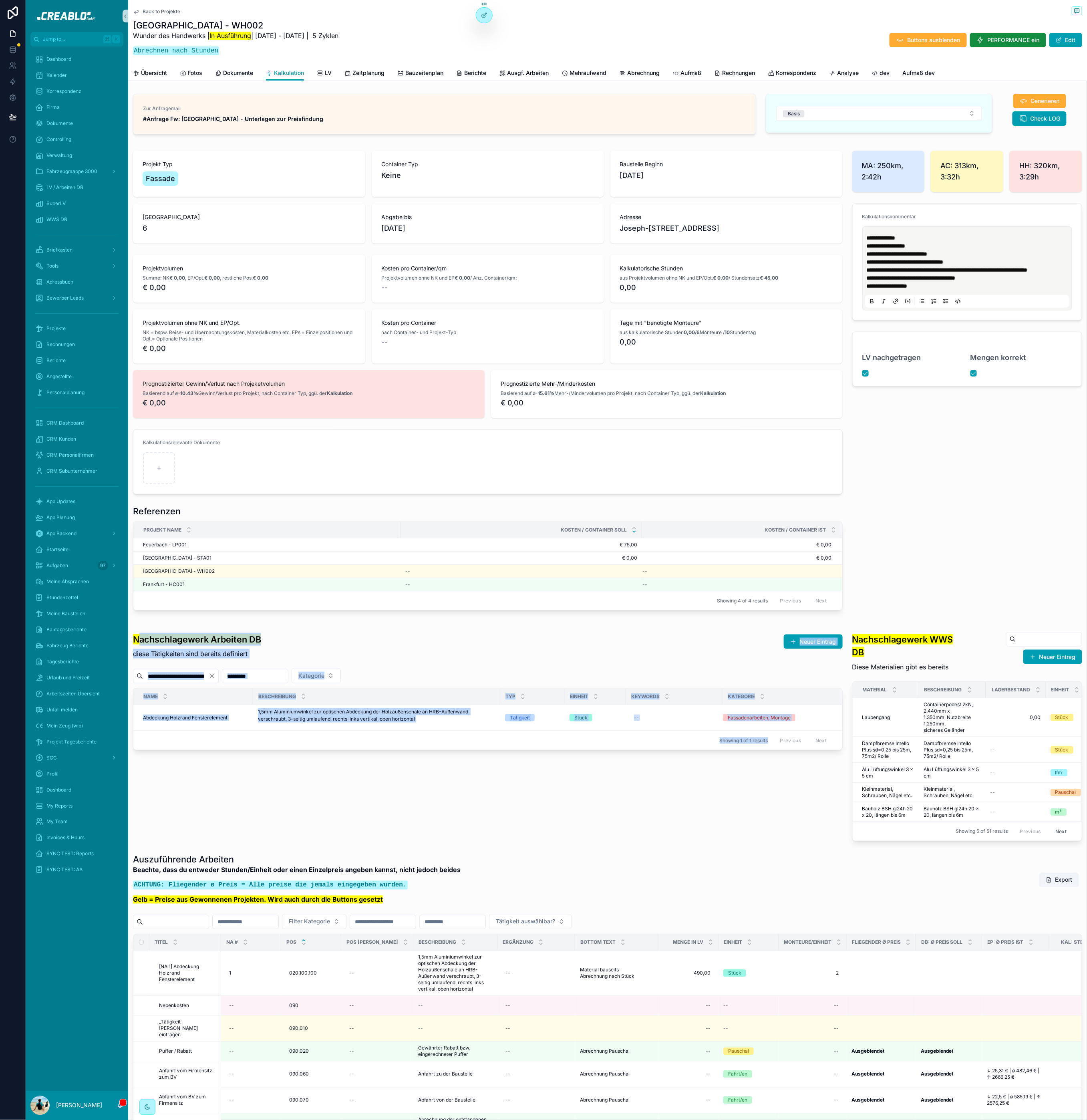
drag, startPoint x: 134, startPoint y: 661, endPoint x: 499, endPoint y: 817, distance: 396.9
click at [494, 818] on div "**********" at bounding box center [488, 732] width 719 height 224
click at [499, 817] on div "**********" at bounding box center [488, 732] width 719 height 224
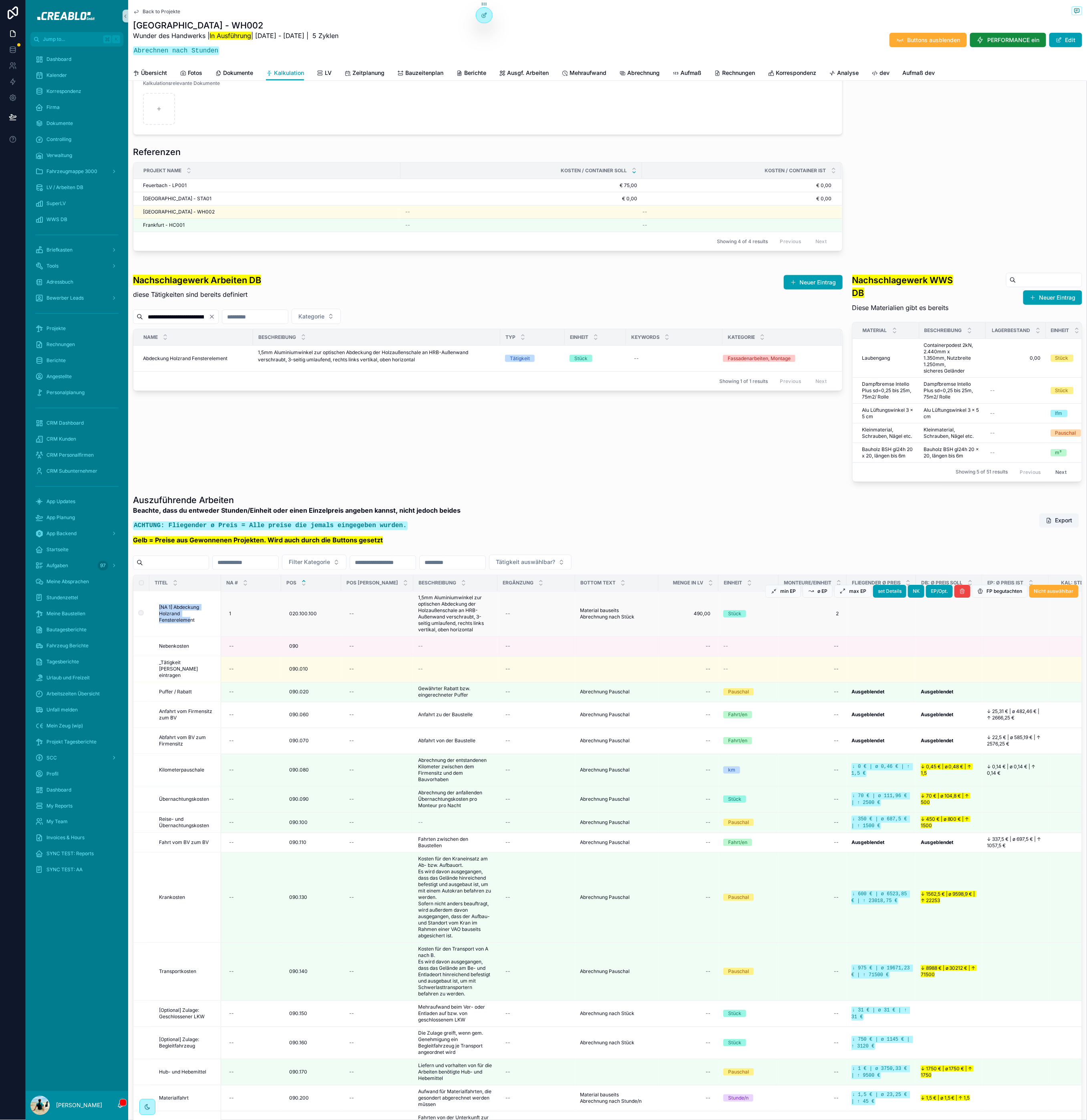
drag, startPoint x: 159, startPoint y: 652, endPoint x: 213, endPoint y: 659, distance: 54.5
click at [213, 624] on span "[NA 1] Abdeckung Holzrand Fensterelement" at bounding box center [187, 614] width 57 height 19
drag, startPoint x: 218, startPoint y: 658, endPoint x: 162, endPoint y: 654, distance: 56.1
click at [162, 636] on td "[NA 1] Abdeckung Holzrand Fensterelement [NA 1] Abdeckung Holzrand Fenstereleme…" at bounding box center [185, 613] width 72 height 45
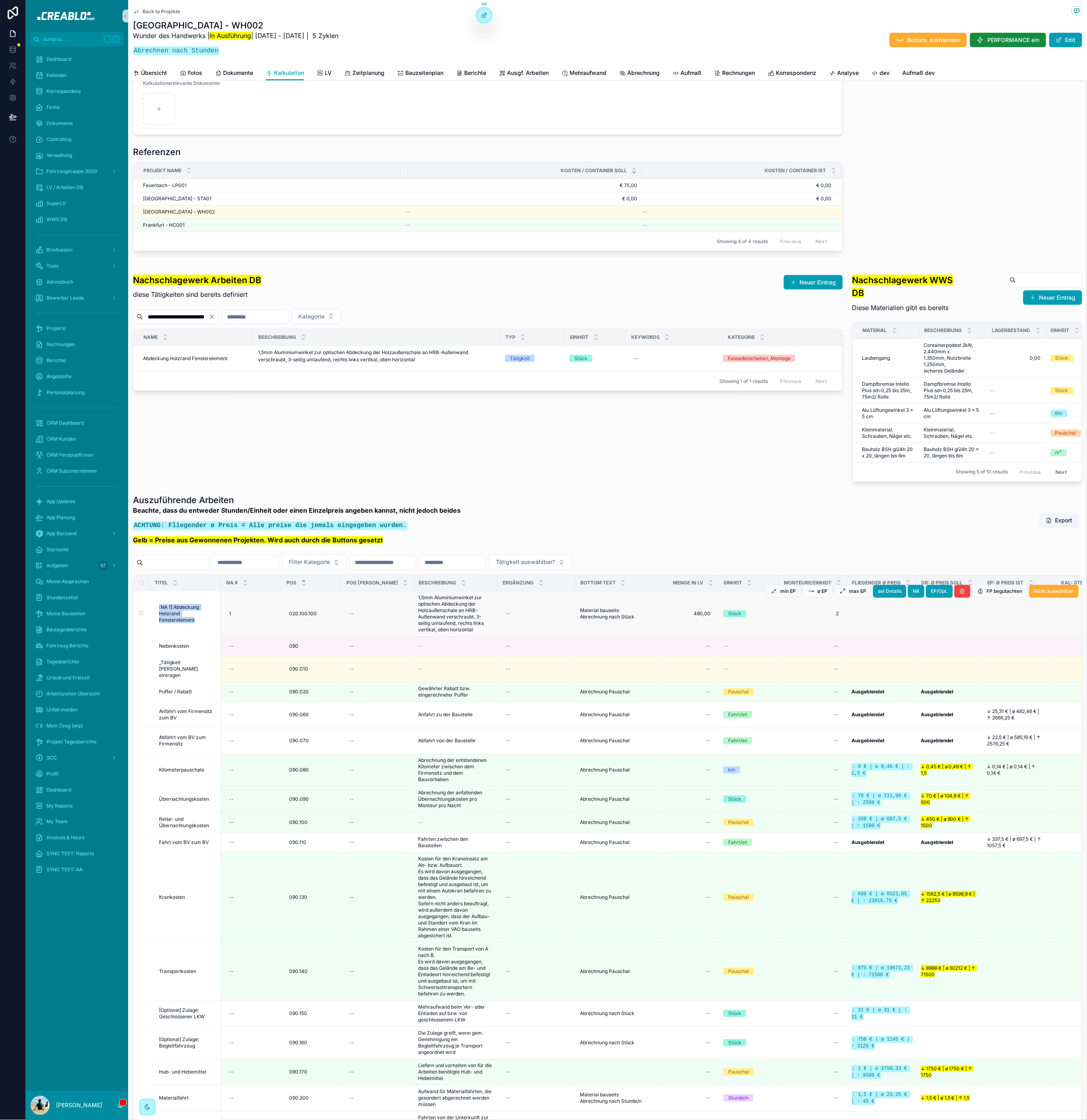
click at [162, 624] on span "[NA 1] Abdeckung Holzrand Fensterelement" at bounding box center [187, 614] width 57 height 19
drag, startPoint x: 156, startPoint y: 649, endPoint x: 214, endPoint y: 662, distance: 59.4
click at [214, 636] on td "[NA 1] Abdeckung Holzrand Fensterelement [NA 1] Abdeckung Holzrand Fenstereleme…" at bounding box center [185, 613] width 72 height 45
drag, startPoint x: 214, startPoint y: 661, endPoint x: 158, endPoint y: 651, distance: 56.9
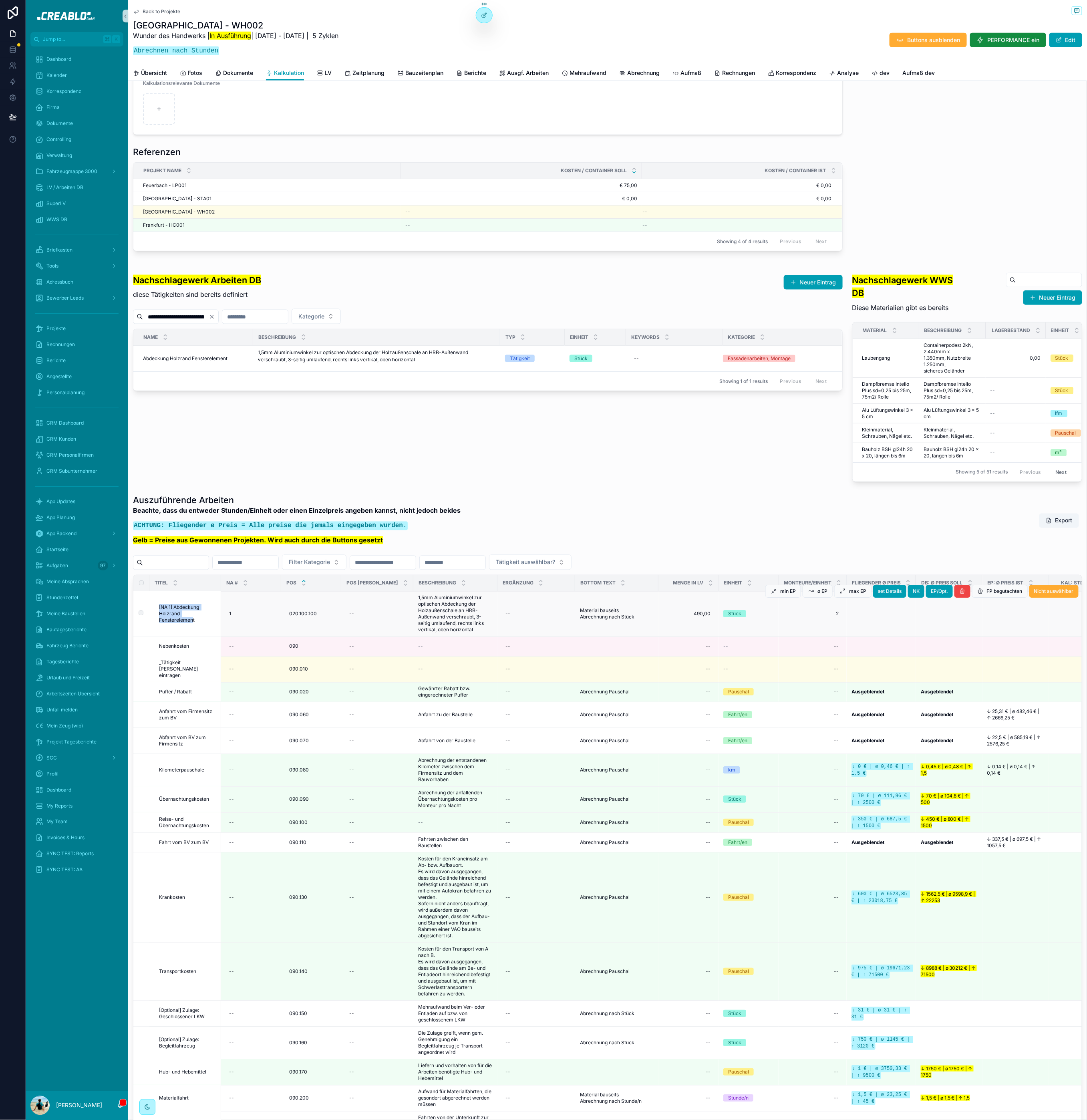
click at [154, 636] on td "[NA 1] Abdeckung Holzrand Fensterelement [NA 1] Abdeckung Holzrand Fenstereleme…" at bounding box center [185, 613] width 72 height 45
click at [158, 636] on td "[NA 1] Abdeckung Holzrand Fensterelement [NA 1] Abdeckung Holzrand Fenstereleme…" at bounding box center [185, 613] width 72 height 45
drag, startPoint x: 159, startPoint y: 650, endPoint x: 218, endPoint y: 661, distance: 60.0
click at [218, 636] on td "[NA 1] Abdeckung Holzrand Fensterelement [NA 1] Abdeckung Holzrand Fenstereleme…" at bounding box center [185, 613] width 72 height 45
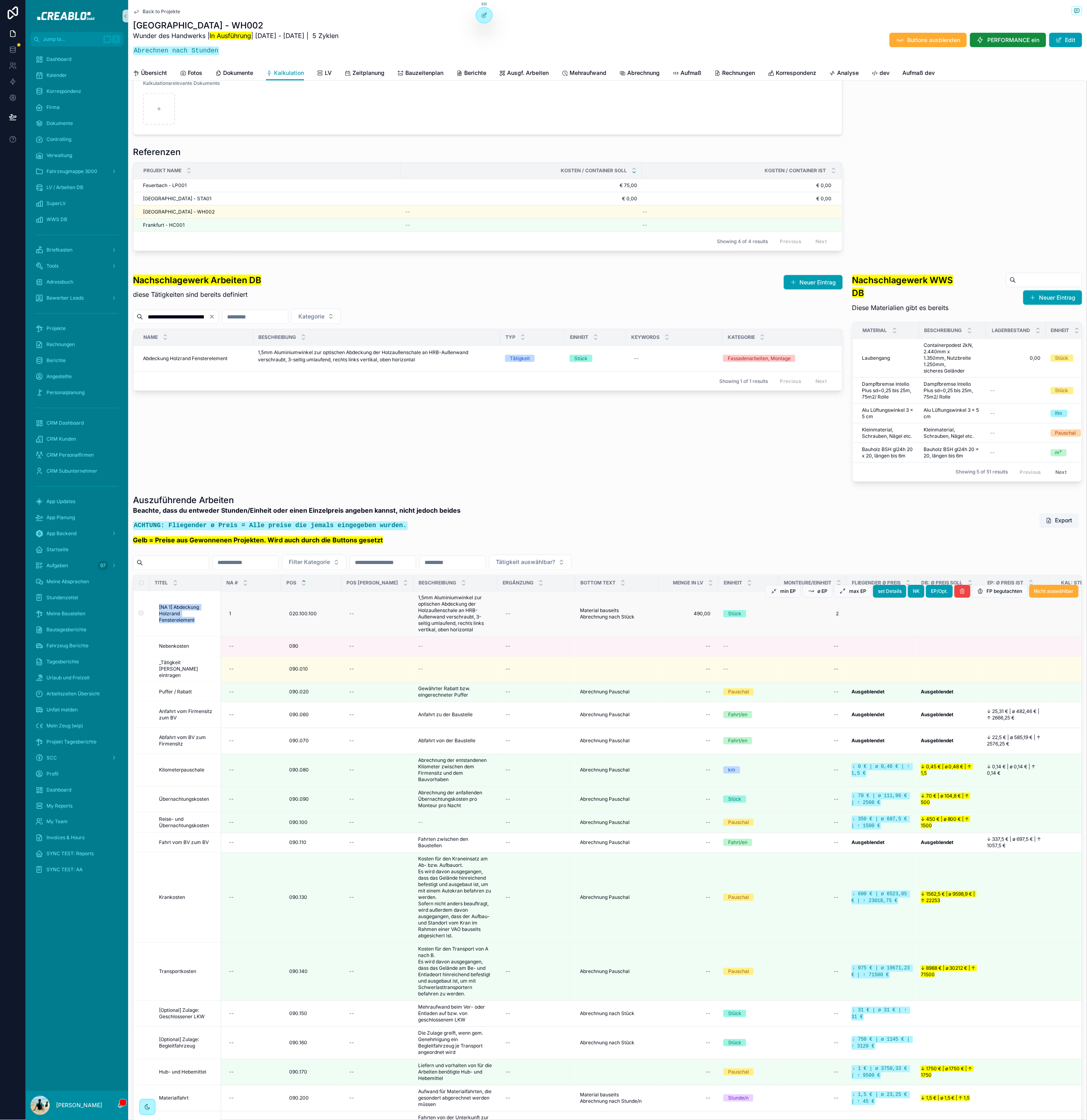
drag, startPoint x: 220, startPoint y: 659, endPoint x: 159, endPoint y: 653, distance: 61.3
click at [159, 636] on td "[NA 1] Abdeckung Holzrand Fensterelement [NA 1] Abdeckung Holzrand Fenstereleme…" at bounding box center [185, 613] width 72 height 45
click at [159, 624] on span "[NA 1] Abdeckung Holzrand Fensterelement" at bounding box center [187, 614] width 57 height 19
drag, startPoint x: 158, startPoint y: 650, endPoint x: 218, endPoint y: 661, distance: 61.0
click at [218, 636] on td "[NA 1] Abdeckung Holzrand Fensterelement [NA 1] Abdeckung Holzrand Fenstereleme…" at bounding box center [185, 613] width 72 height 45
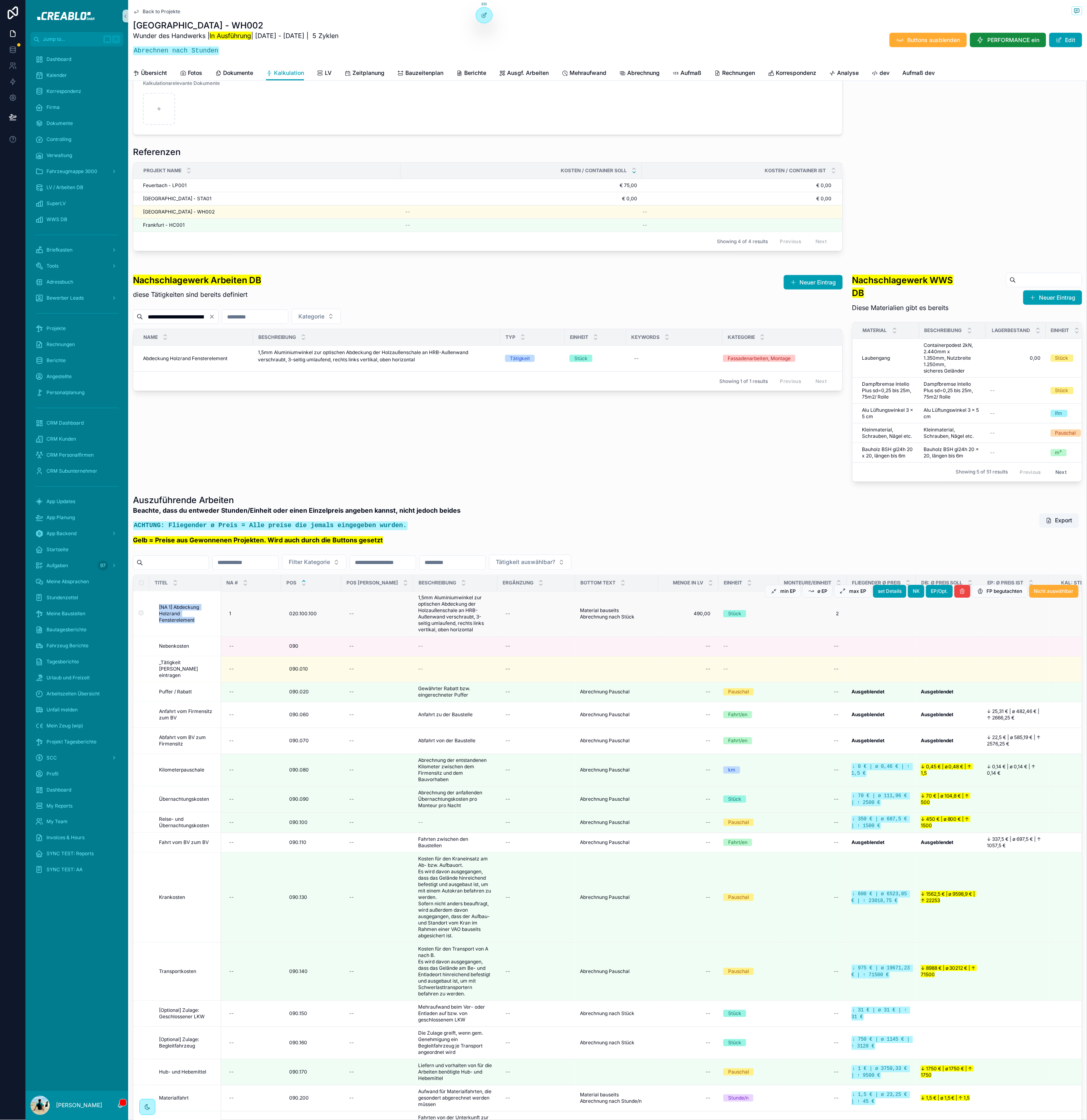
click at [218, 636] on td "[NA 1] Abdeckung Holzrand Fensterelement [NA 1] Abdeckung Holzrand Fenstereleme…" at bounding box center [185, 613] width 72 height 45
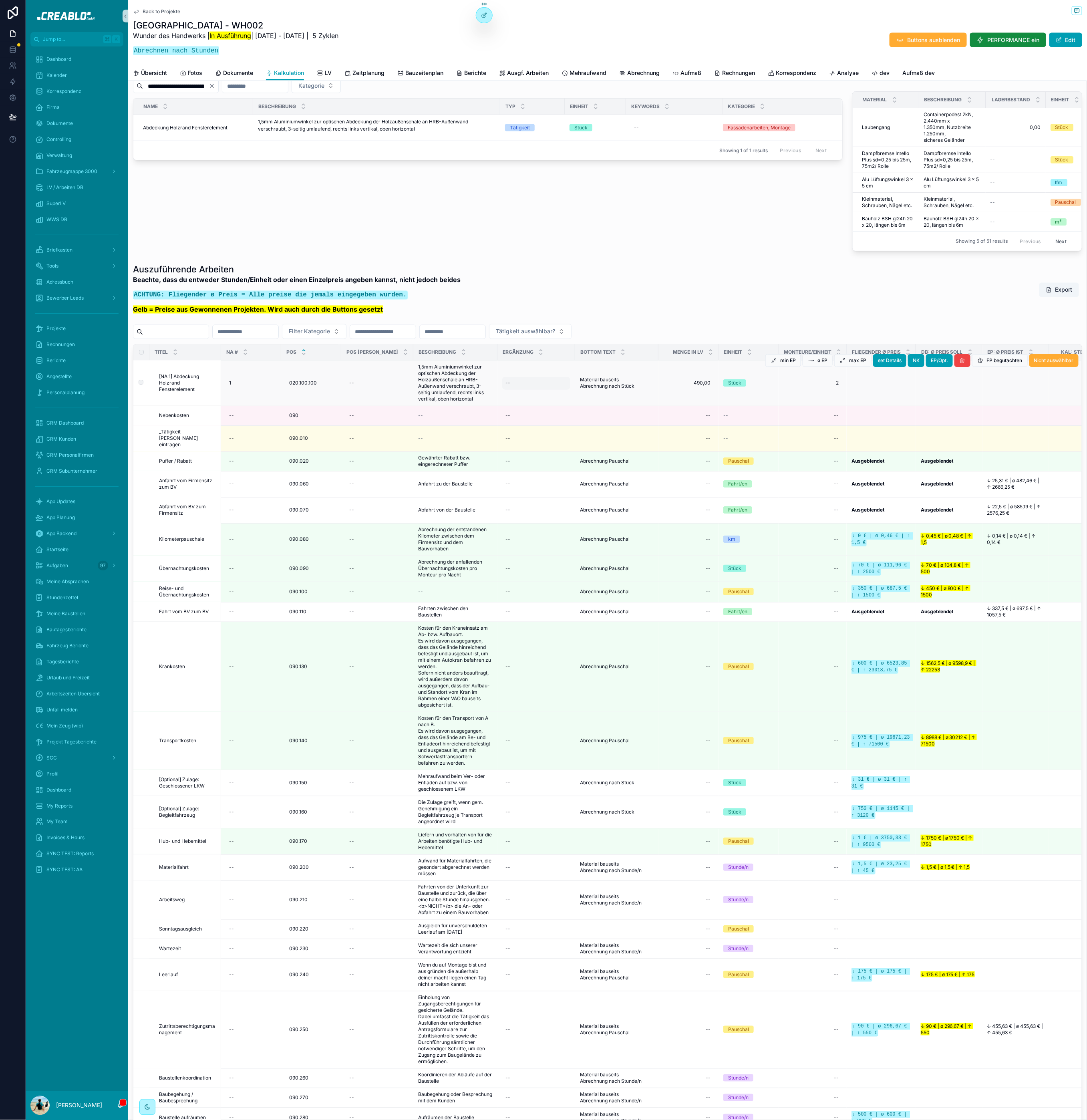
click at [515, 390] on div "--" at bounding box center [536, 383] width 68 height 13
click at [556, 436] on textarea "**********" at bounding box center [532, 440] width 76 height 24
type textarea "**********"
click at [592, 435] on icon "scrollable content" at bounding box center [591, 435] width 6 height 6
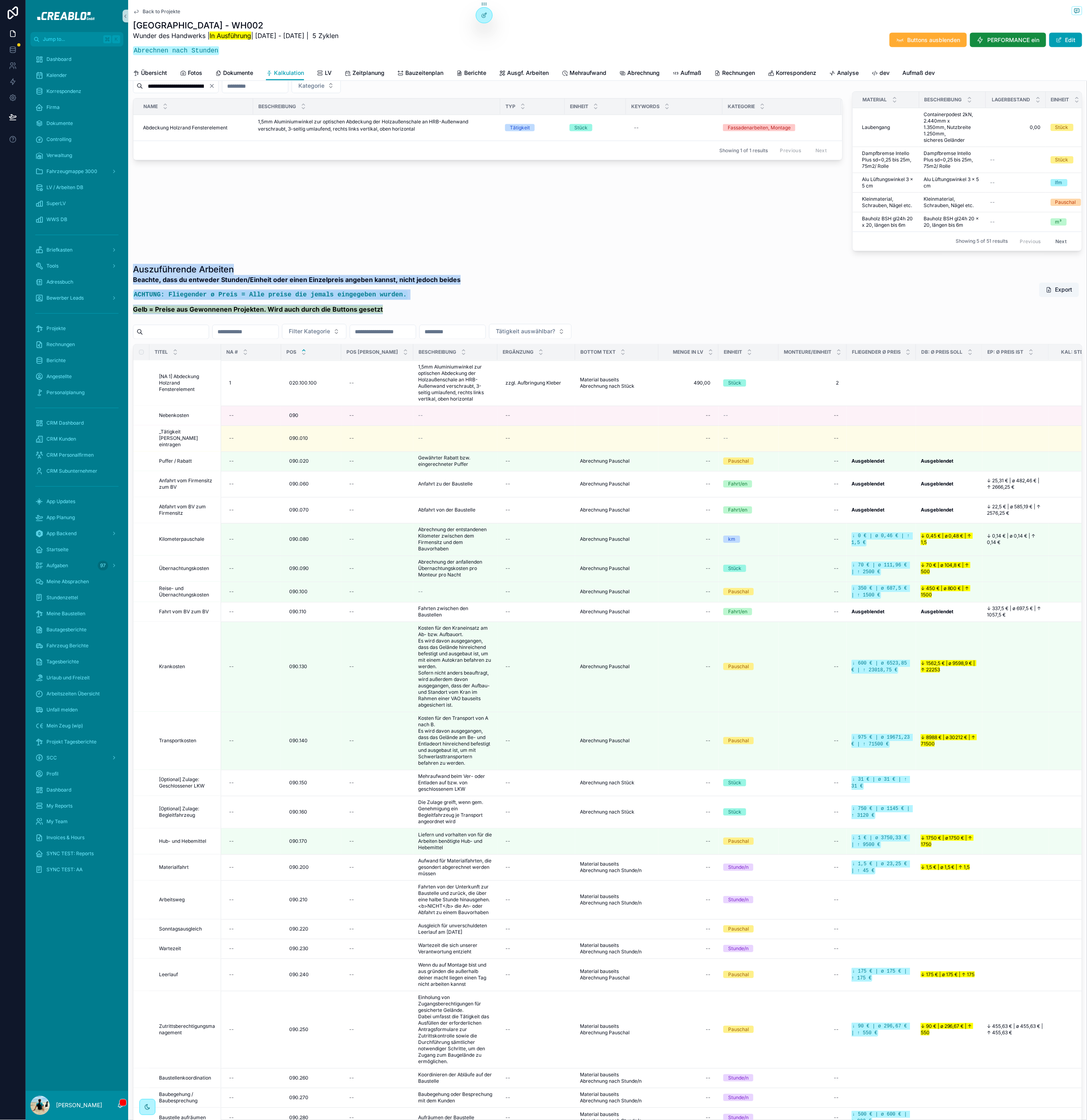
drag, startPoint x: 133, startPoint y: 312, endPoint x: 384, endPoint y: 347, distance: 253.4
click at [384, 319] on div "Auszuführende Arbeiten Beachte, dass du entweder Stunden/Einheit oder einen Ein…" at bounding box center [297, 291] width 328 height 55
click at [384, 315] on p "Gelb = Preise aus Gewonnenen Projekten. Wird auch durch die Buttons gesetzt" at bounding box center [297, 309] width 328 height 9
drag, startPoint x: 389, startPoint y: 350, endPoint x: 142, endPoint y: 308, distance: 250.5
click at [142, 308] on div "Auszuführende Arbeiten Beachte, dass du entweder Stunden/Einheit oder einen Ein…" at bounding box center [297, 291] width 328 height 55
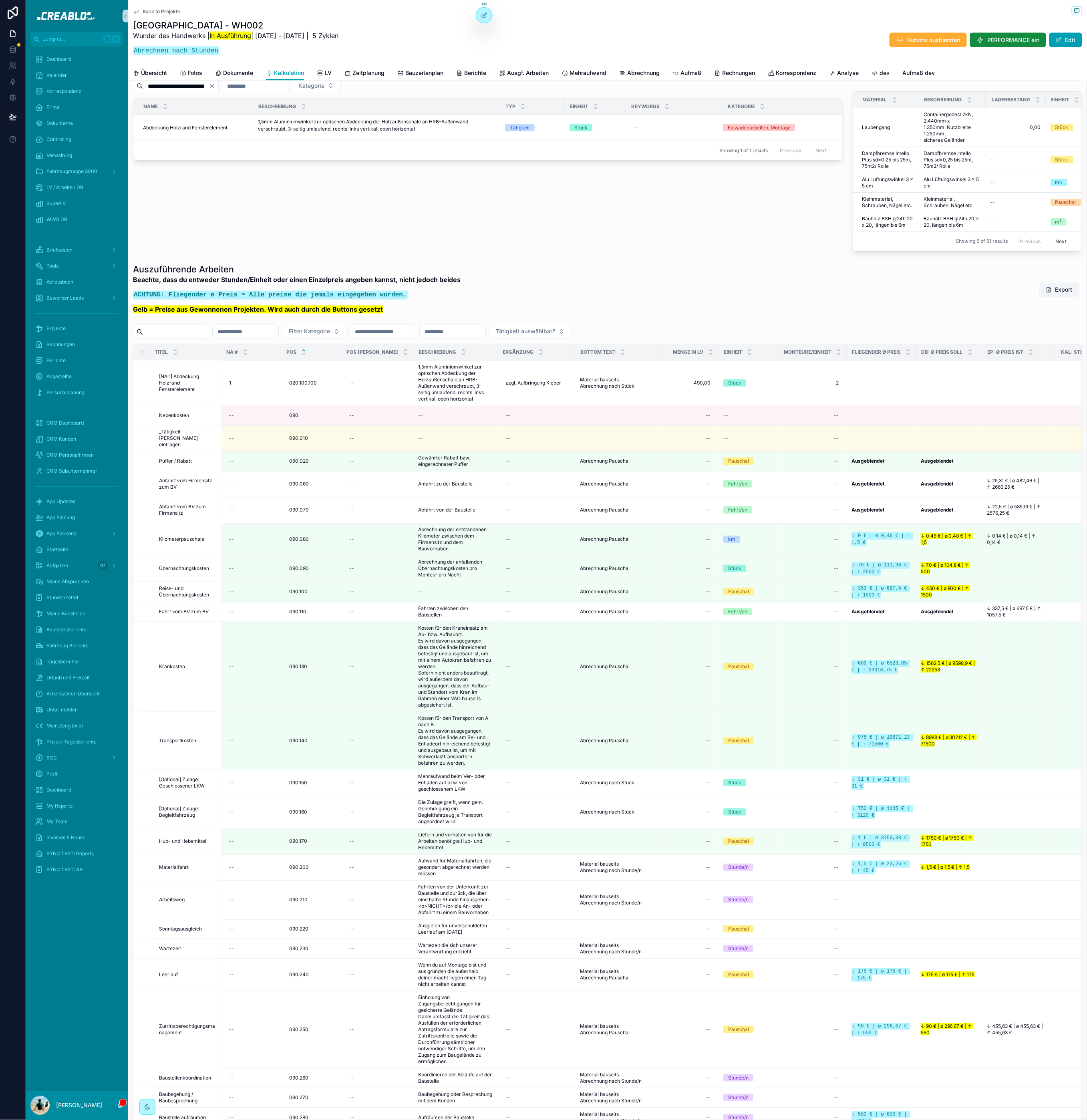
click at [138, 275] on h1 "Auszuführende Arbeiten" at bounding box center [297, 269] width 328 height 11
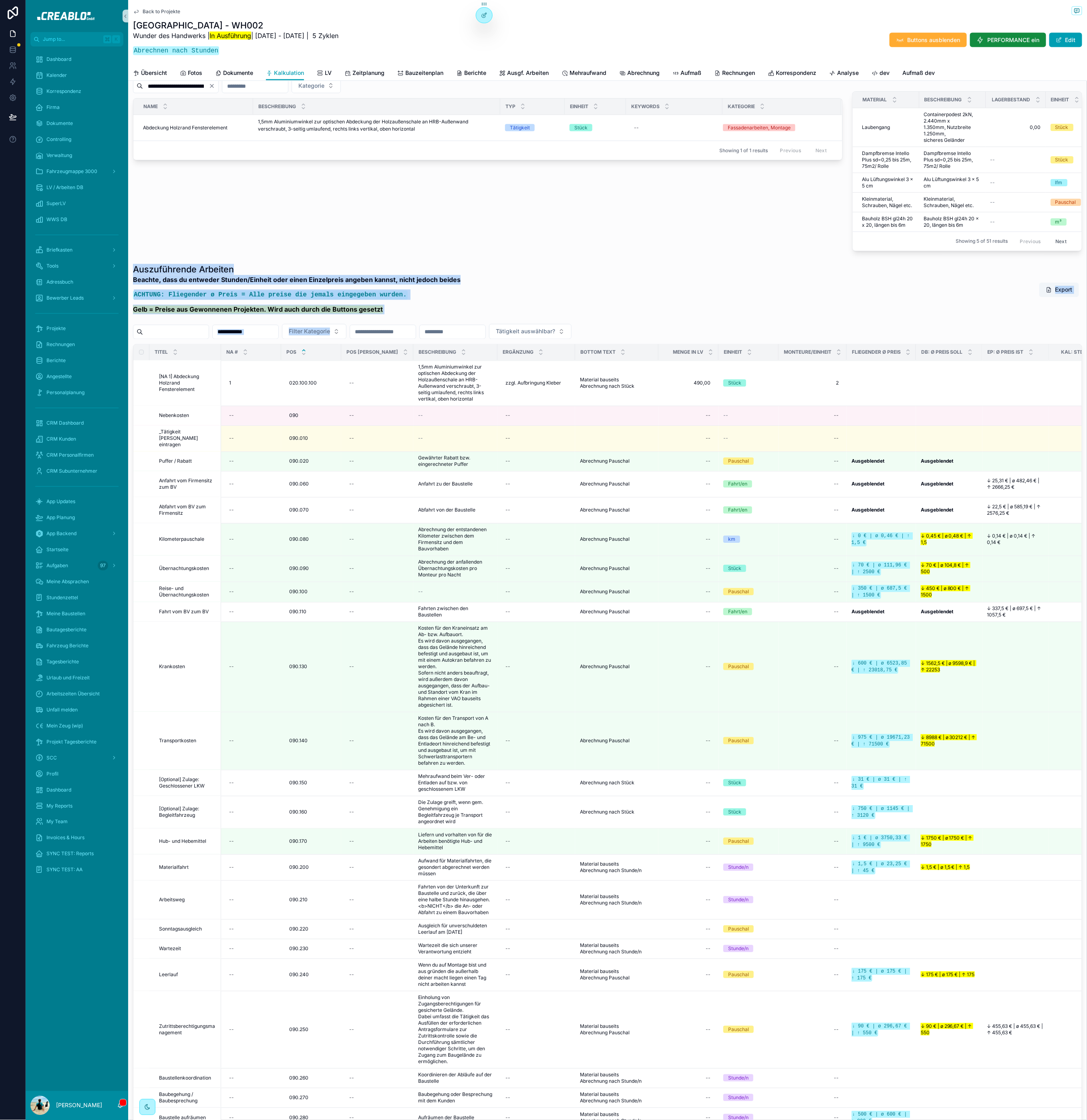
drag, startPoint x: 134, startPoint y: 309, endPoint x: 372, endPoint y: 362, distance: 243.8
click at [372, 362] on div "Auszuführende Arbeiten Beachte, dass du entweder Stunden/Einheit oder einen Ein…" at bounding box center [608, 711] width 949 height 894
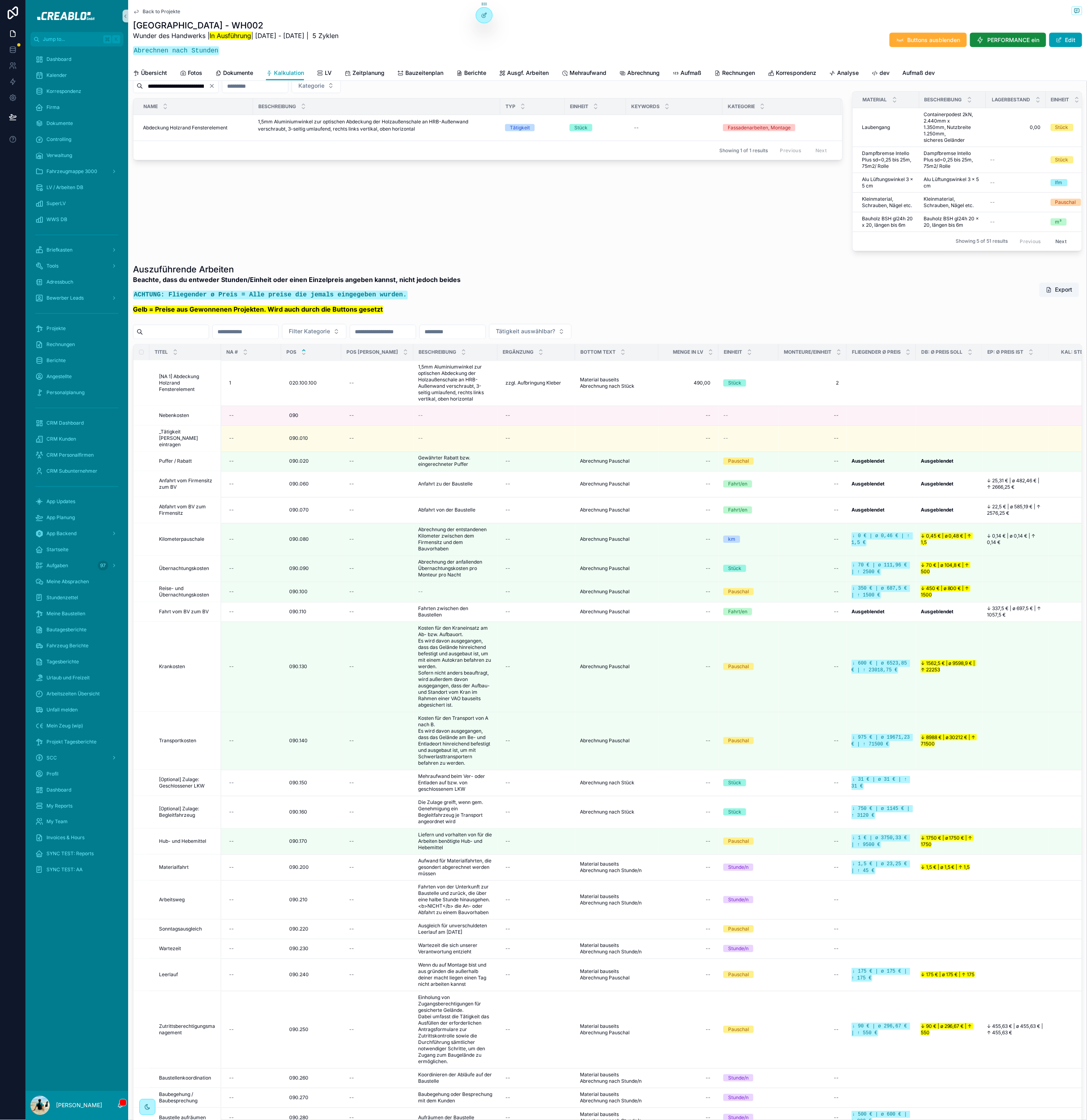
click at [373, 361] on div "Auszuführende Arbeiten Beachte, dass du entweder Stunden/Einheit oder einen Ein…" at bounding box center [608, 711] width 949 height 894
click at [258, 186] on div "**********" at bounding box center [488, 142] width 719 height 224
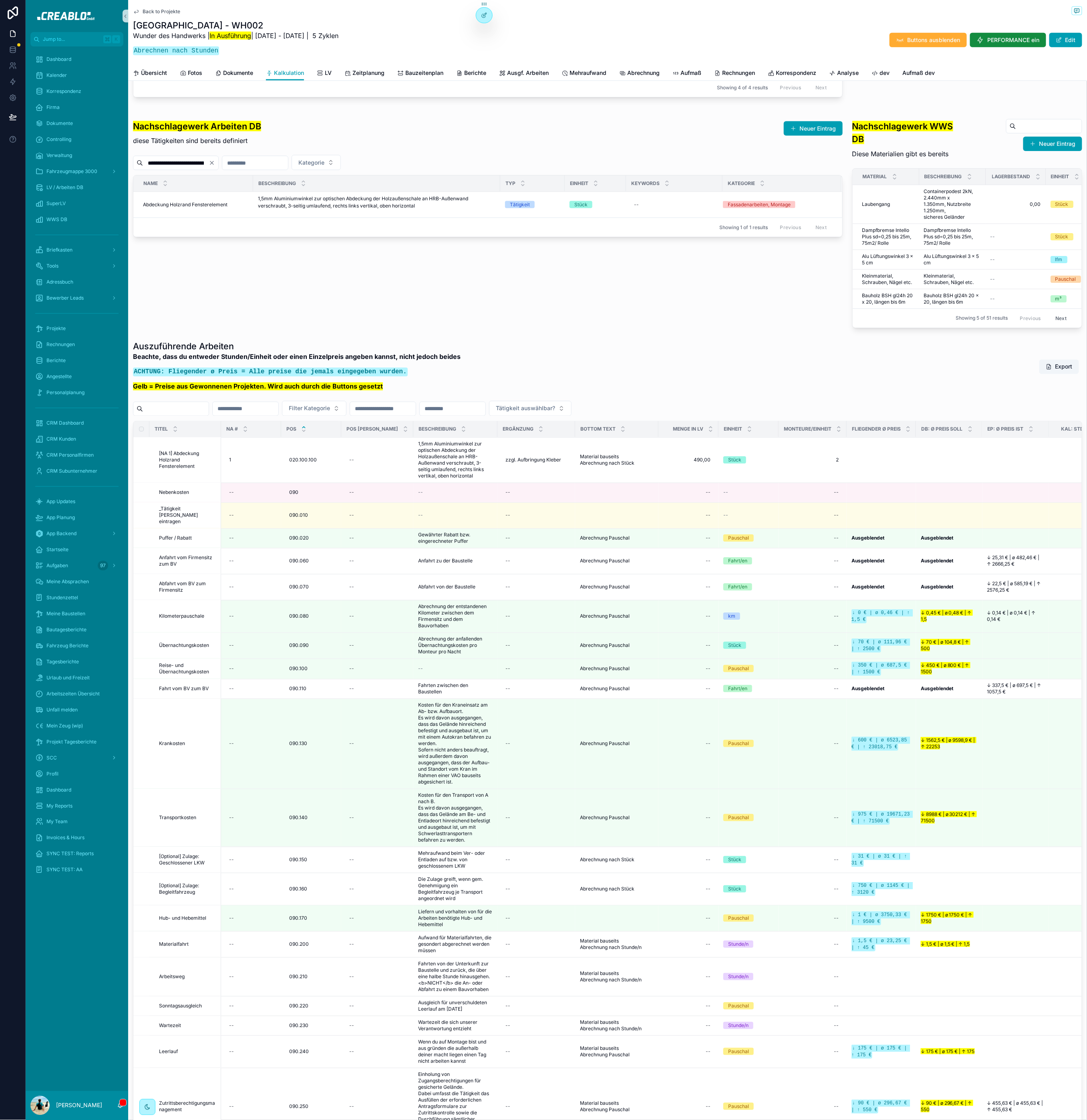
scroll to position [507, 0]
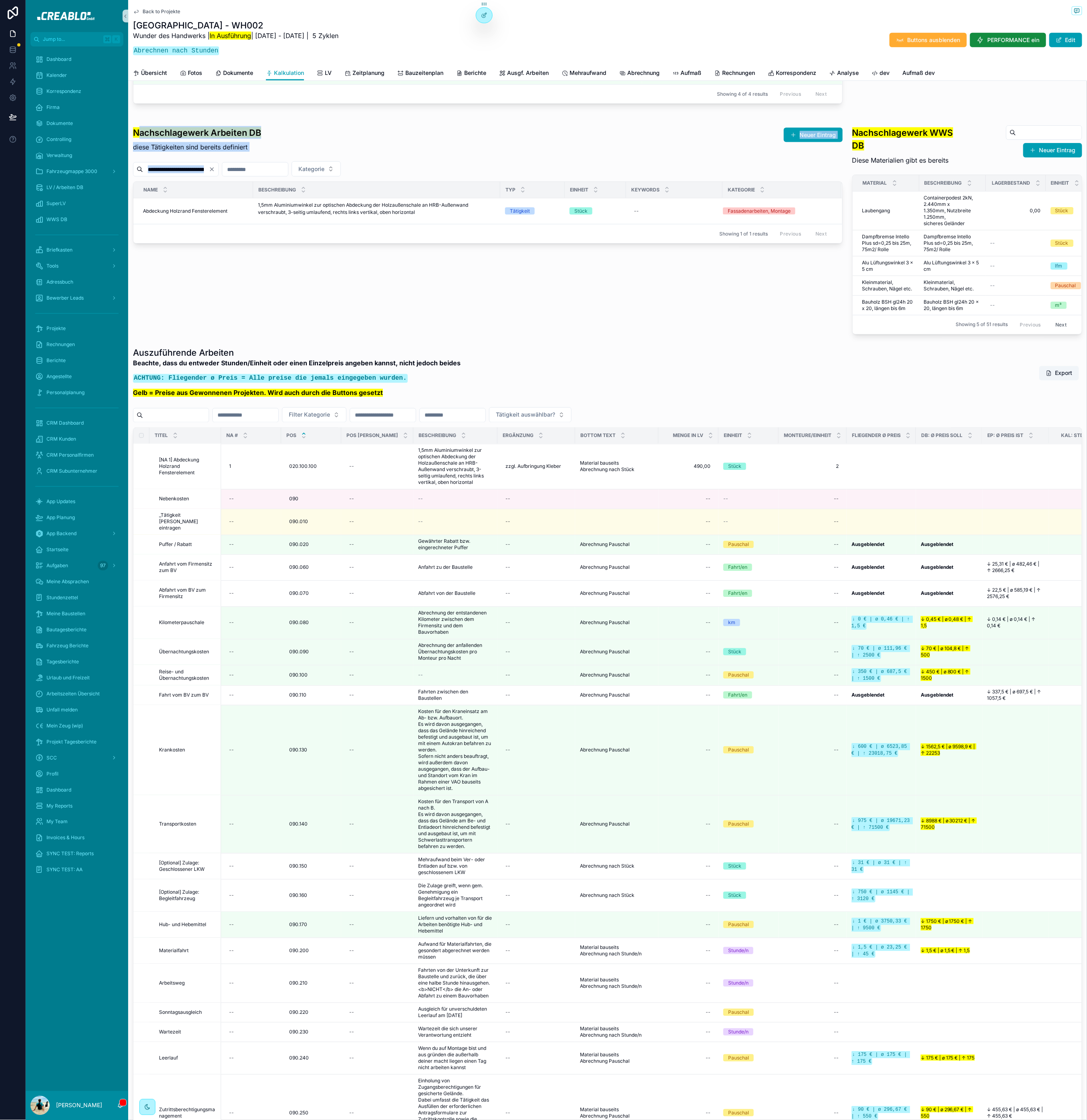
drag, startPoint x: 134, startPoint y: 157, endPoint x: 281, endPoint y: 171, distance: 147.7
click at [281, 180] on div "**********" at bounding box center [488, 179] width 710 height 127
click at [281, 157] on div "Nachschlagewerk Arbeiten DB diese Tätigkeiten sind bereits definiert Neuer Eint…" at bounding box center [488, 136] width 710 height 40
drag, startPoint x: 270, startPoint y: 177, endPoint x: 140, endPoint y: 156, distance: 131.7
click at [140, 156] on div "Nachschlagewerk Arbeiten DB diese Tätigkeiten sind bereits definiert Neuer Eint…" at bounding box center [488, 136] width 710 height 40
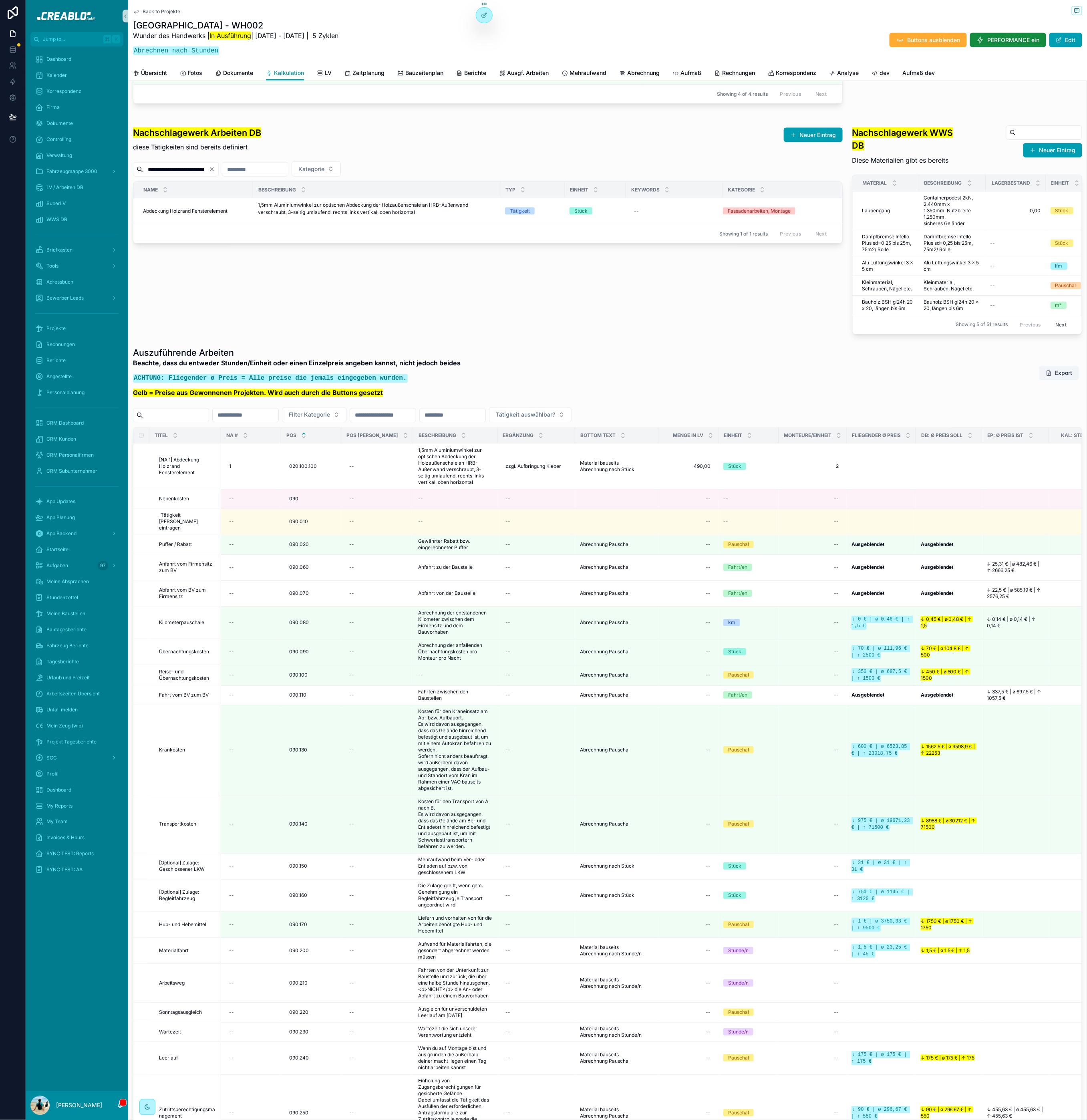
drag, startPoint x: 139, startPoint y: 157, endPoint x: 137, endPoint y: 145, distance: 12.2
click at [139, 138] on mark "Nachschlagewerk Arbeiten DB" at bounding box center [197, 132] width 128 height 10
click at [512, 69] on span "Ausgf. Arbeiten" at bounding box center [528, 73] width 42 height 8
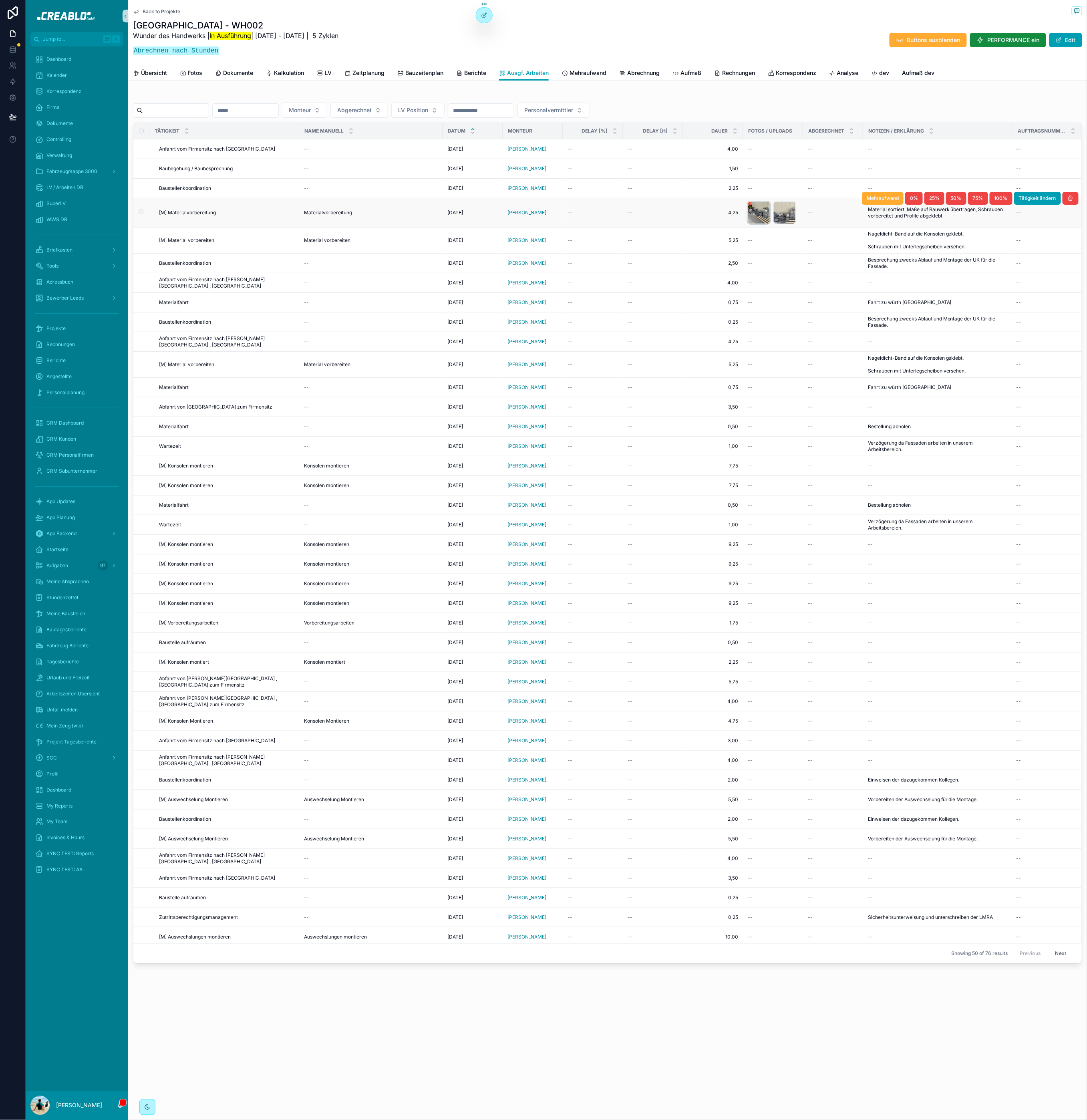
click at [766, 211] on div "scrollable content" at bounding box center [758, 212] width 22 height 22
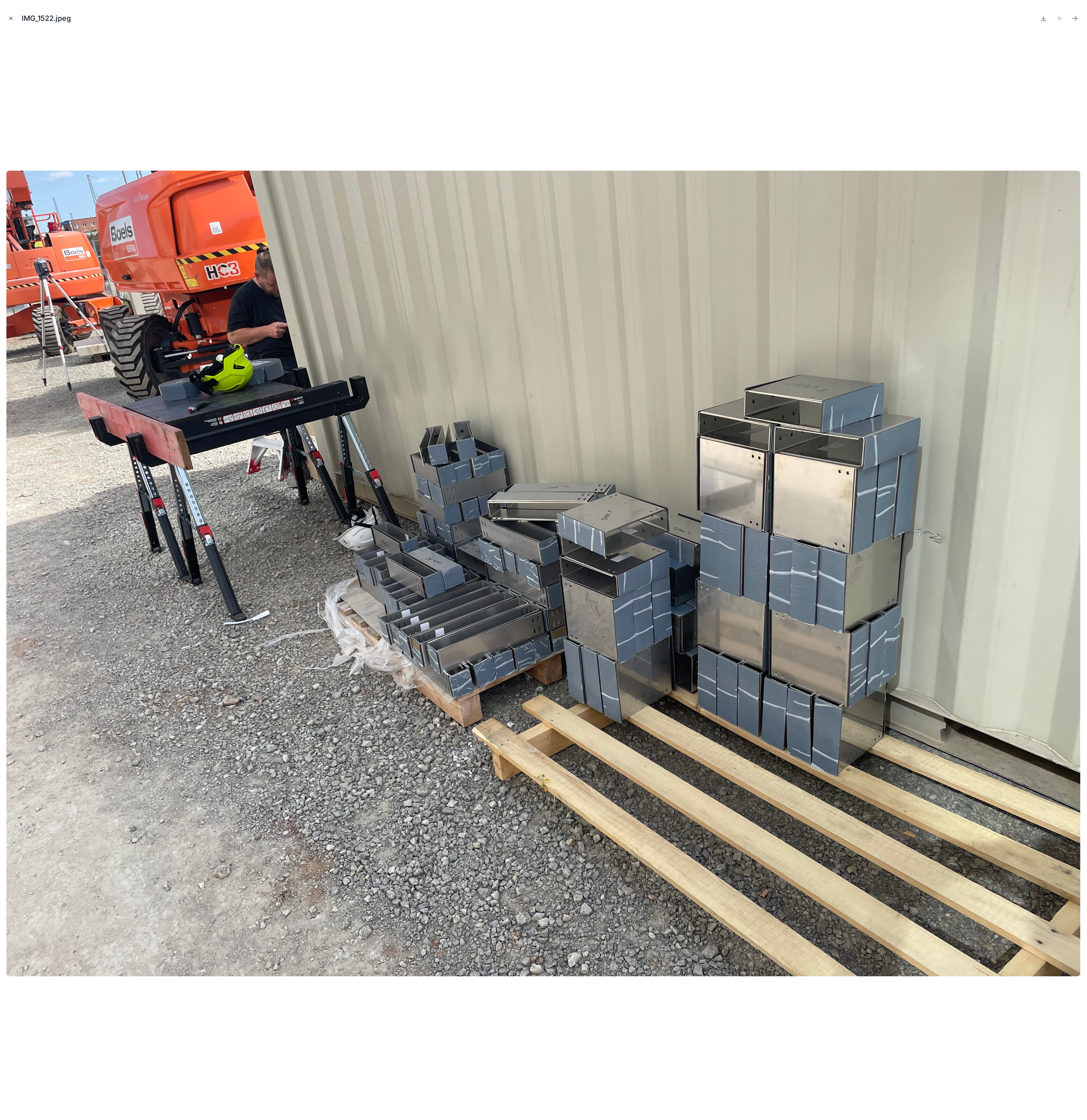
click at [10, 21] on icon "Close modal" at bounding box center [10, 18] width 5 height 5
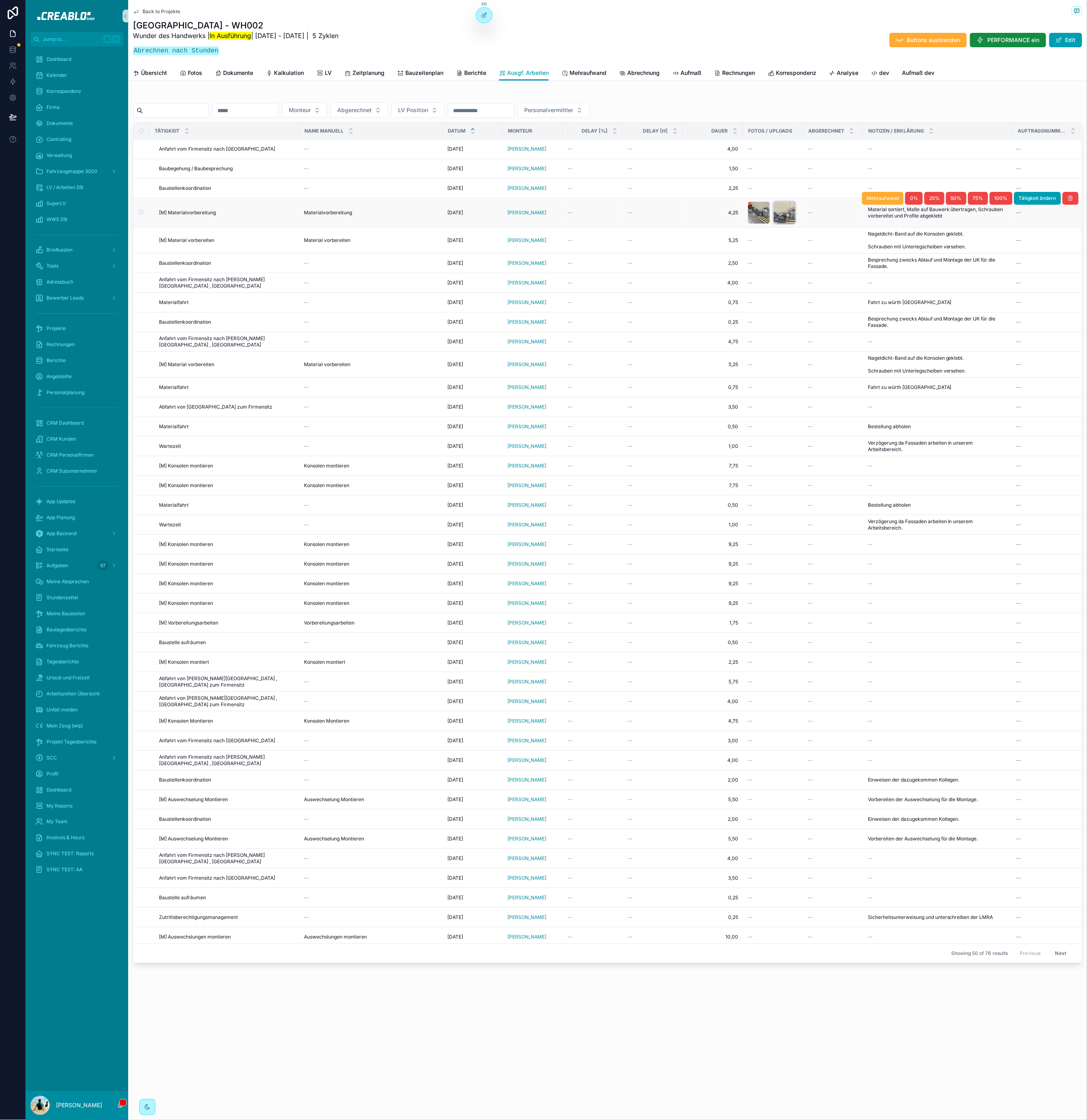
click at [783, 216] on div "scrollable content" at bounding box center [784, 212] width 22 height 22
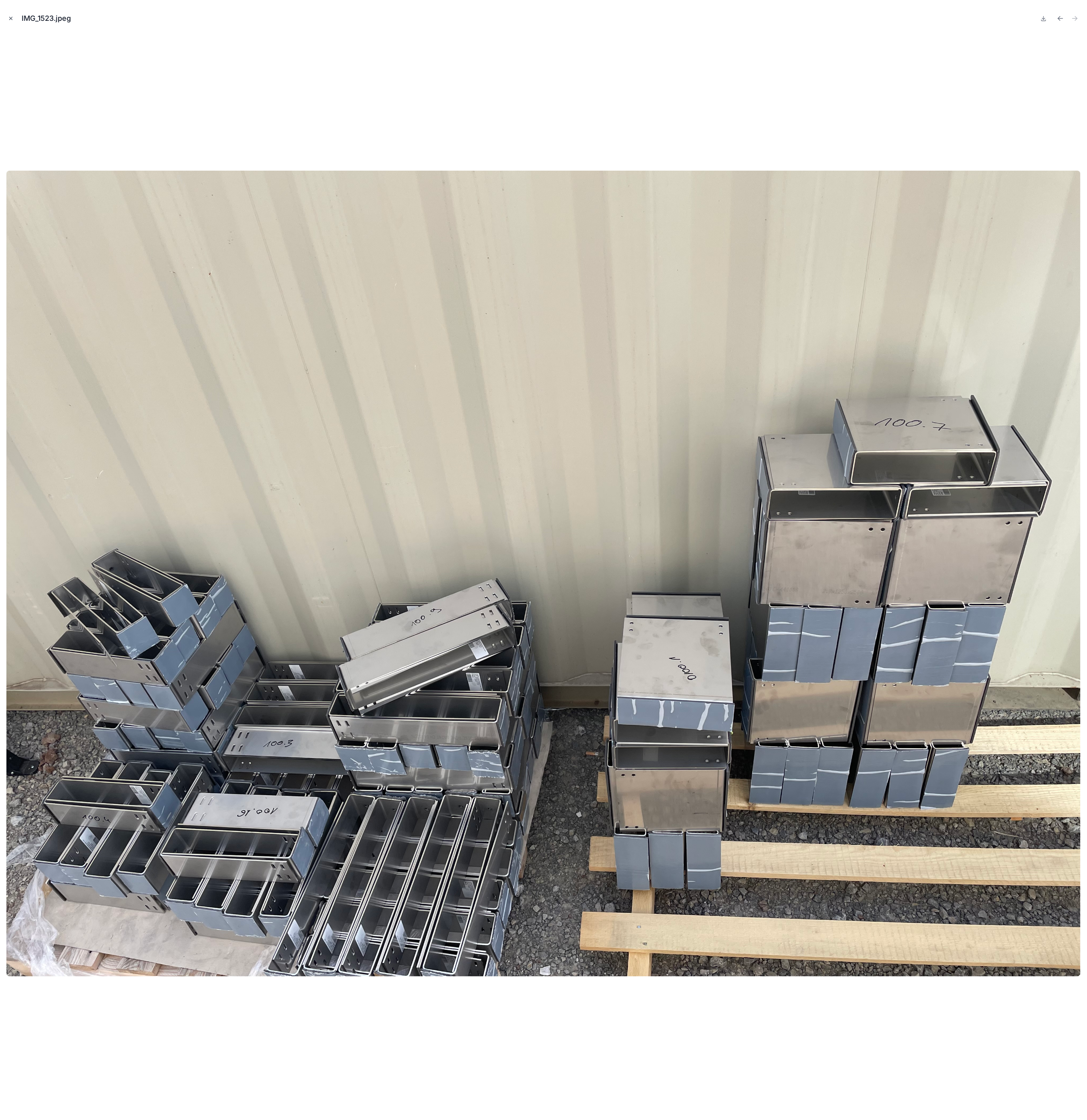
click at [11, 19] on icon "Close modal" at bounding box center [11, 19] width 3 height 3
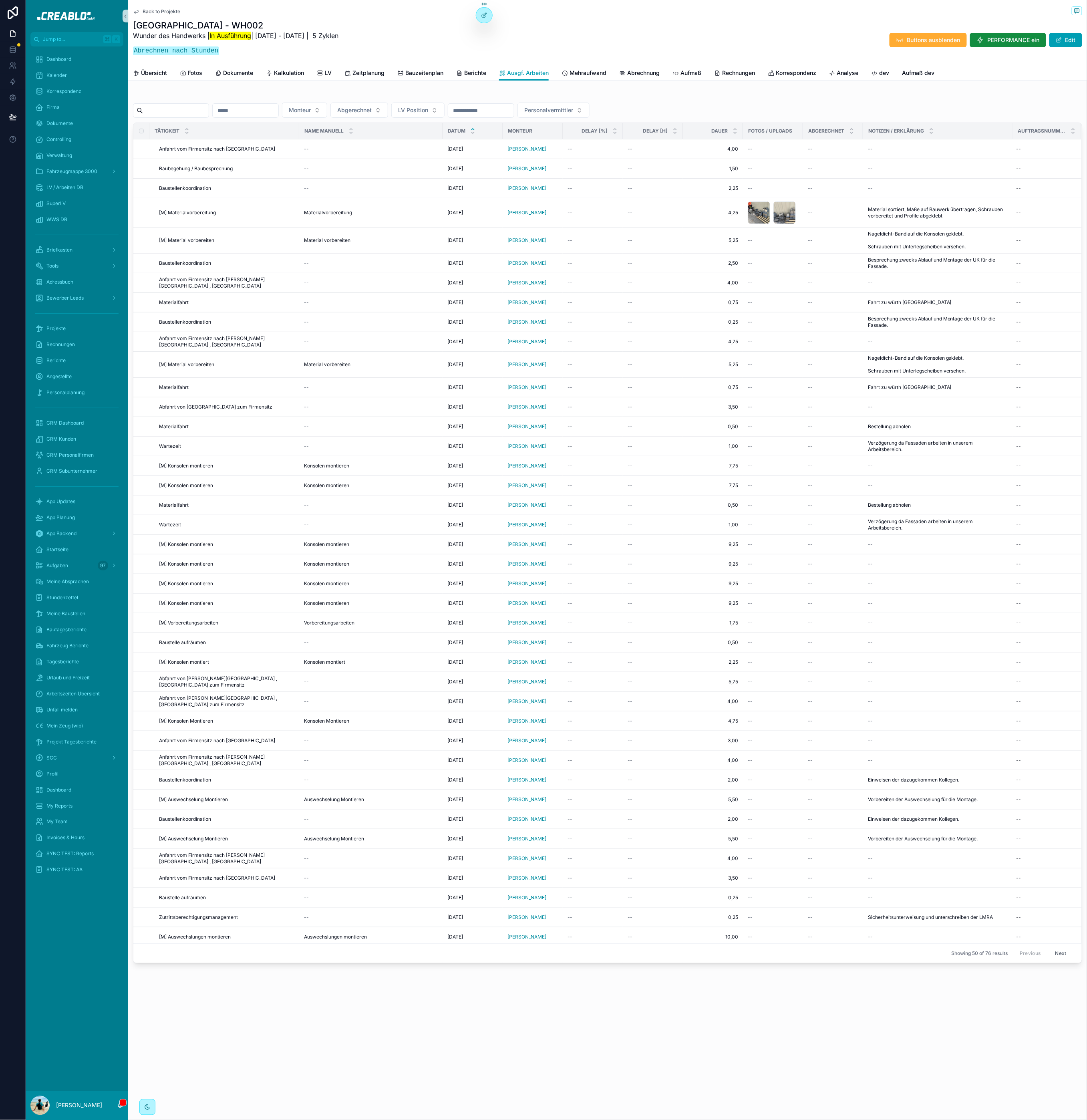
click at [267, 86] on div "Back to Projekte Kassel - WH002 Wunder des Handwerks | In Ausführung | 25.8.202…" at bounding box center [607, 509] width 959 height 1018
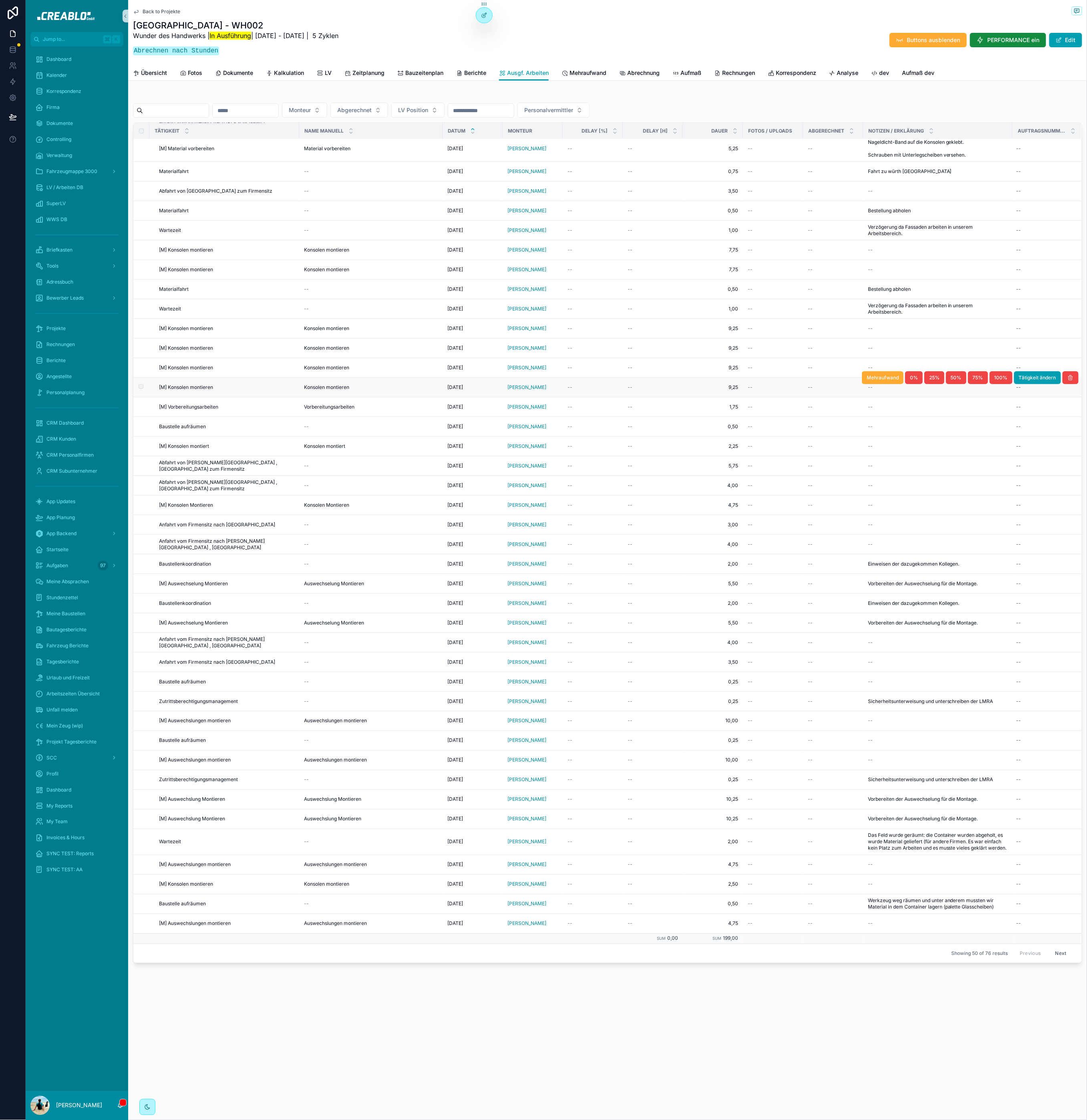
drag, startPoint x: 303, startPoint y: 383, endPoint x: 367, endPoint y: 387, distance: 64.1
click at [367, 387] on td "Konsolen montieren Konsolen montieren" at bounding box center [371, 387] width 143 height 19
copy span "Konsolen montieren"
drag, startPoint x: 305, startPoint y: 820, endPoint x: 373, endPoint y: 824, distance: 68.1
click at [373, 824] on tr "[M] Auswechslung Montieren [M] Auswechslung Montieren Auswechslung Montieren Au…" at bounding box center [607, 819] width 948 height 19
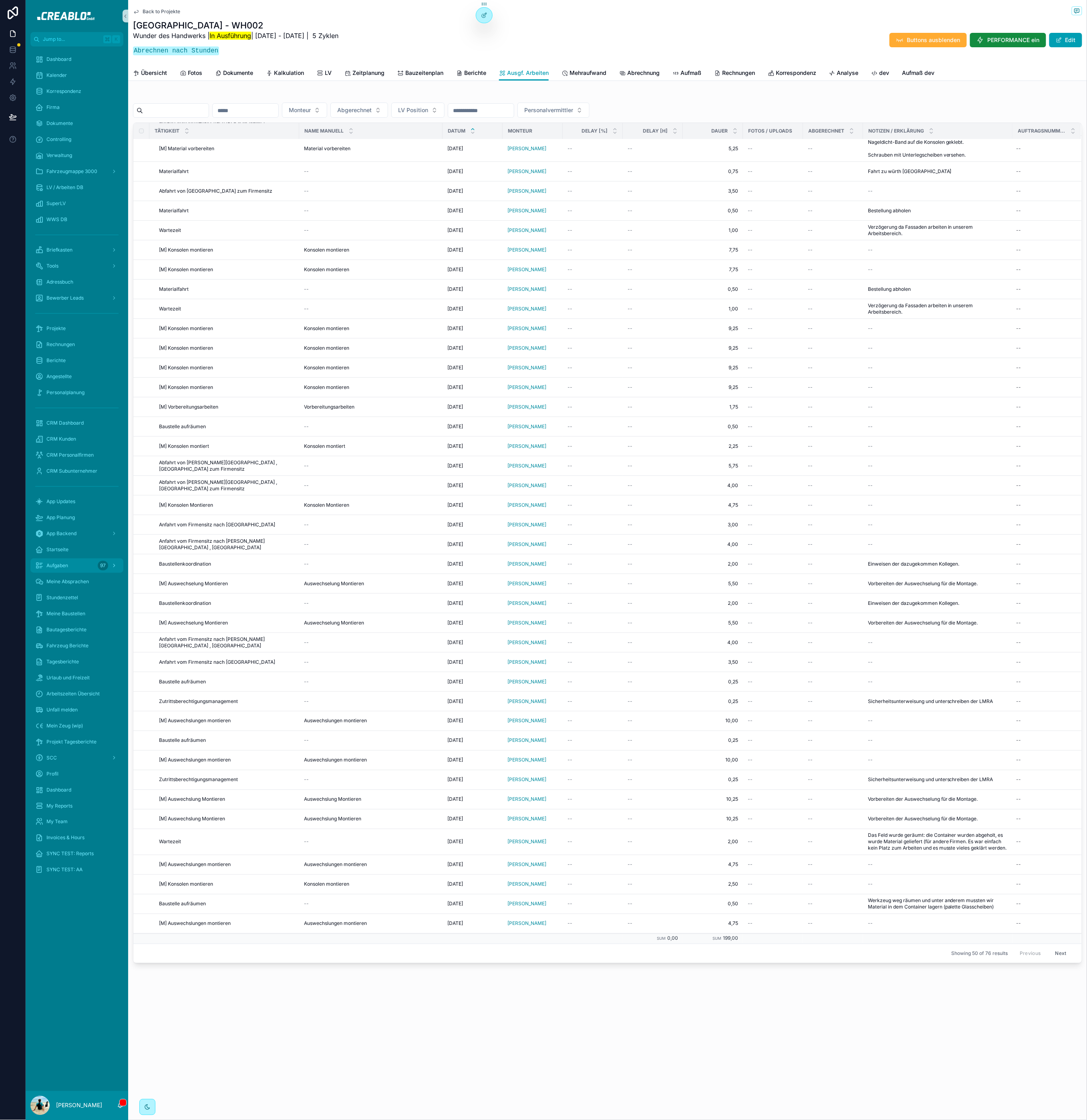
copy tr "[M] Auswechslung Montieren Auswechslung Montieren"
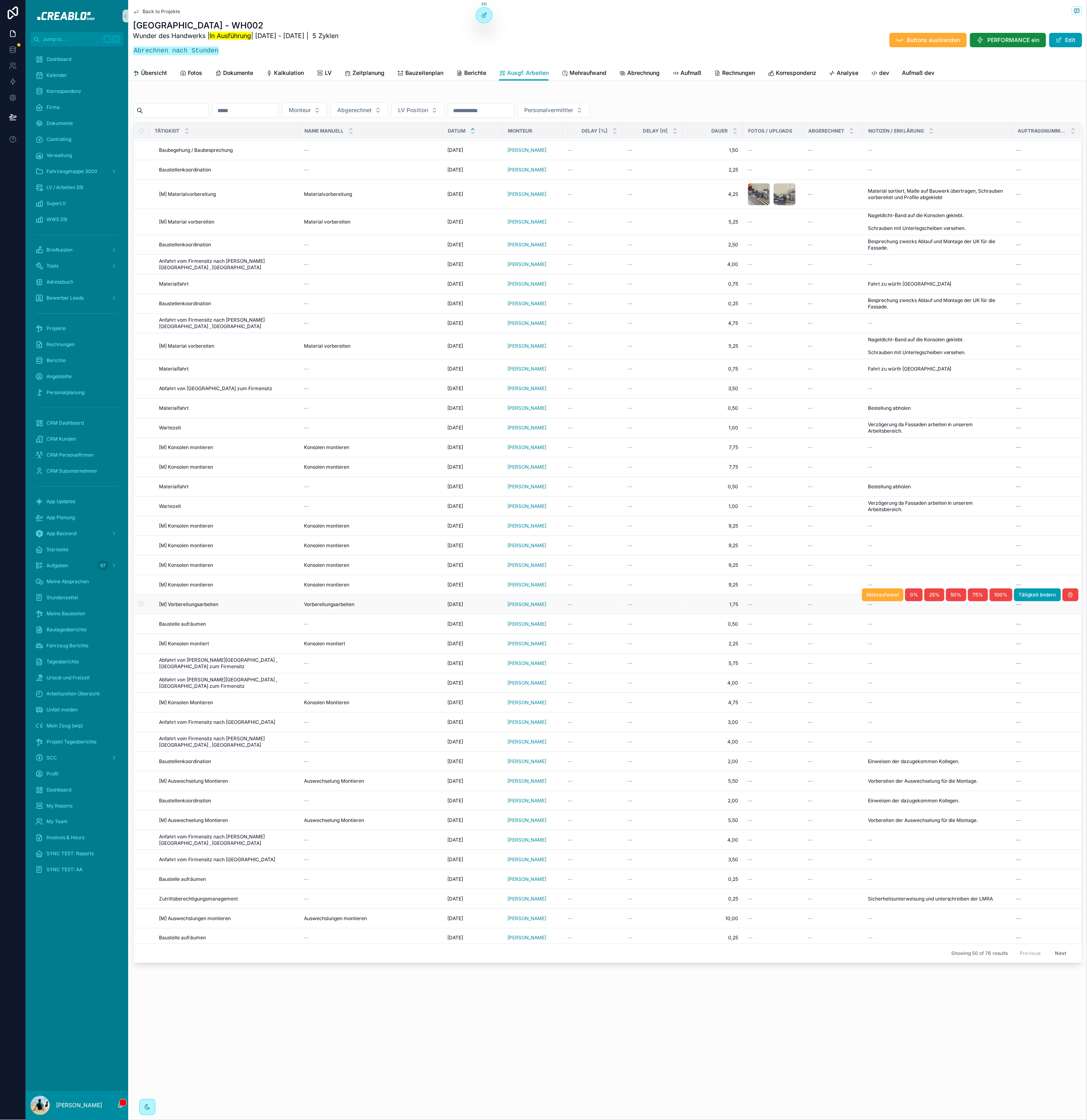
scroll to position [38, 0]
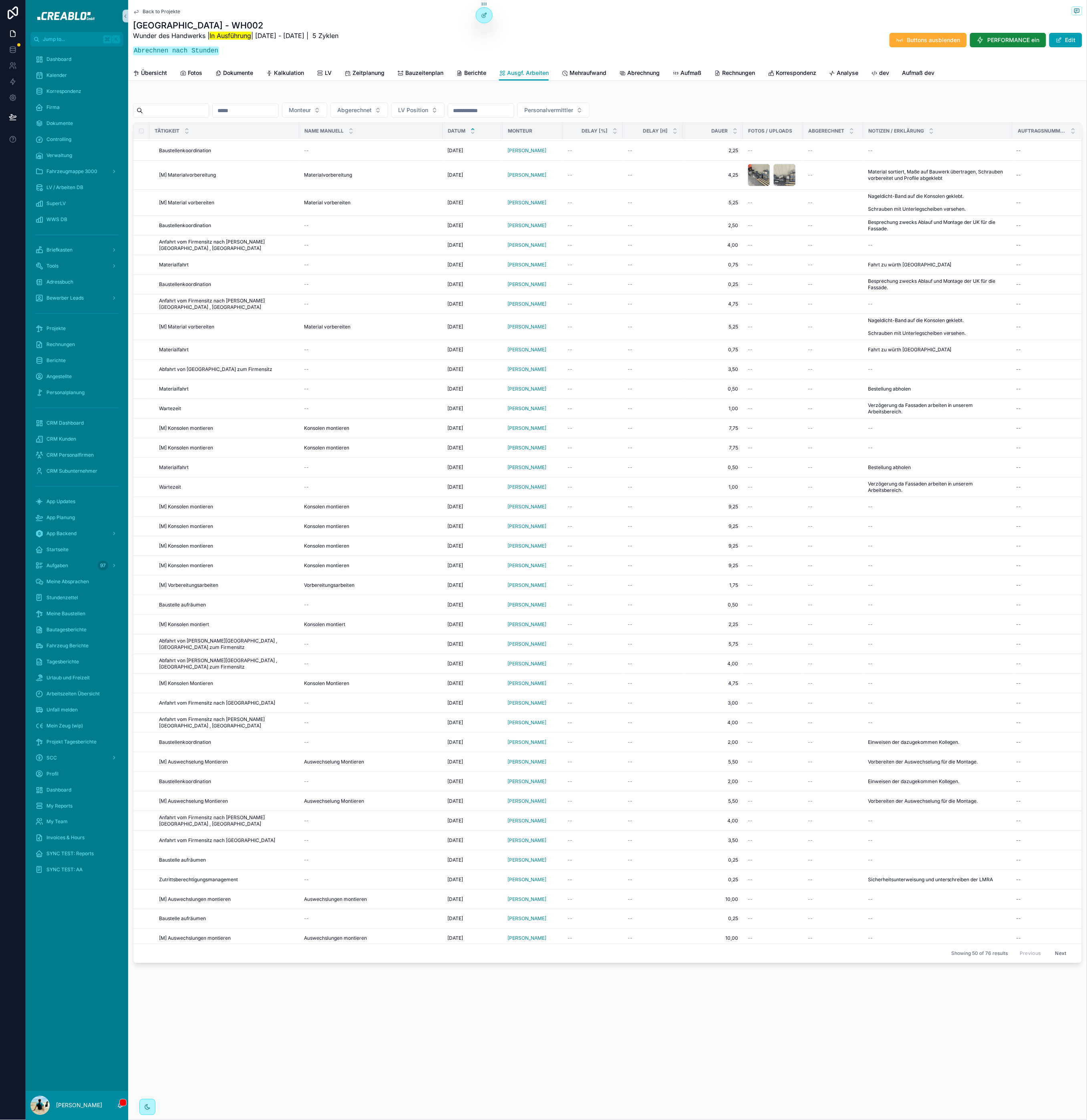
drag, startPoint x: 475, startPoint y: 1028, endPoint x: 464, endPoint y: 1005, distance: 25.5
click at [475, 1027] on div "Back to Projekte Kassel - WH002 Wunder des Handwerks | In Ausführung | 25.8.202…" at bounding box center [607, 560] width 959 height 1120
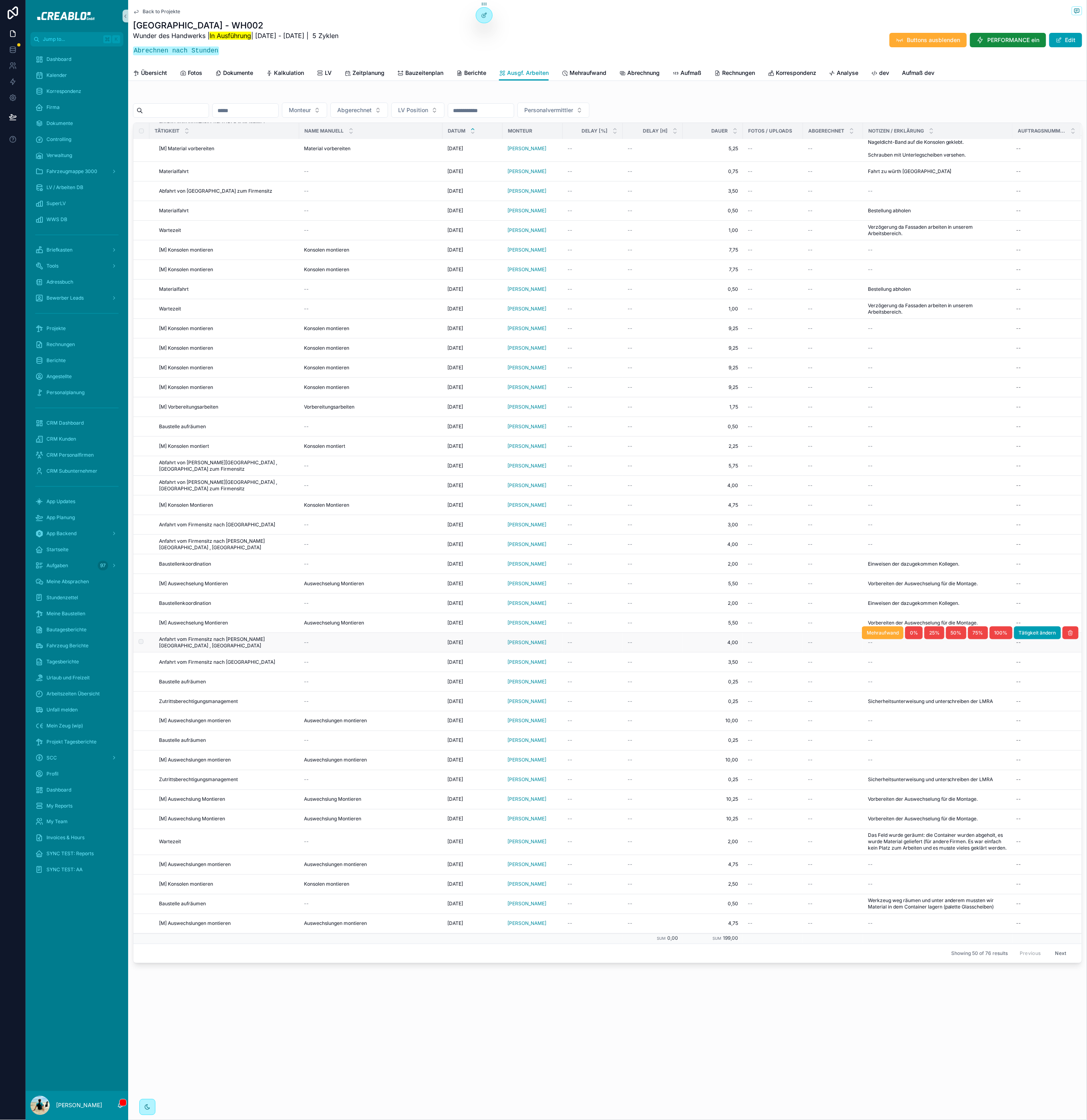
scroll to position [0, 0]
